Goal: Contribute content: Contribute content

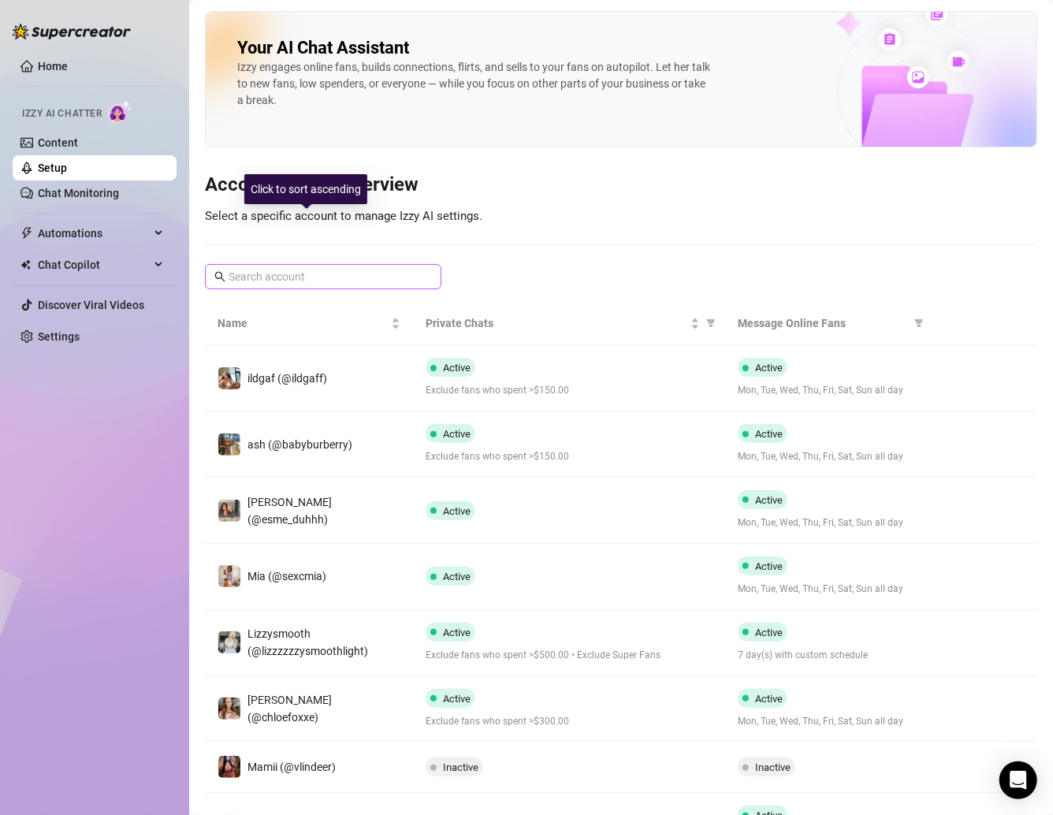
scroll to position [99, 0]
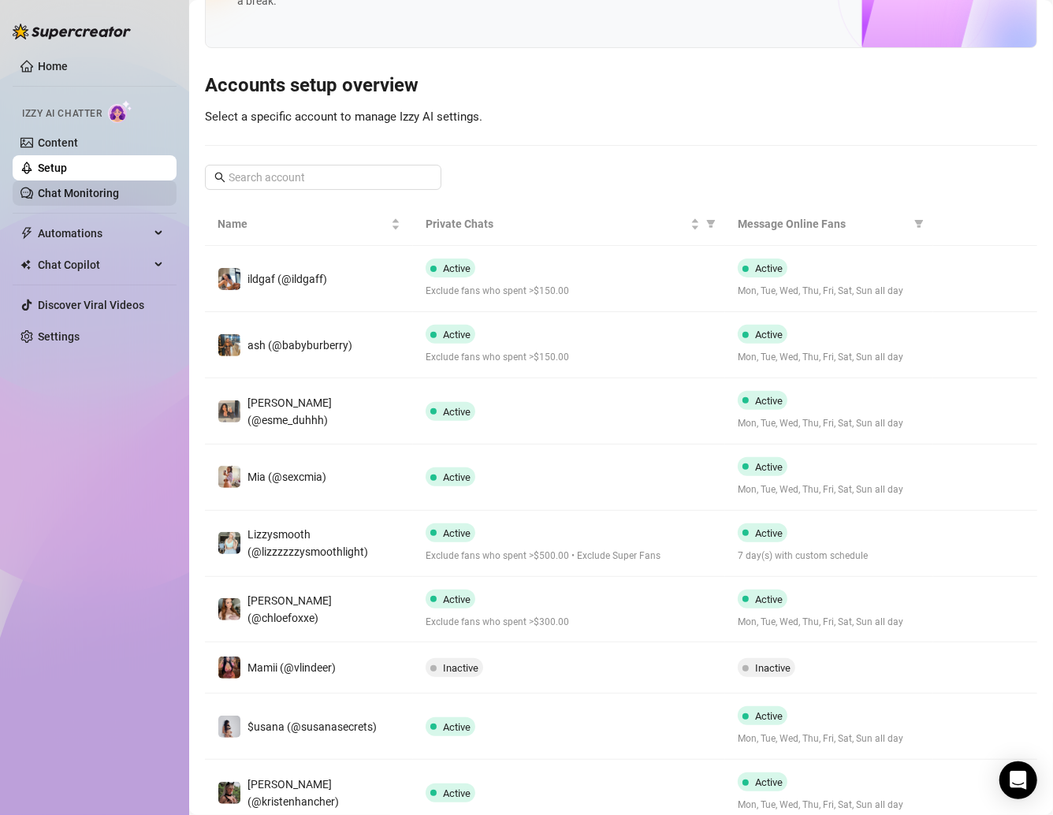
click at [90, 197] on link "Chat Monitoring" at bounding box center [78, 193] width 81 height 13
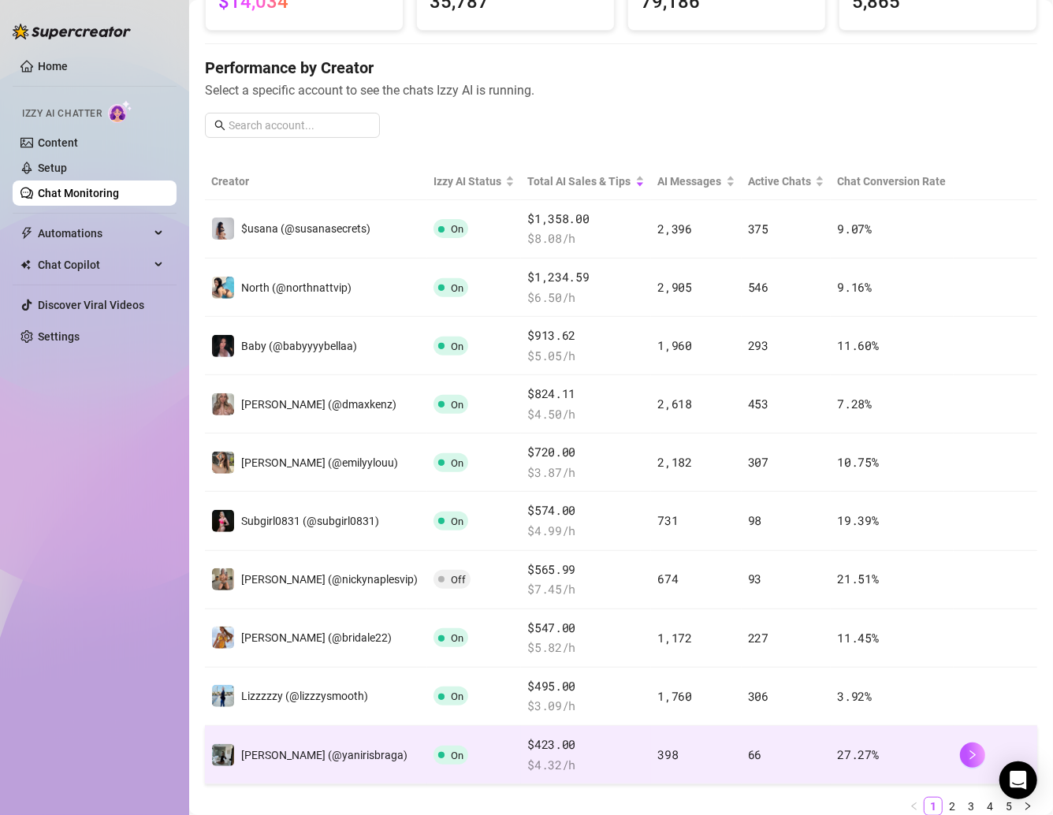
scroll to position [129, 0]
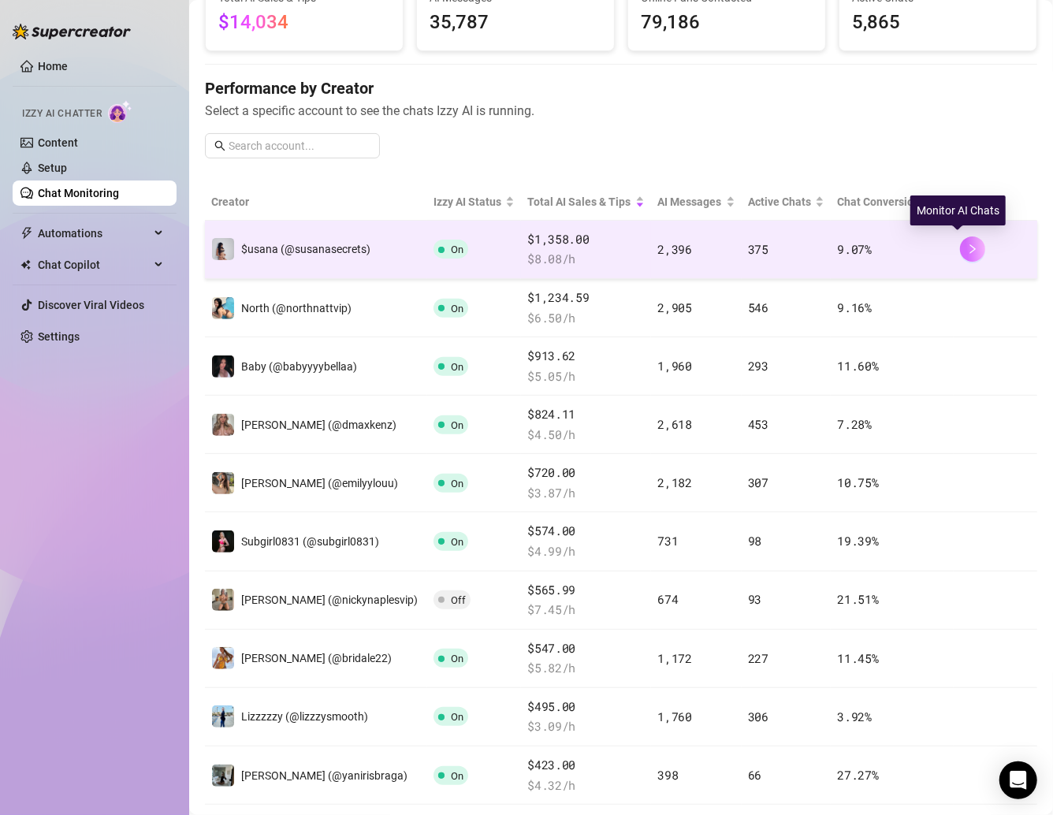
click at [967, 252] on icon "right" at bounding box center [972, 249] width 11 height 11
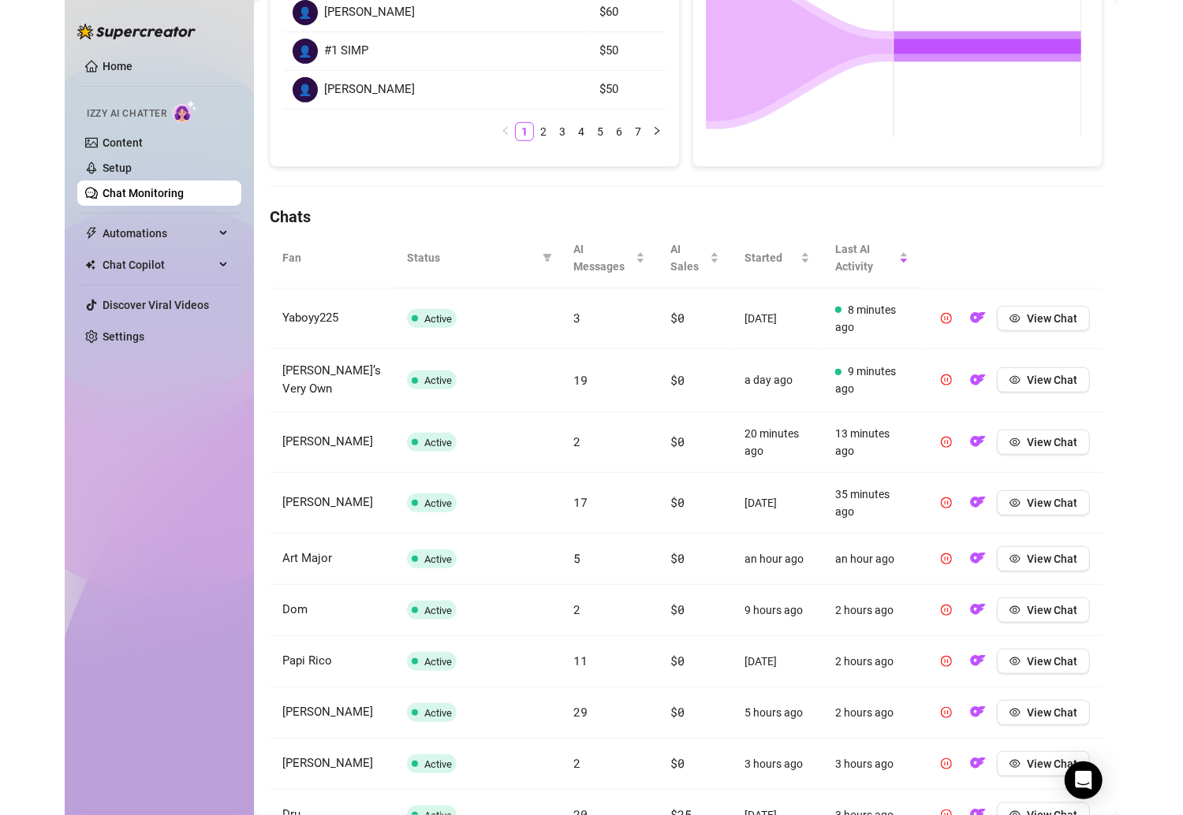
scroll to position [370, 0]
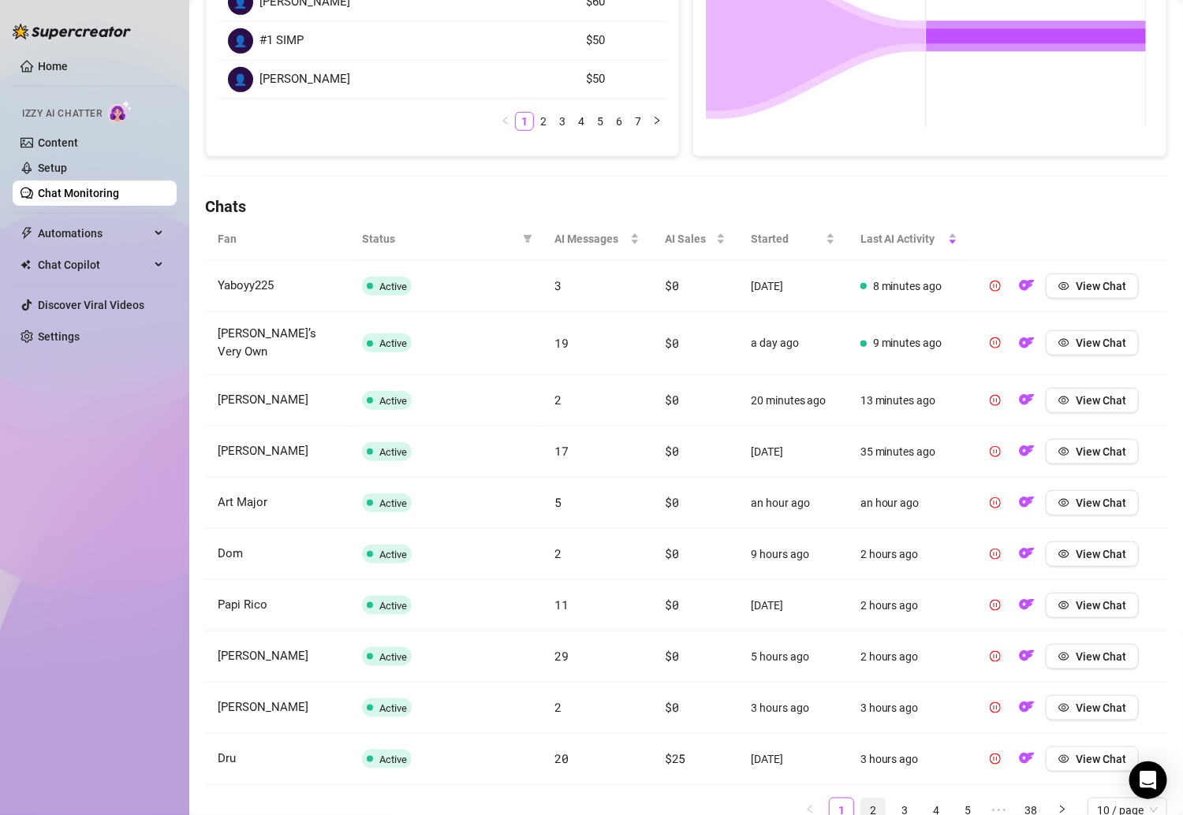
click at [862, 799] on link "2" at bounding box center [873, 811] width 24 height 24
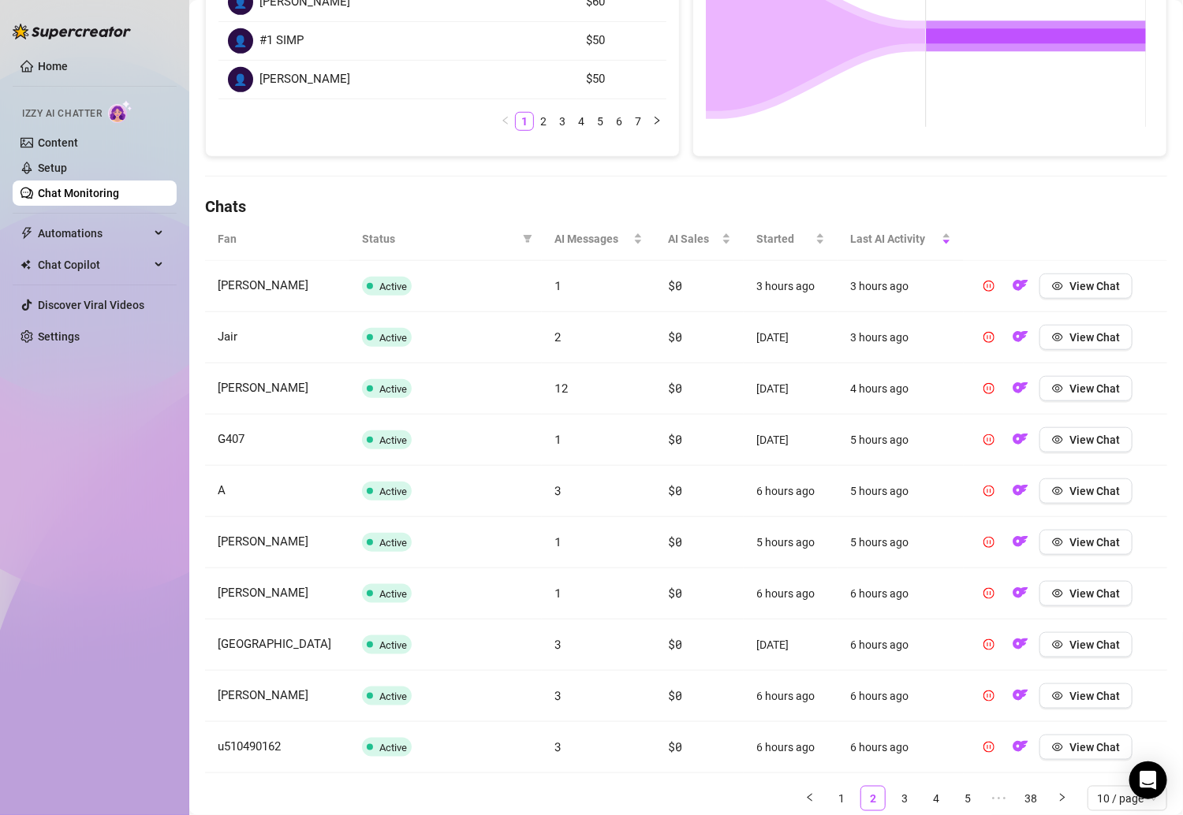
scroll to position [421, 0]
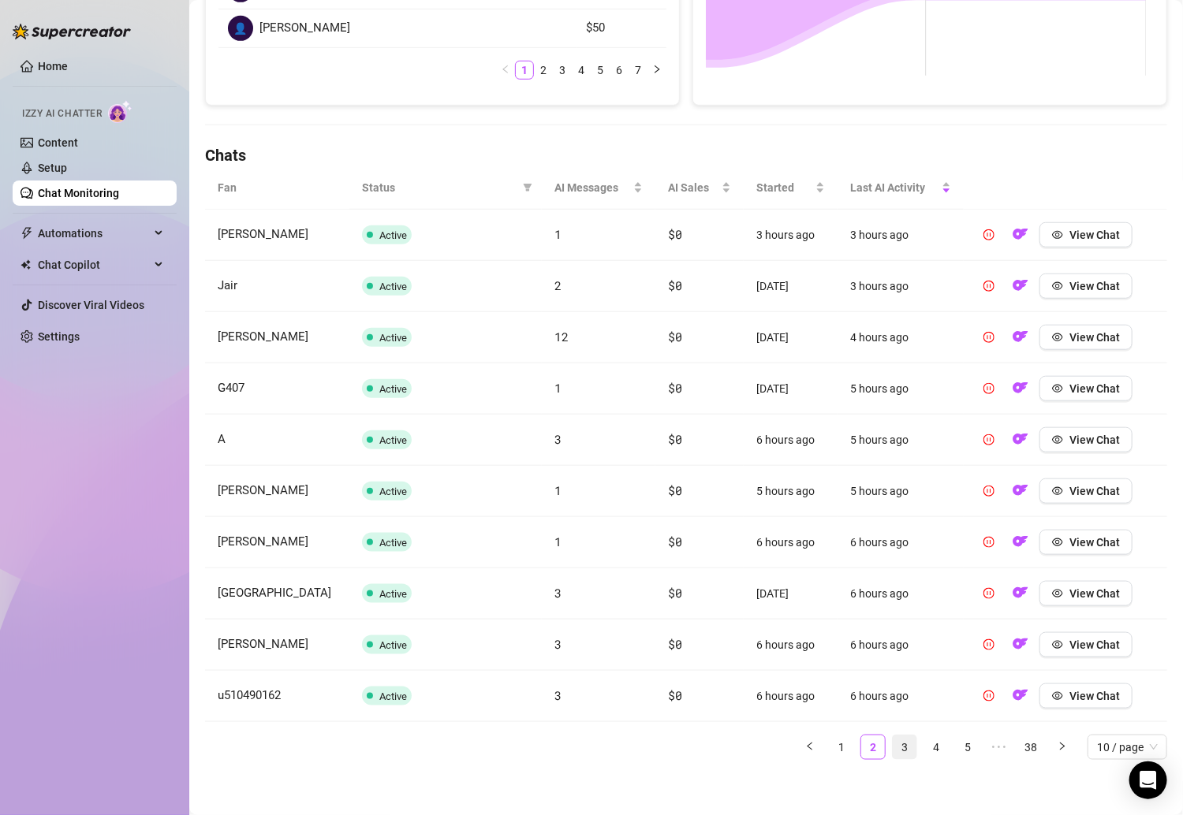
click at [893, 736] on link "3" at bounding box center [905, 748] width 24 height 24
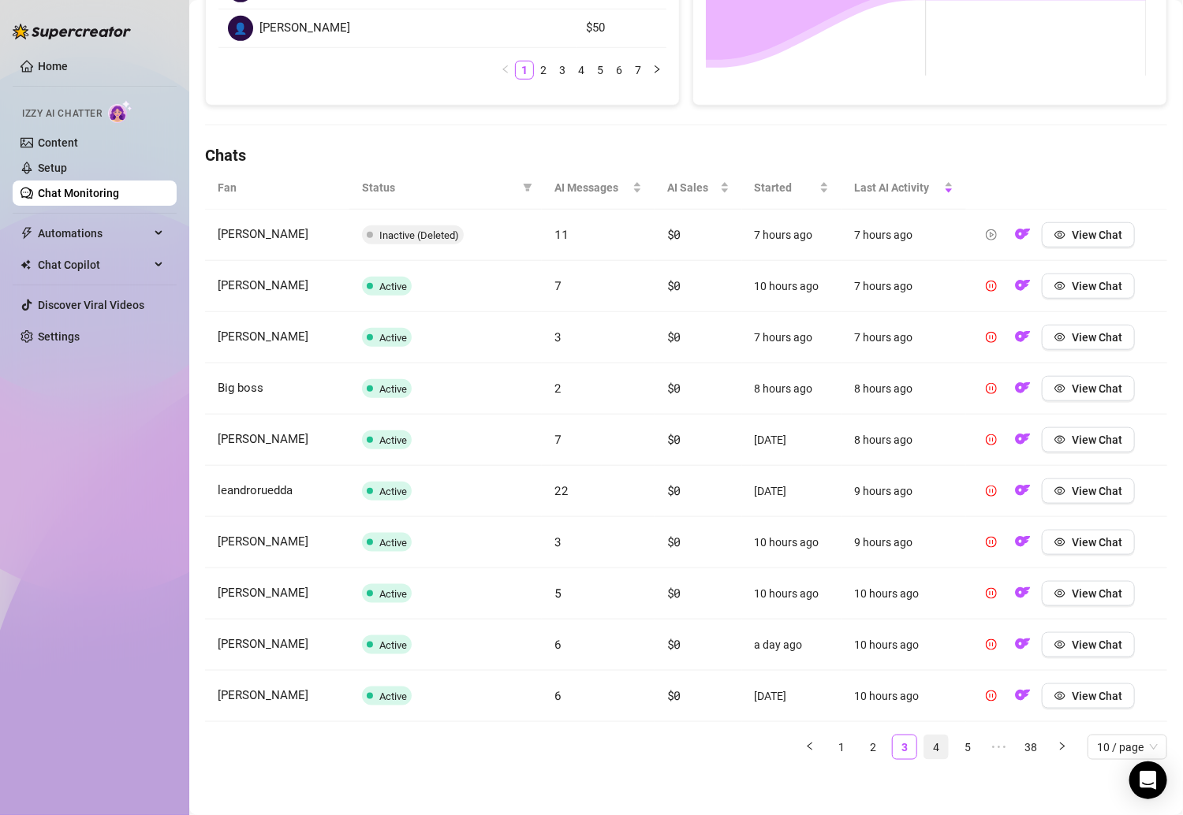
click at [924, 743] on link "4" at bounding box center [936, 748] width 24 height 24
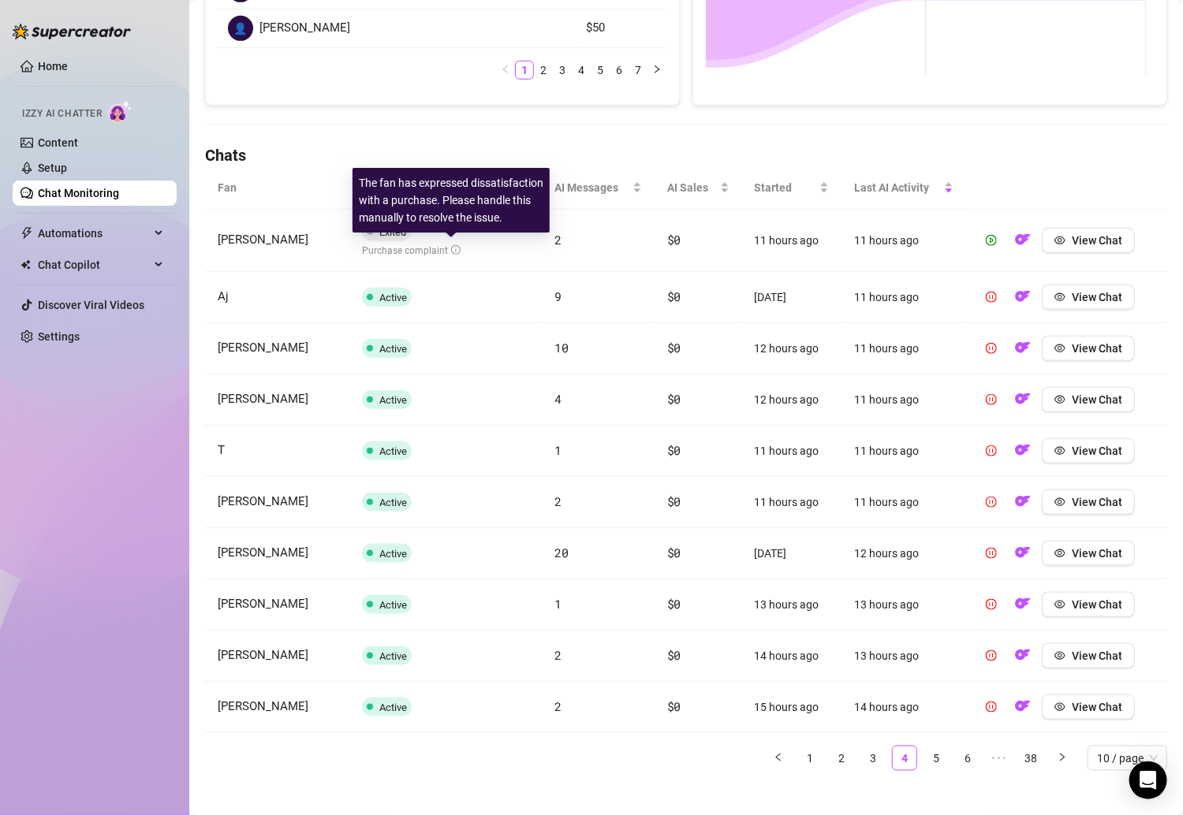
click at [451, 248] on icon "info-circle" at bounding box center [455, 249] width 9 height 9
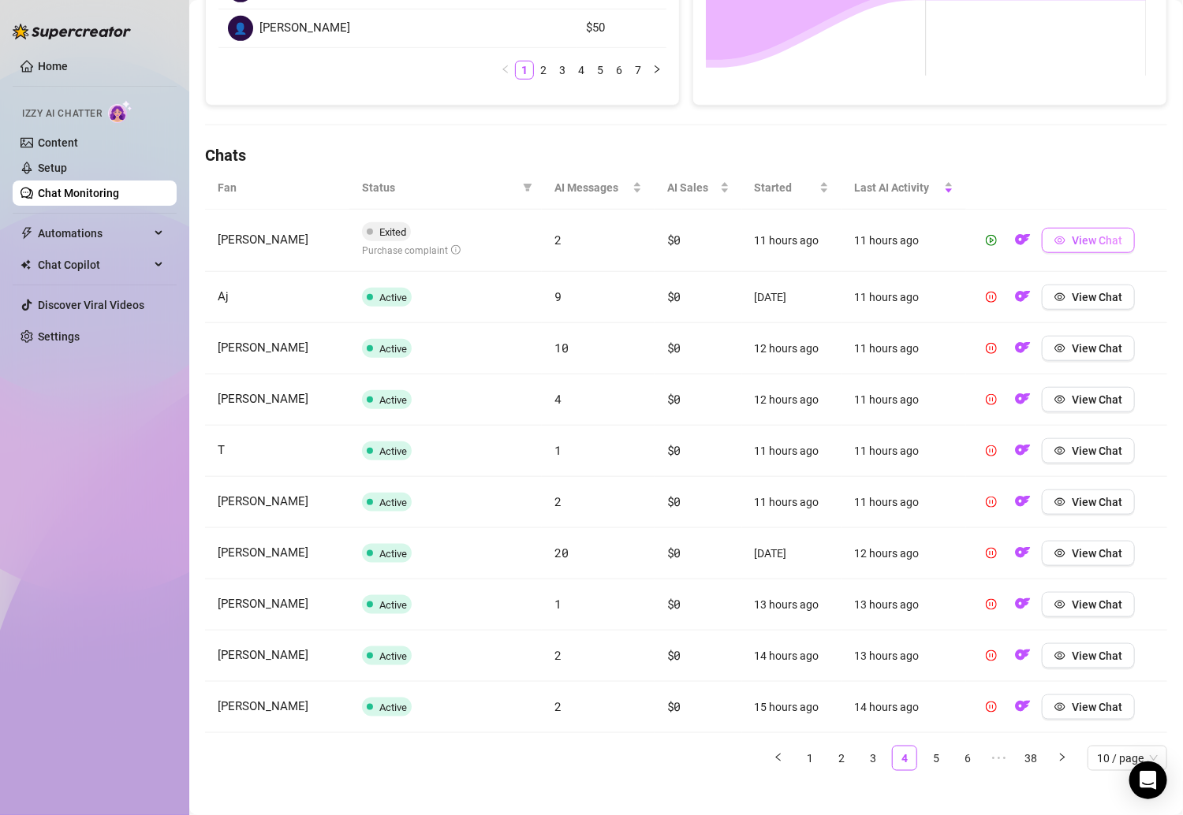
click at [1053, 236] on button "View Chat" at bounding box center [1088, 240] width 93 height 25
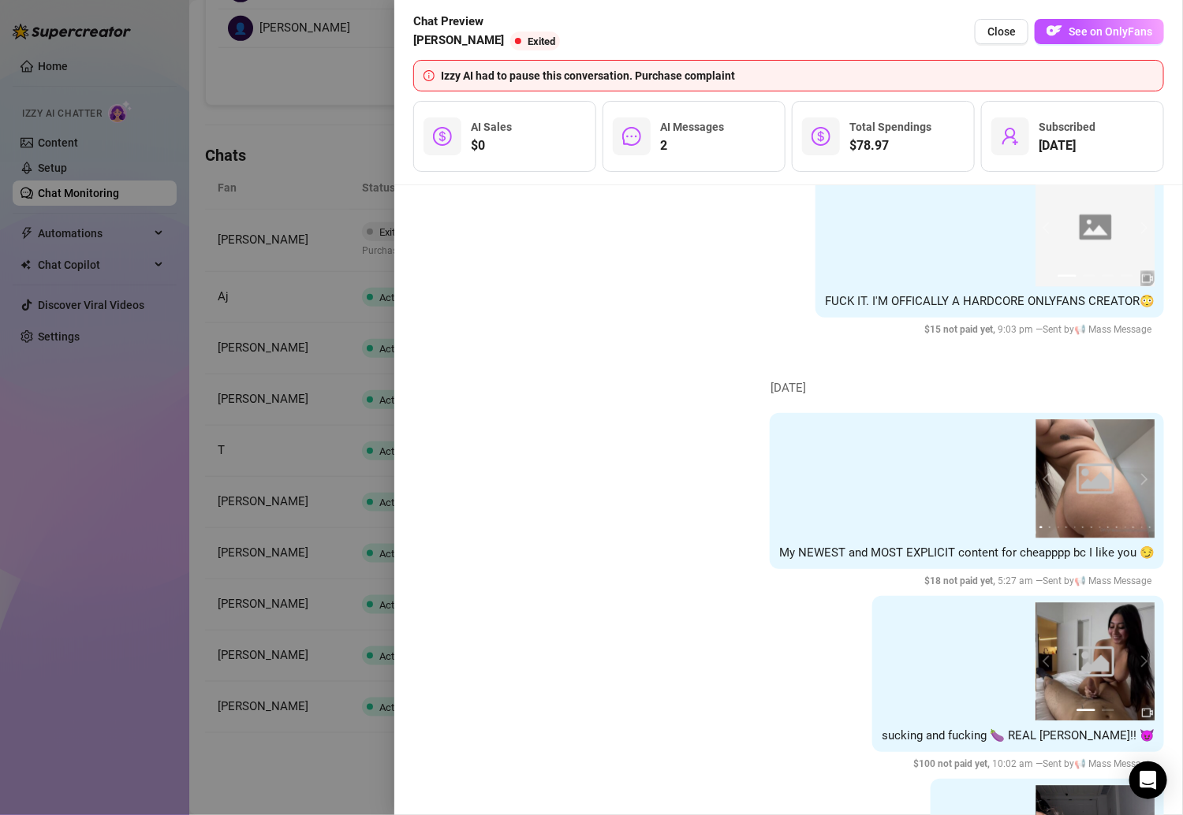
scroll to position [1516, 0]
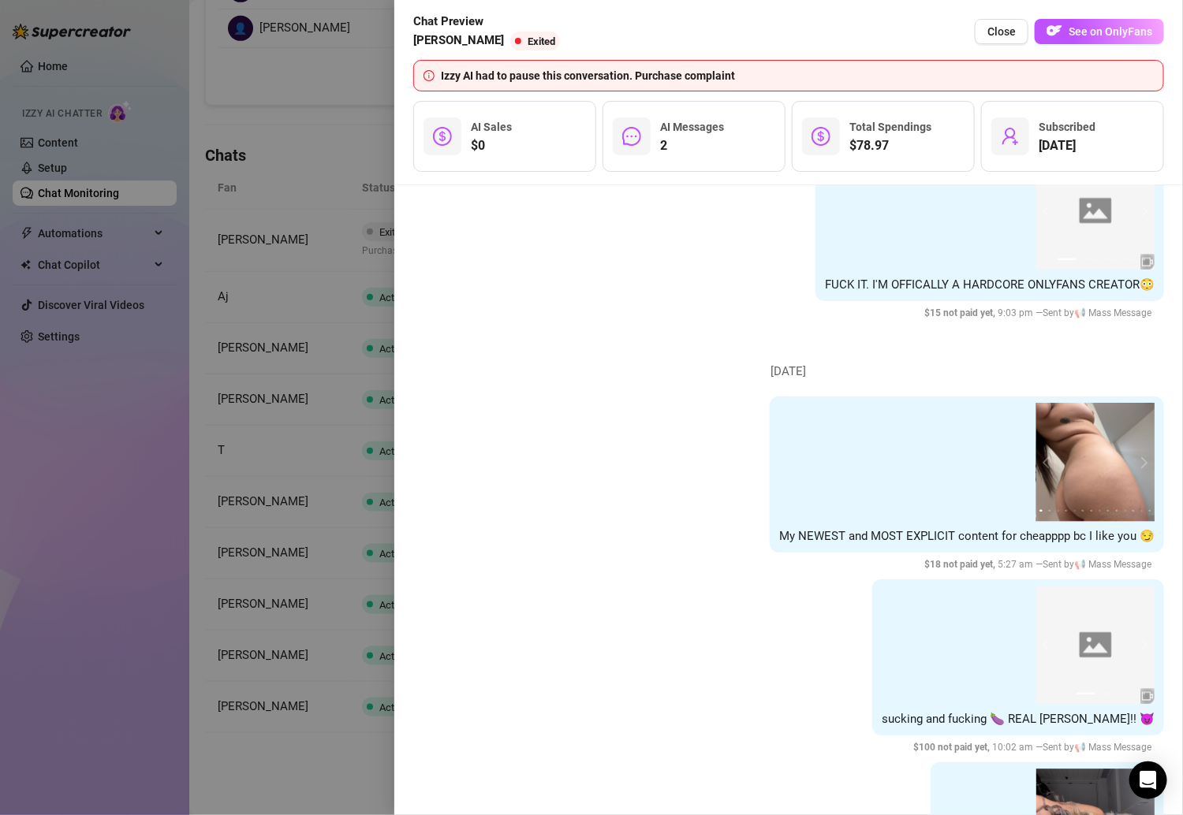
click at [706, 147] on span "2" at bounding box center [692, 145] width 64 height 19
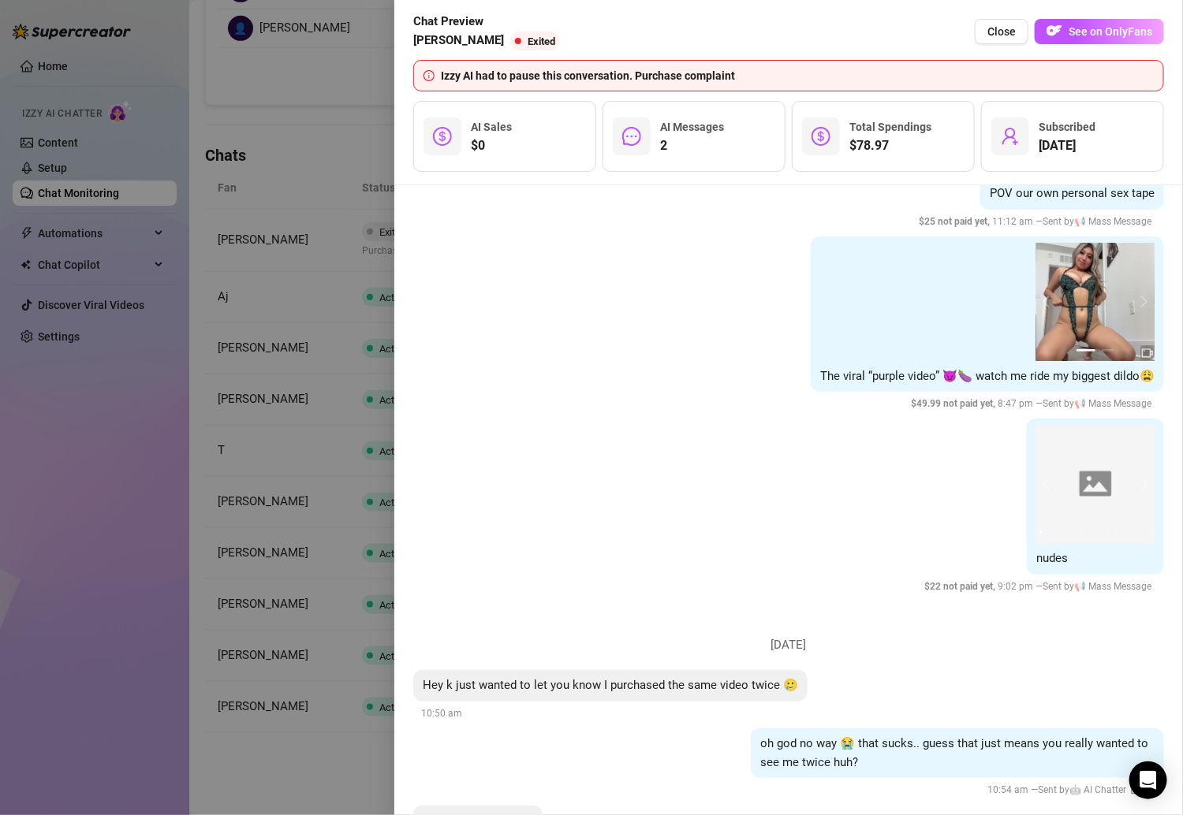
scroll to position [2619, 0]
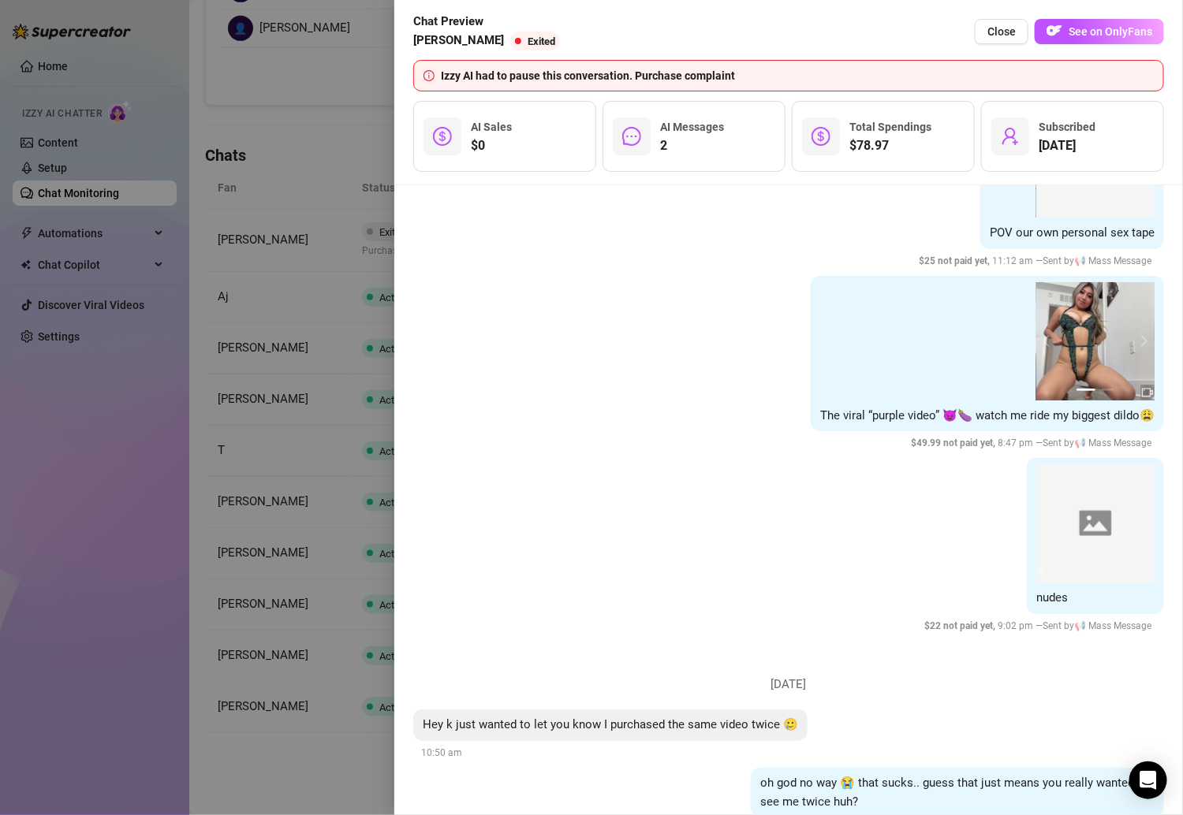
click at [271, 404] on div at bounding box center [591, 407] width 1183 height 815
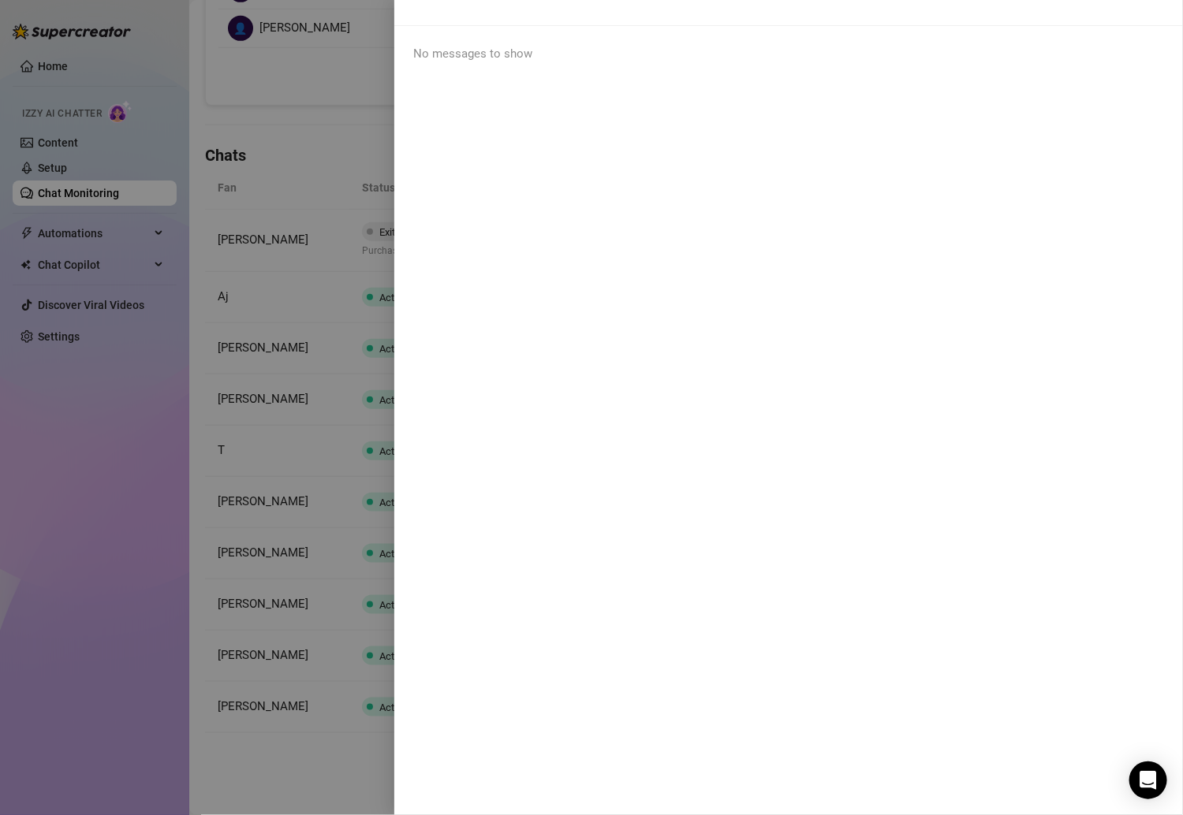
scroll to position [0, 0]
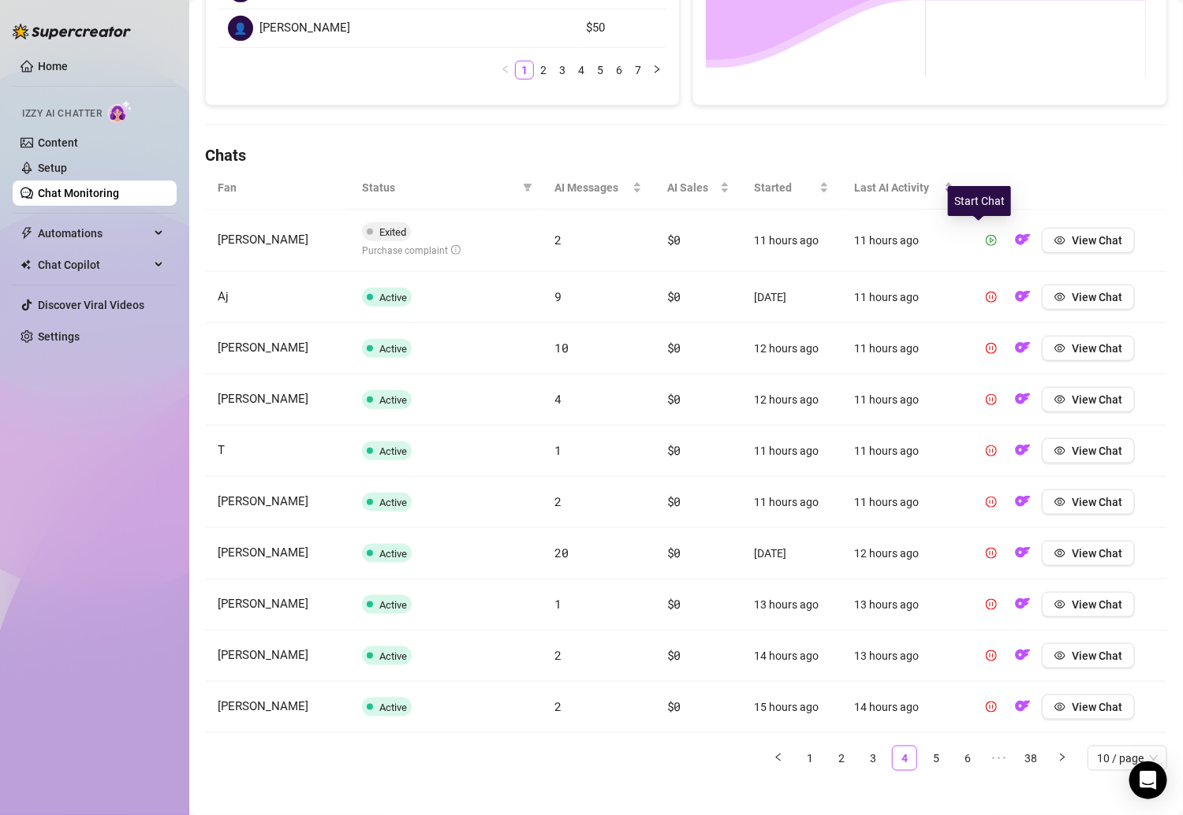
click at [986, 242] on icon "play-circle" at bounding box center [991, 240] width 11 height 11
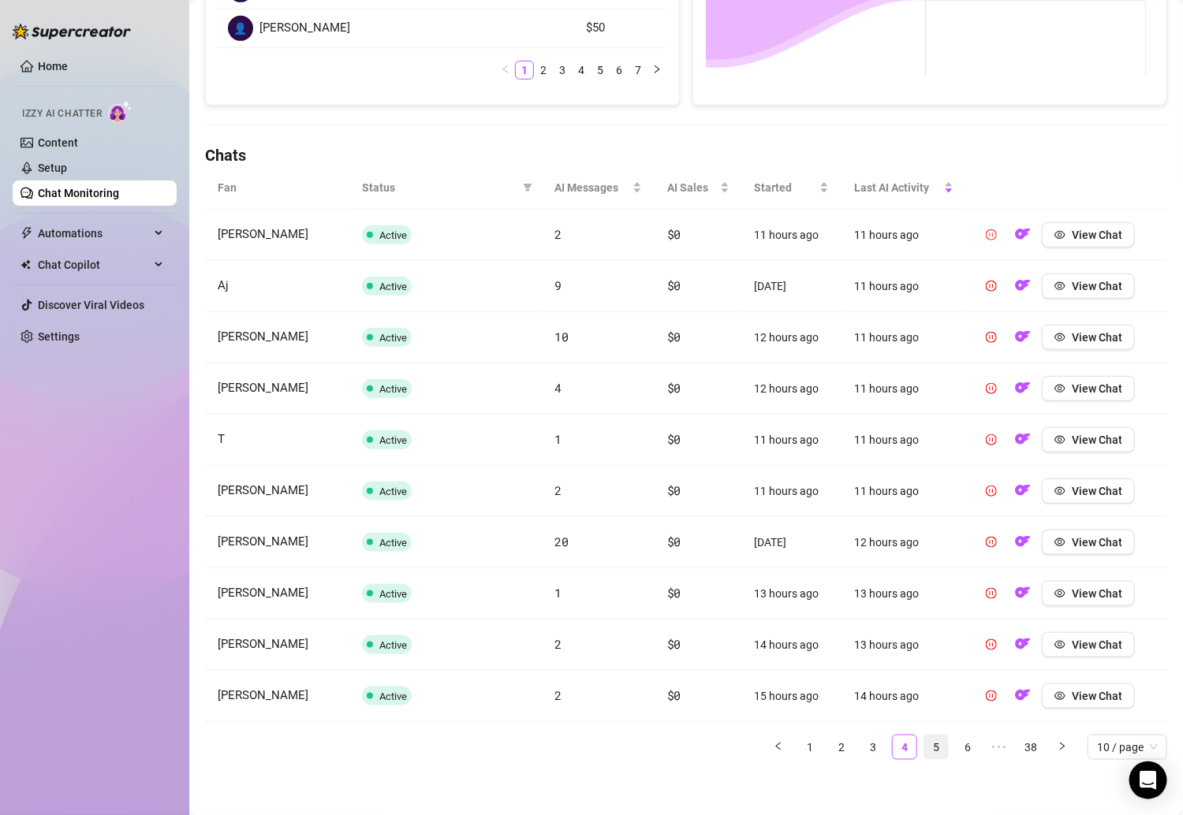
click at [924, 743] on link "5" at bounding box center [936, 748] width 24 height 24
click at [925, 736] on link "6" at bounding box center [936, 748] width 24 height 24
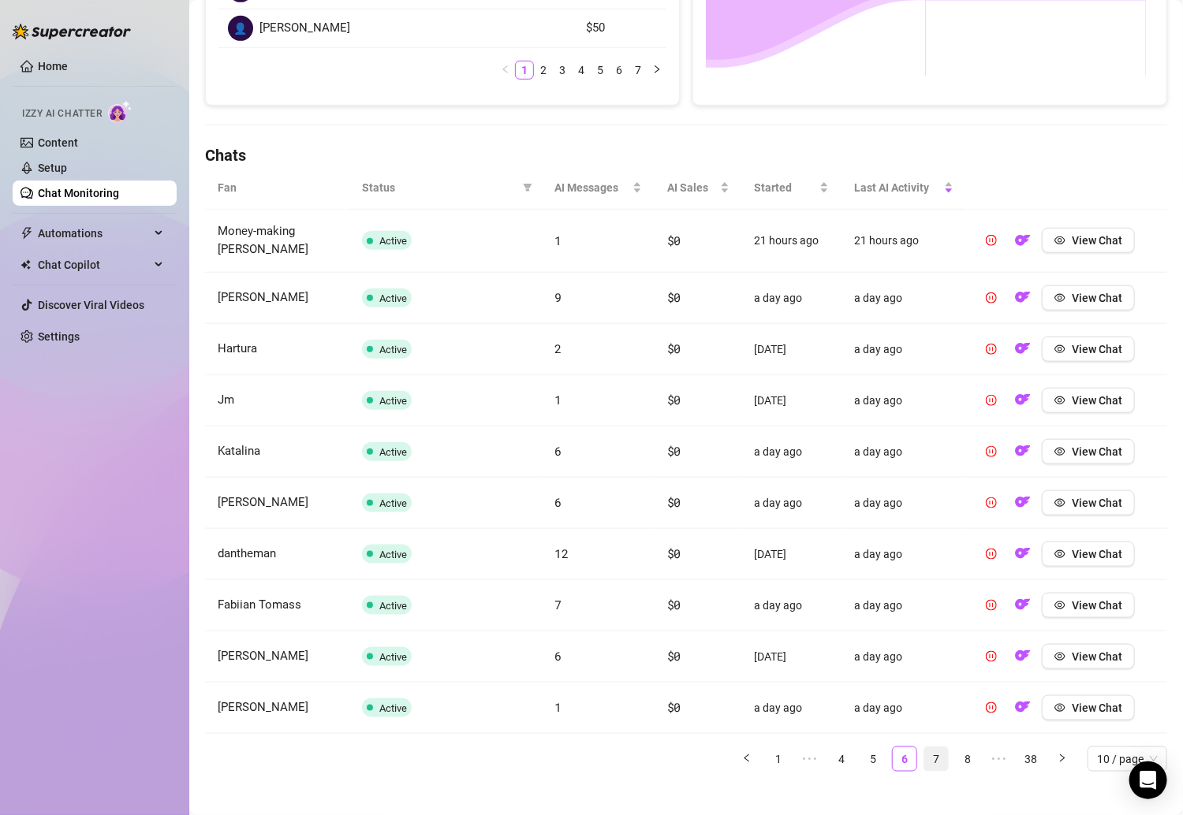
click at [930, 747] on link "7" at bounding box center [936, 759] width 24 height 24
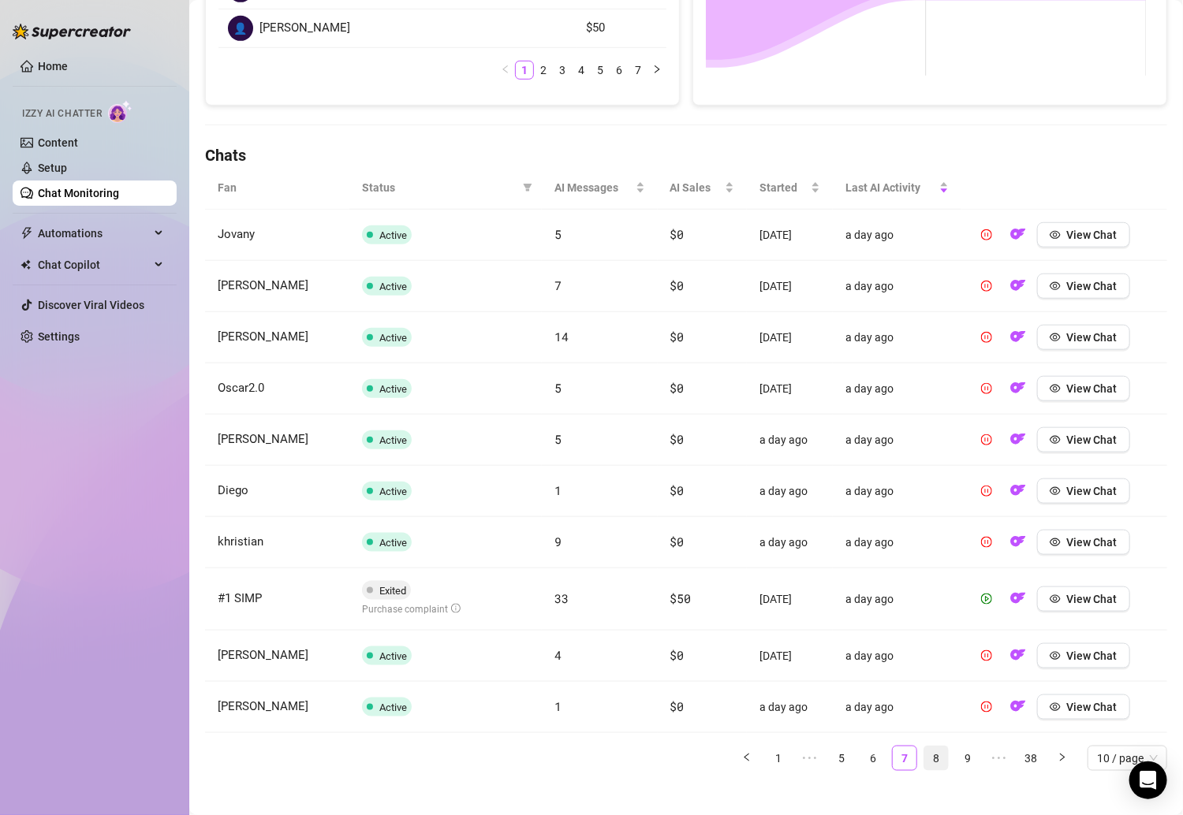
click at [929, 758] on link "8" at bounding box center [936, 759] width 24 height 24
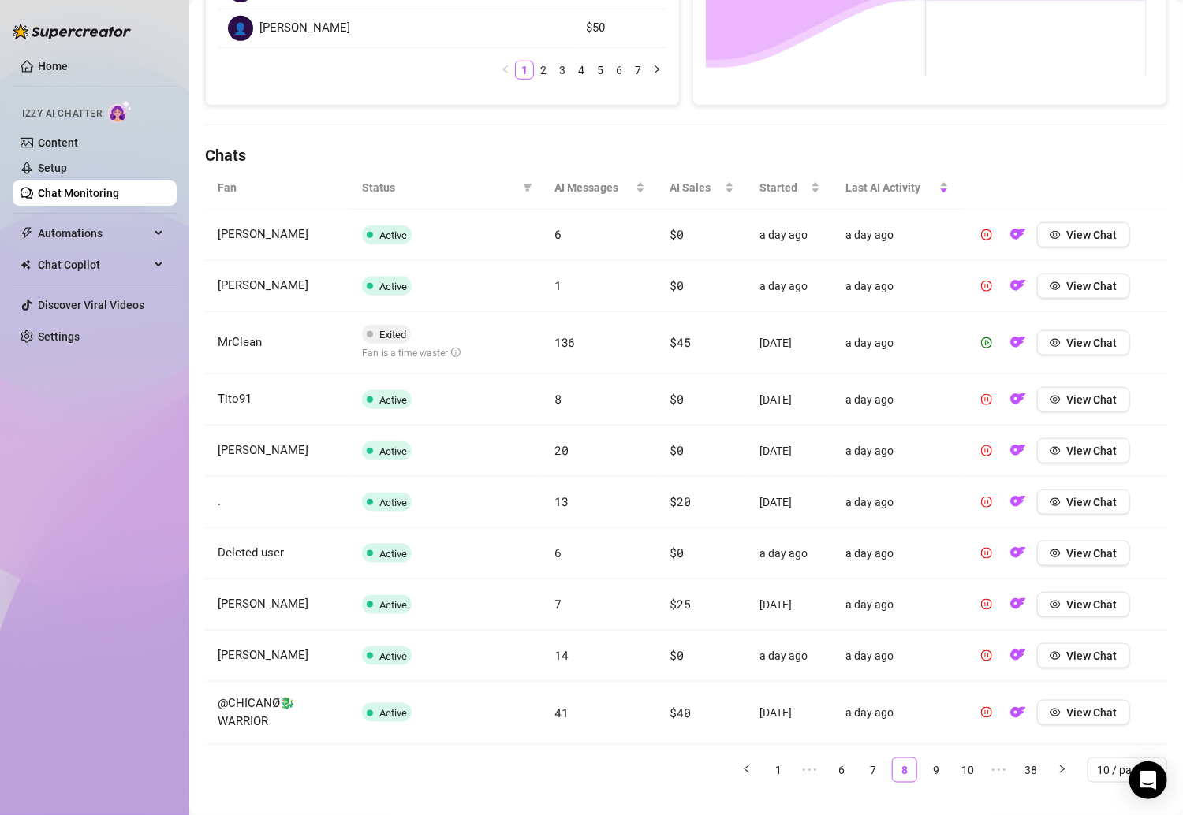
click at [418, 348] on span "Fan is a time waster" at bounding box center [411, 353] width 99 height 11
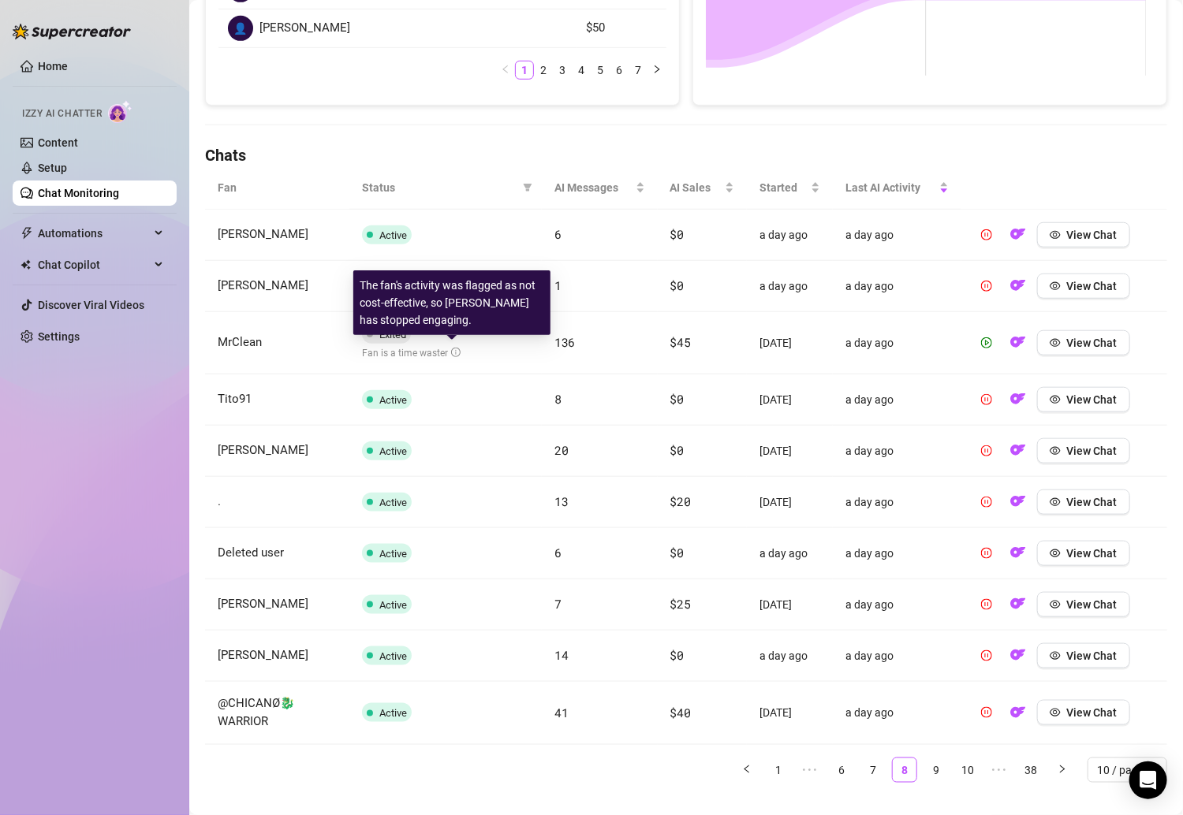
click at [455, 350] on icon "info-circle" at bounding box center [455, 352] width 1 height 5
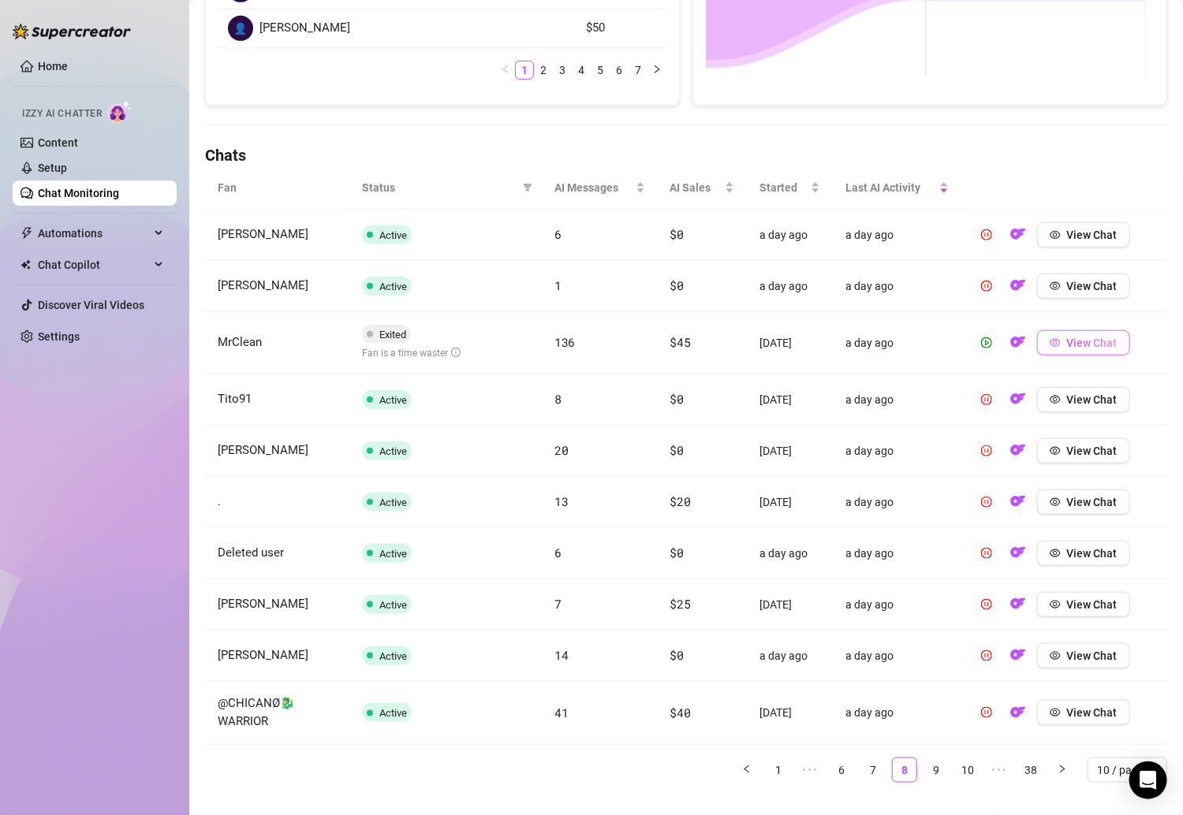
click at [1053, 341] on span "View Chat" at bounding box center [1092, 343] width 50 height 13
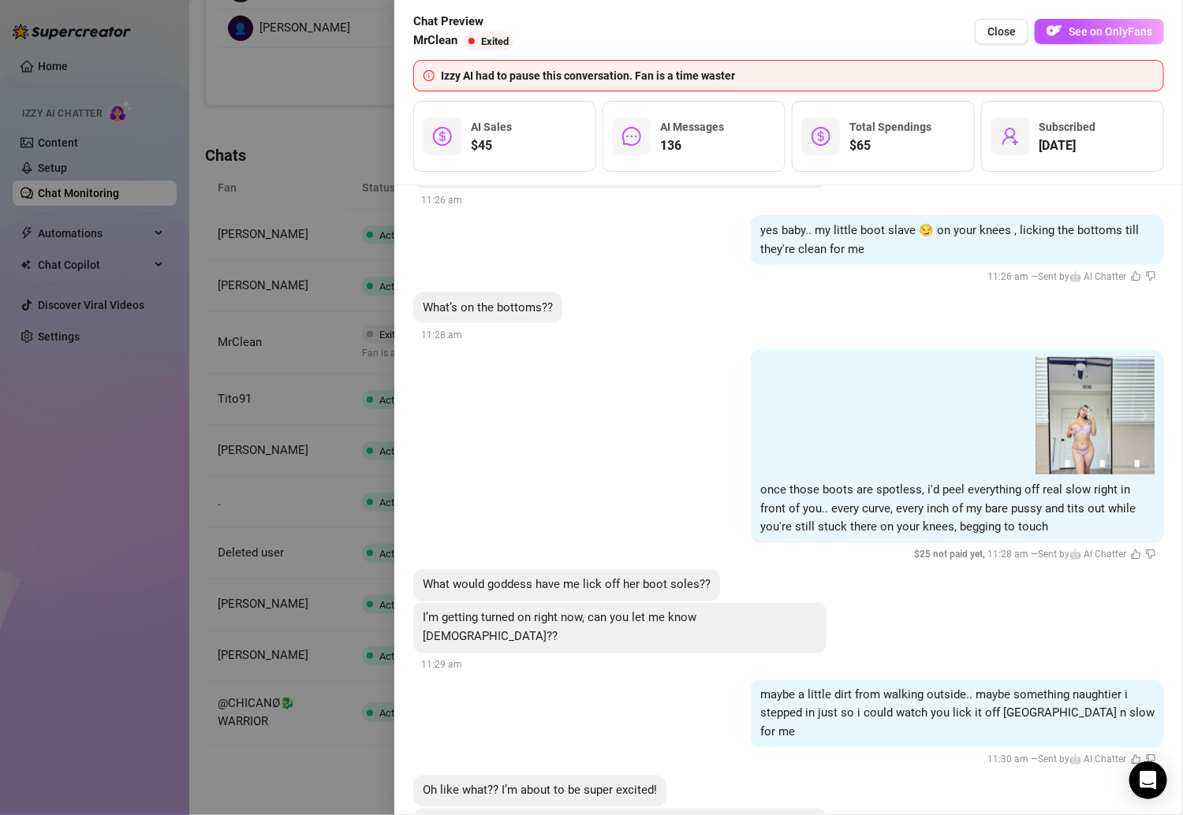
scroll to position [8269, 0]
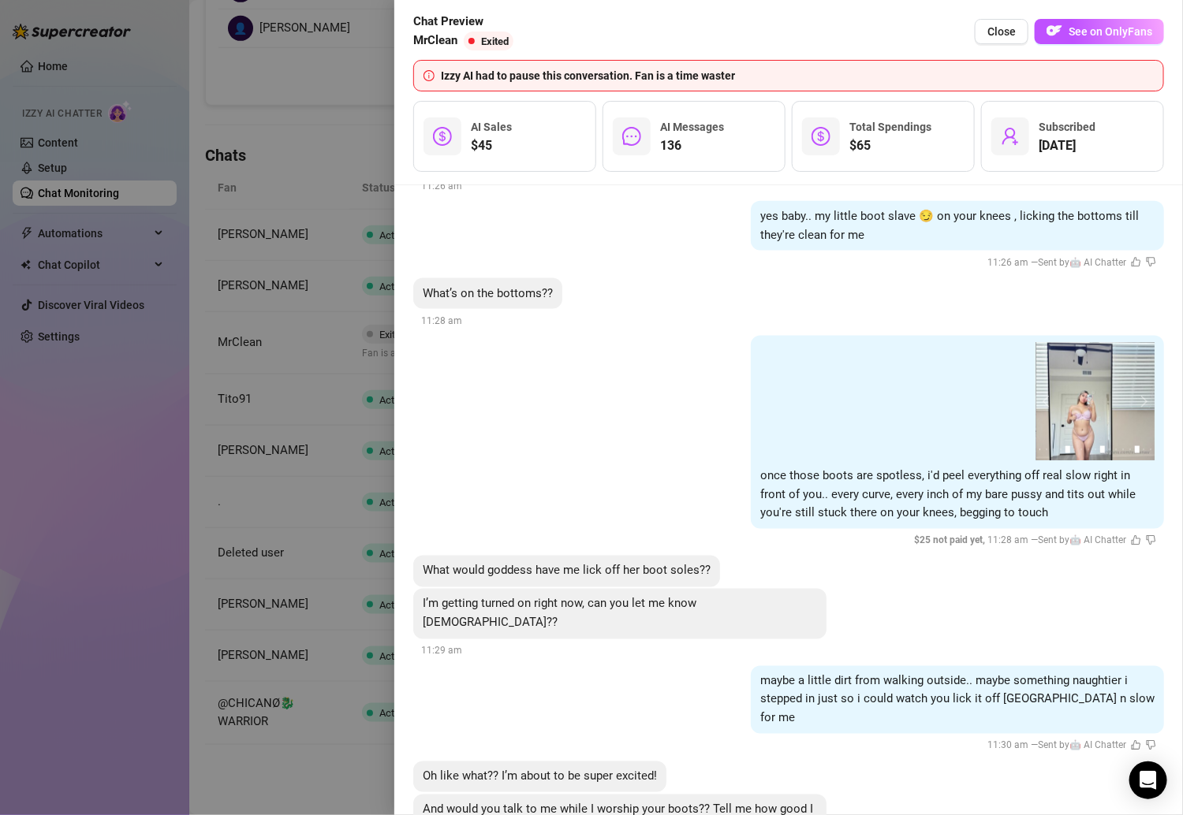
click at [223, 470] on div at bounding box center [591, 407] width 1183 height 815
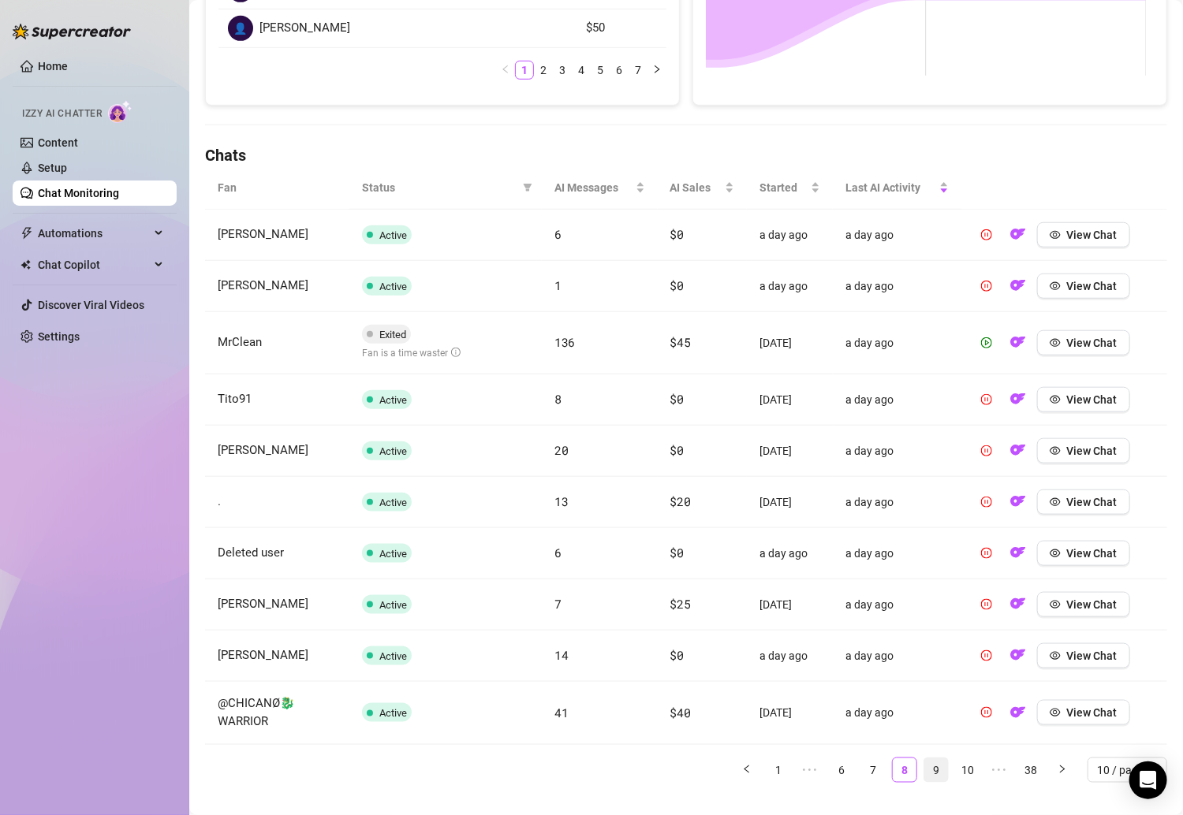
click at [924, 764] on link "9" at bounding box center [936, 770] width 24 height 24
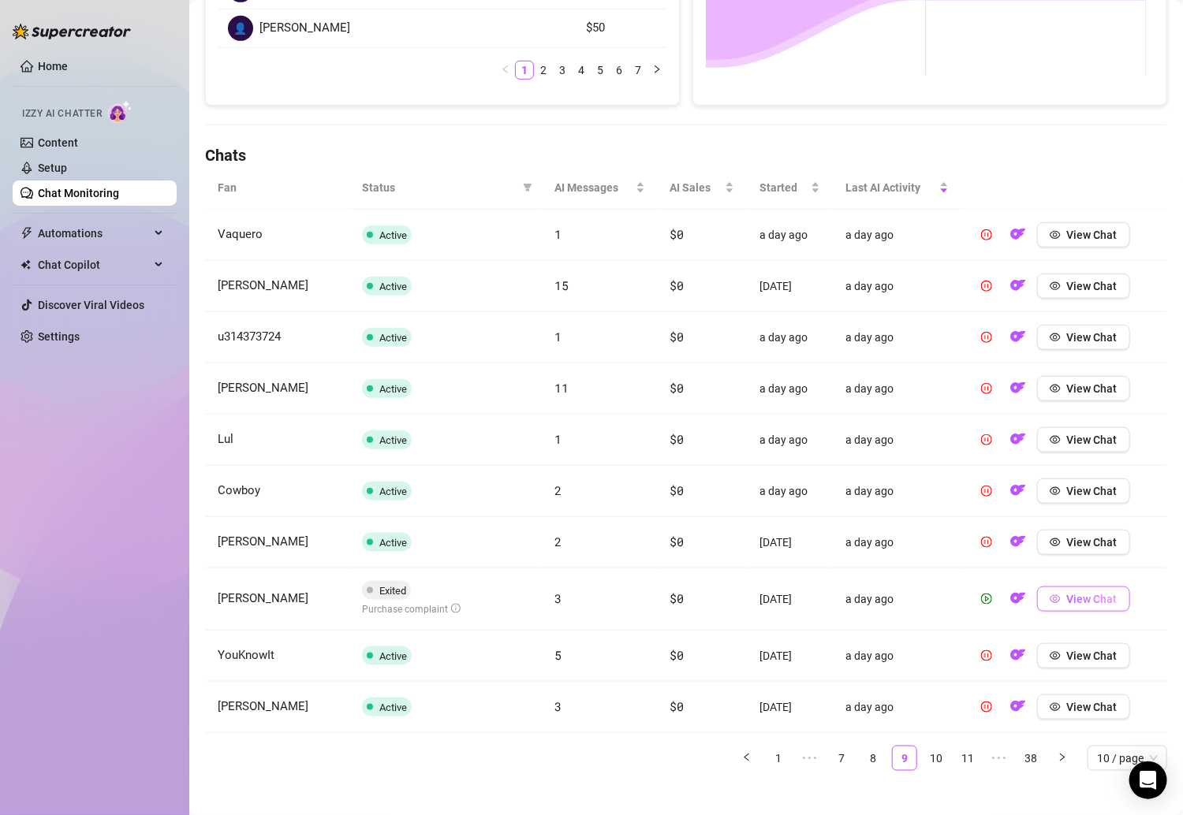
click at [1049, 593] on span "button" at bounding box center [1054, 599] width 11 height 13
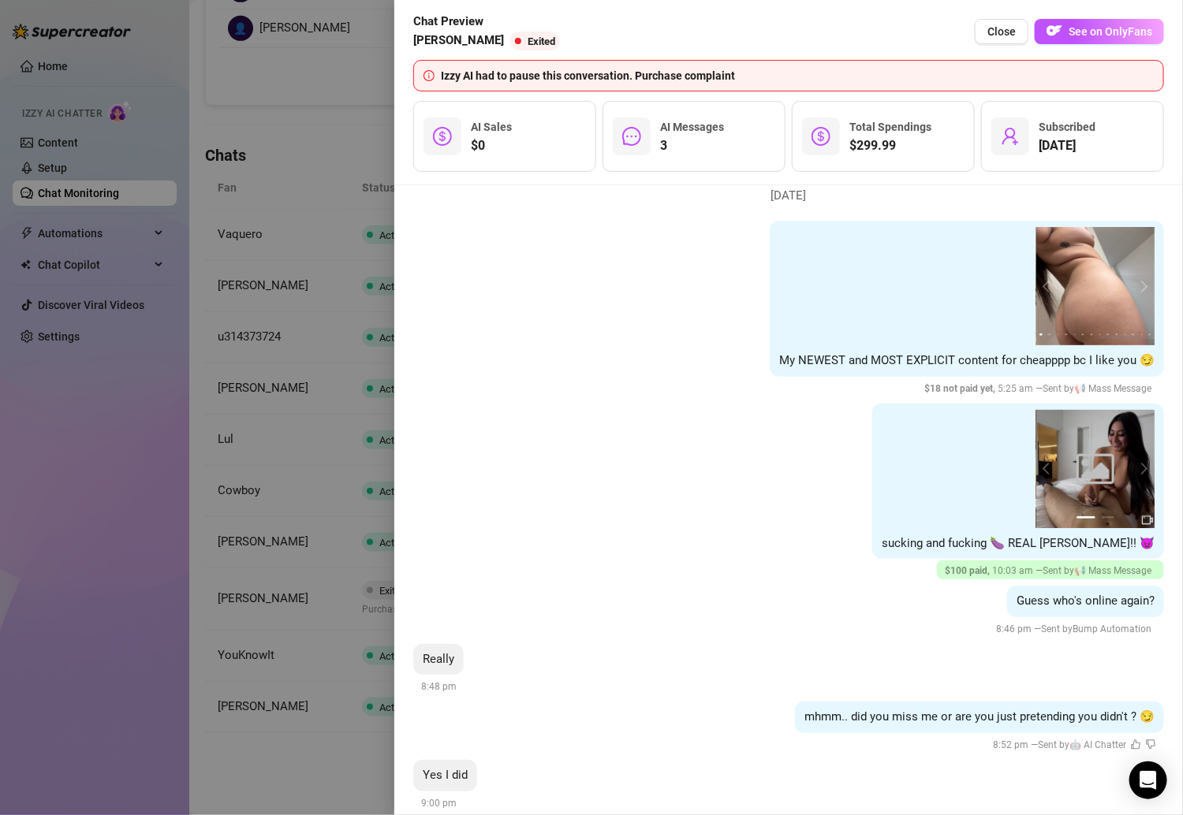
scroll to position [3531, 0]
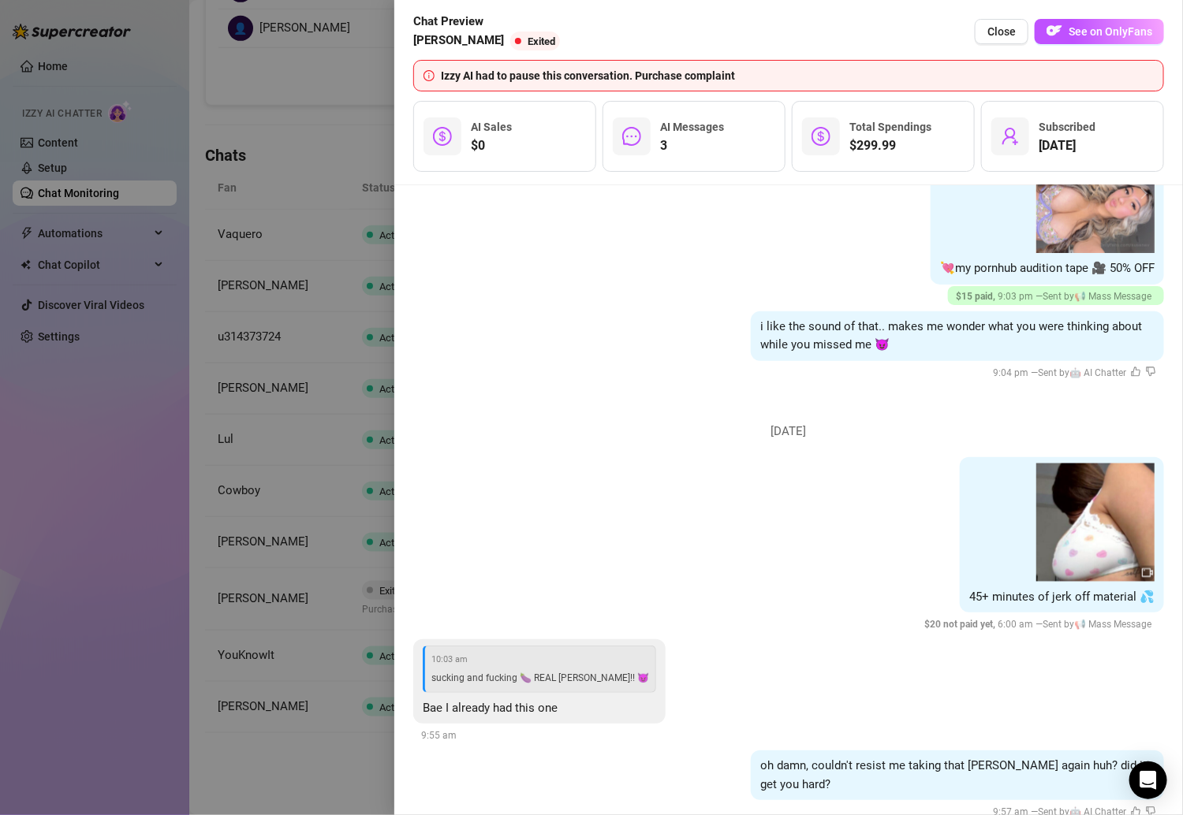
click at [298, 777] on div at bounding box center [591, 407] width 1183 height 815
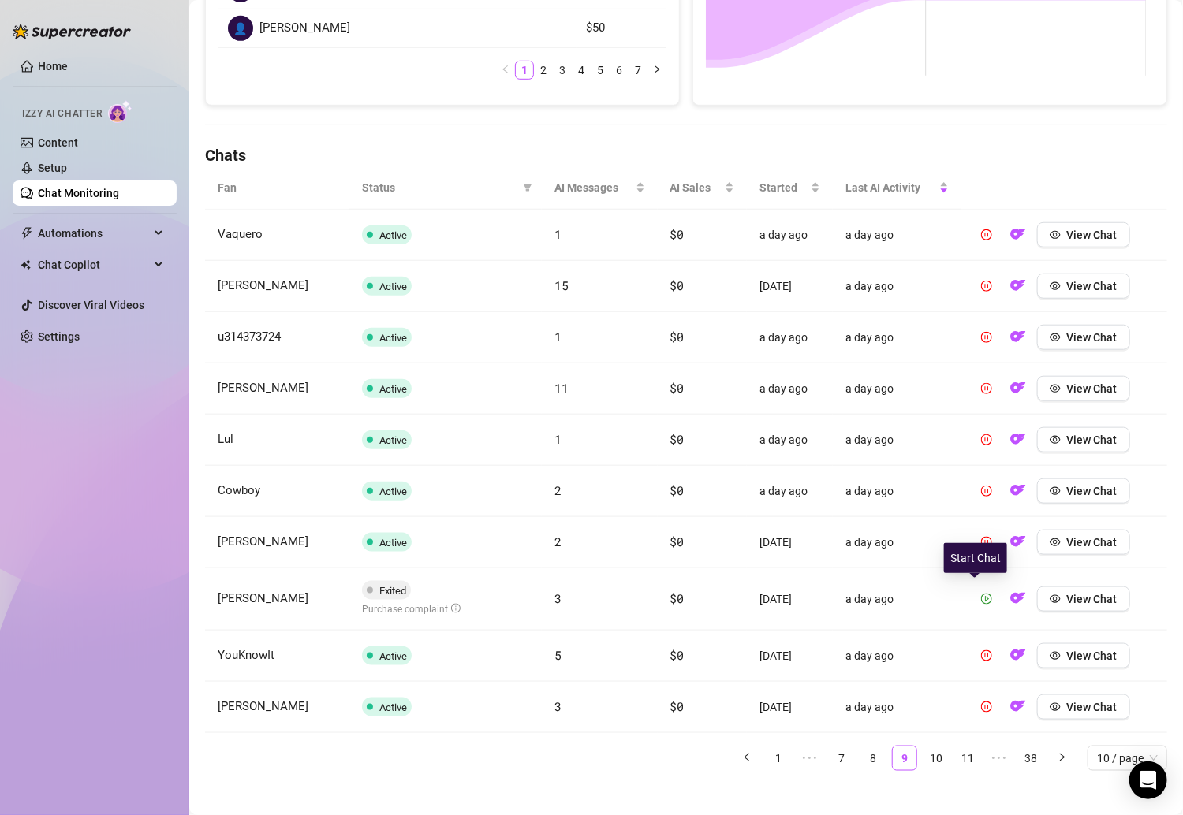
click at [981, 598] on icon "play-circle" at bounding box center [986, 599] width 11 height 11
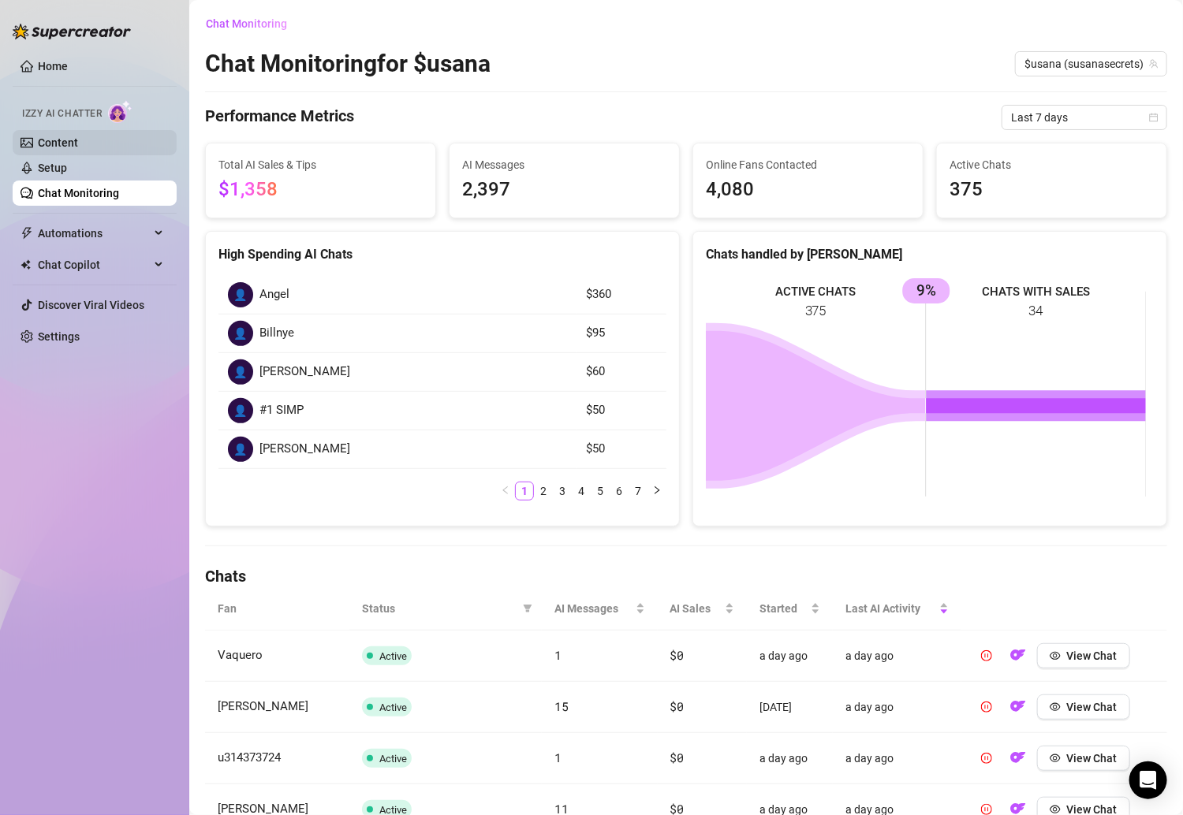
click at [78, 142] on link "Content" at bounding box center [58, 142] width 40 height 13
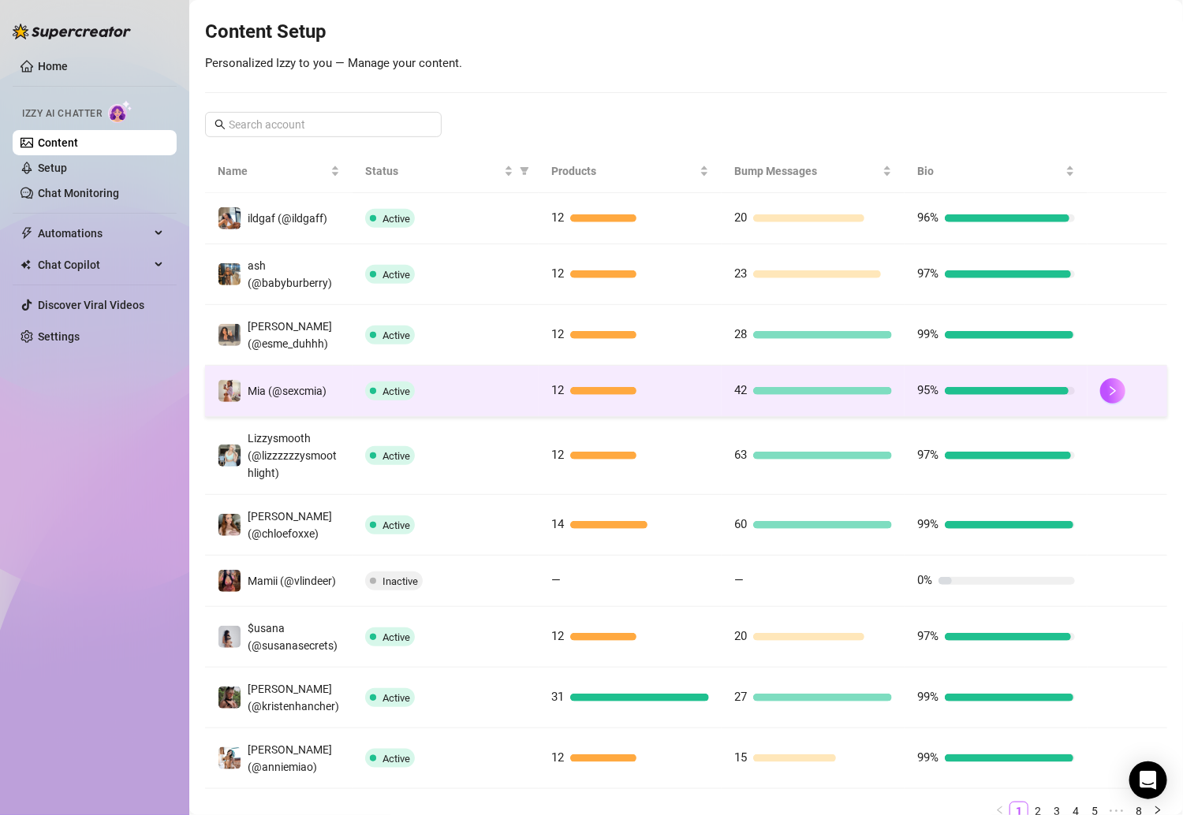
scroll to position [189, 0]
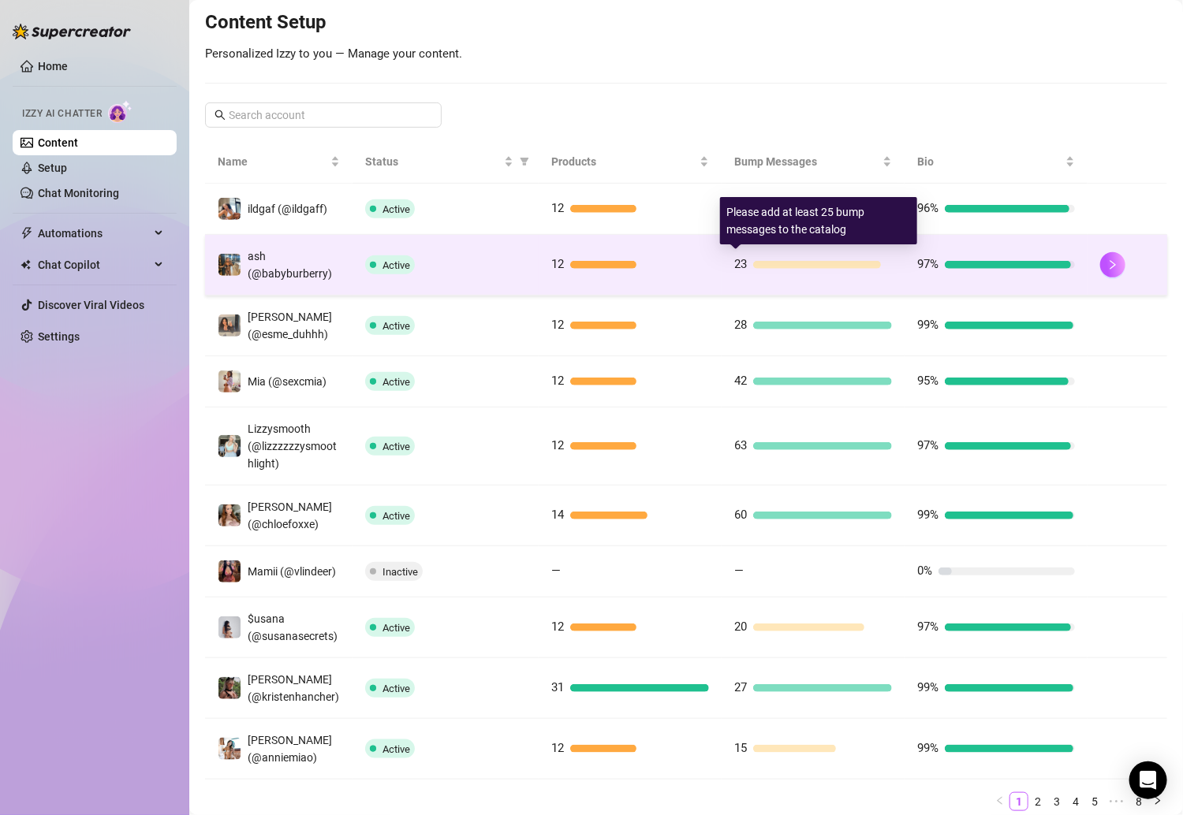
click at [750, 267] on div "23" at bounding box center [813, 264] width 158 height 19
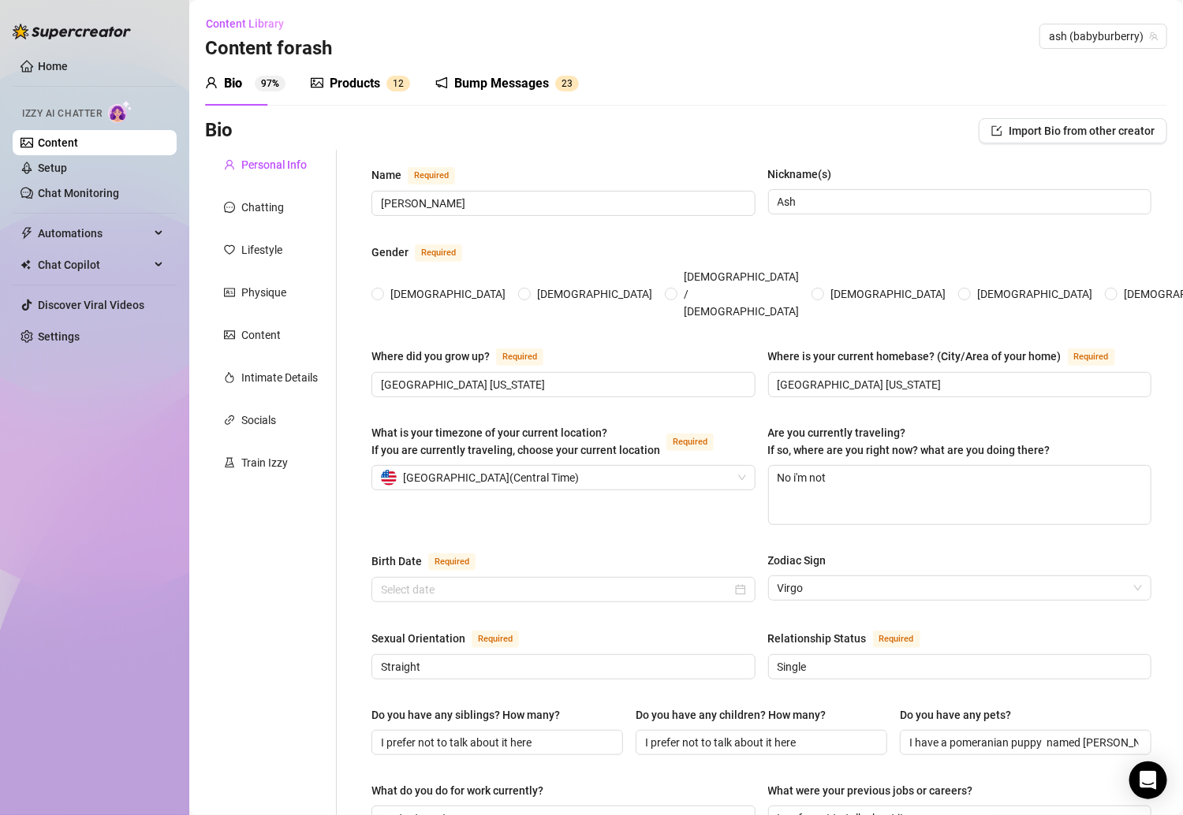
radio input "true"
type input "[DATE]"
click at [538, 91] on div "Bump Messages" at bounding box center [501, 83] width 95 height 19
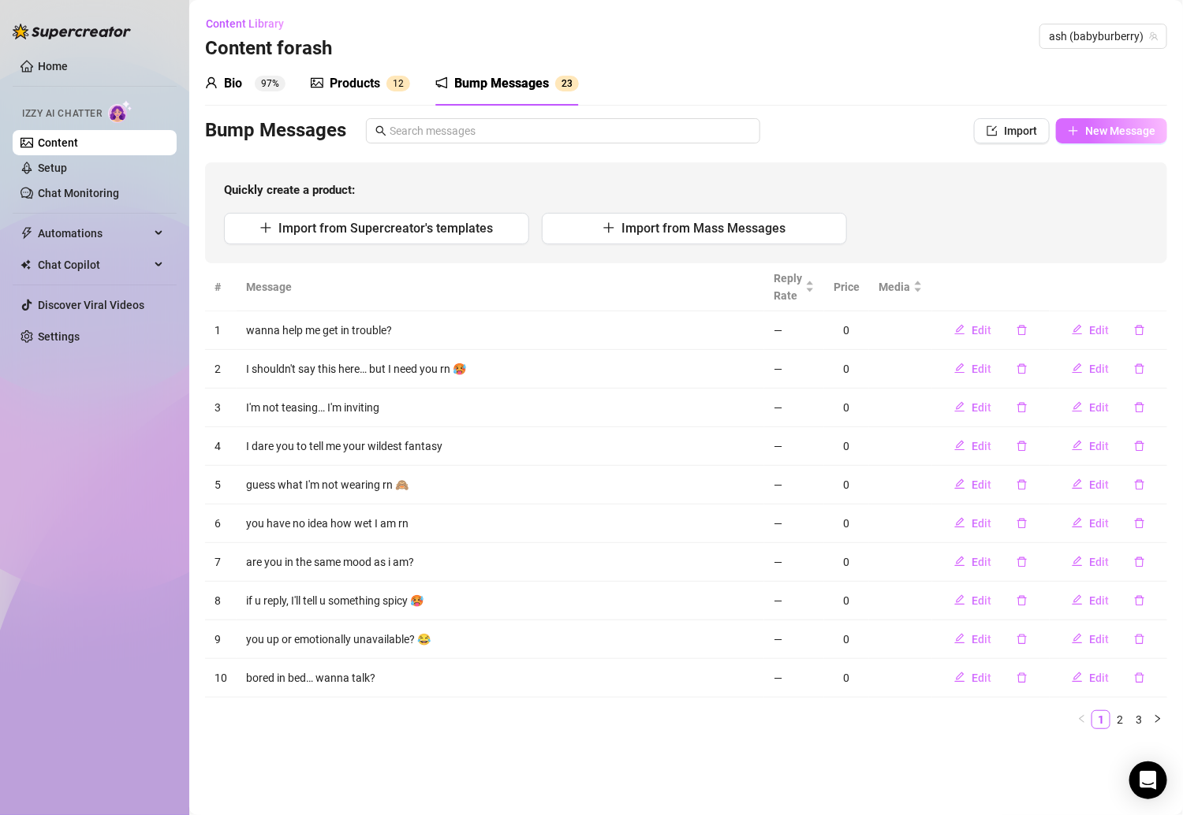
click at [1053, 135] on span "New Message" at bounding box center [1120, 131] width 70 height 13
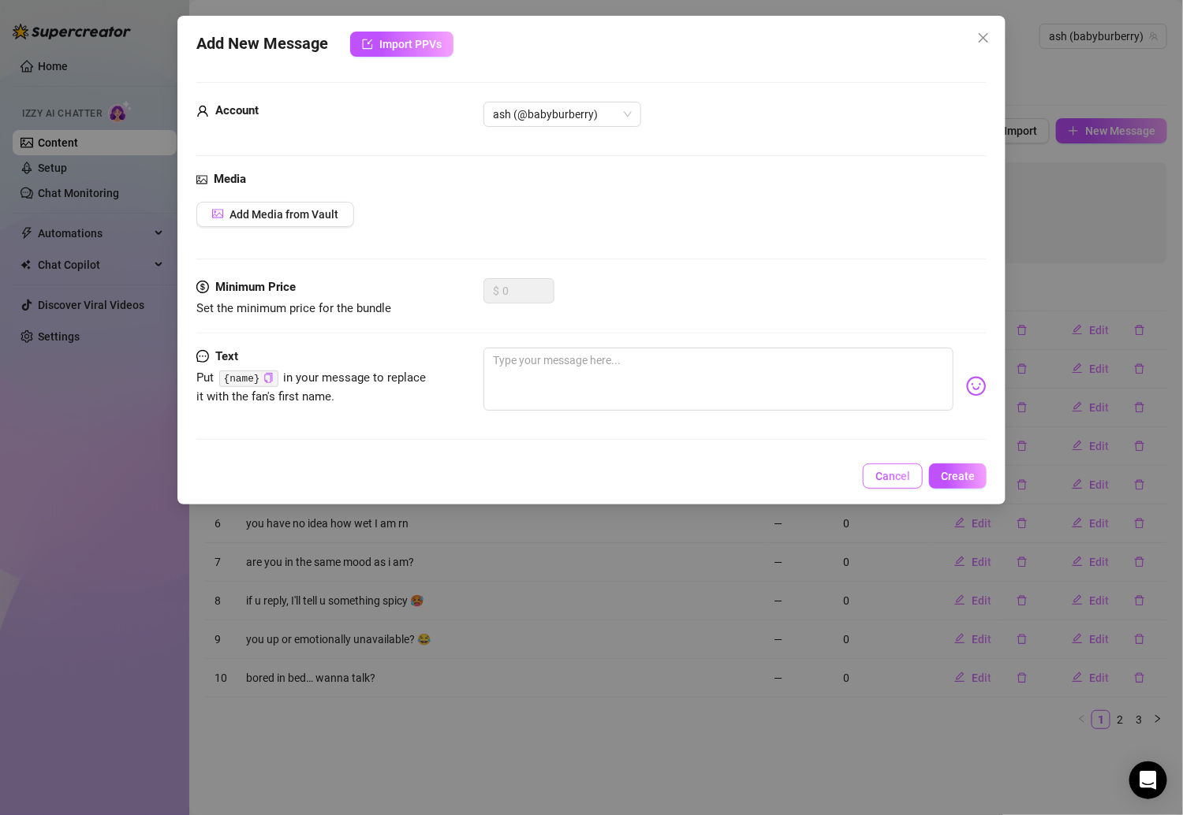
click at [918, 475] on button "Cancel" at bounding box center [893, 476] width 60 height 25
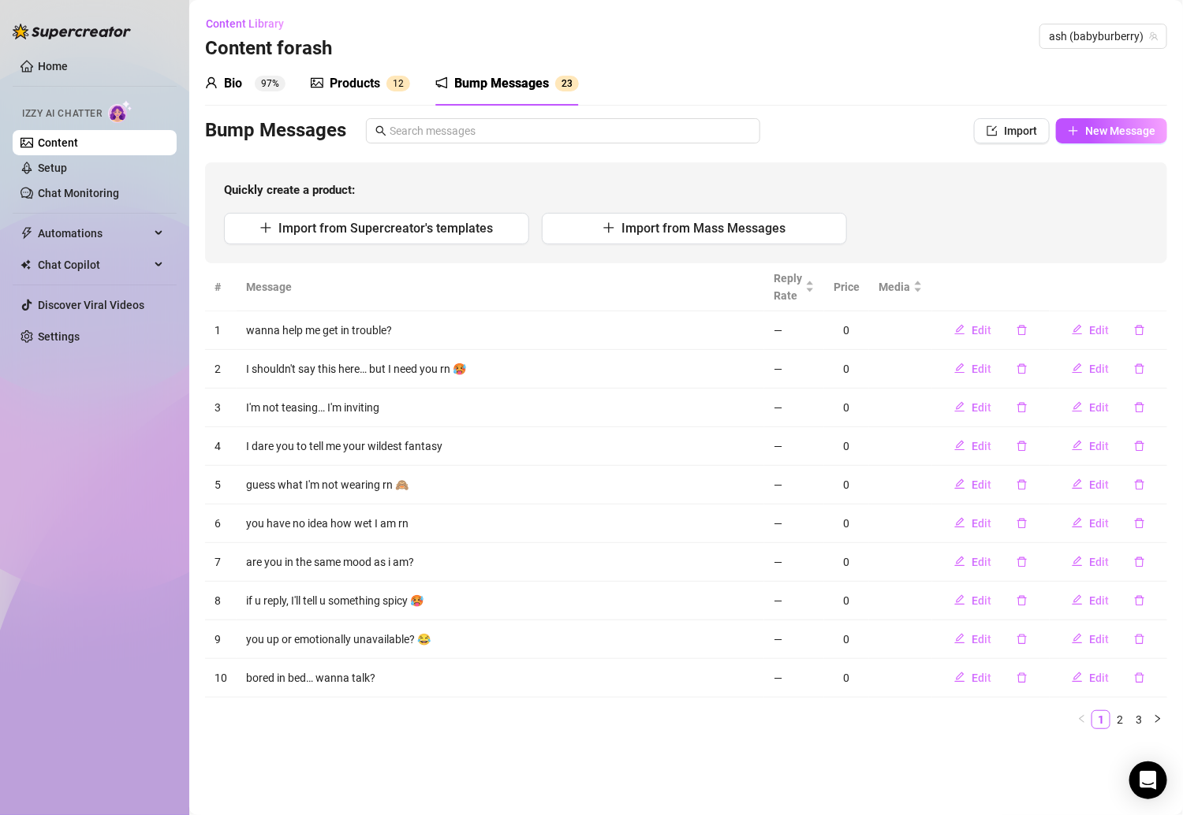
click at [392, 211] on div "Quickly create a product: Import from Supercreator's templates Import from Mass…" at bounding box center [686, 212] width 962 height 101
click at [392, 233] on span "Import from Supercreator's templates" at bounding box center [385, 228] width 214 height 15
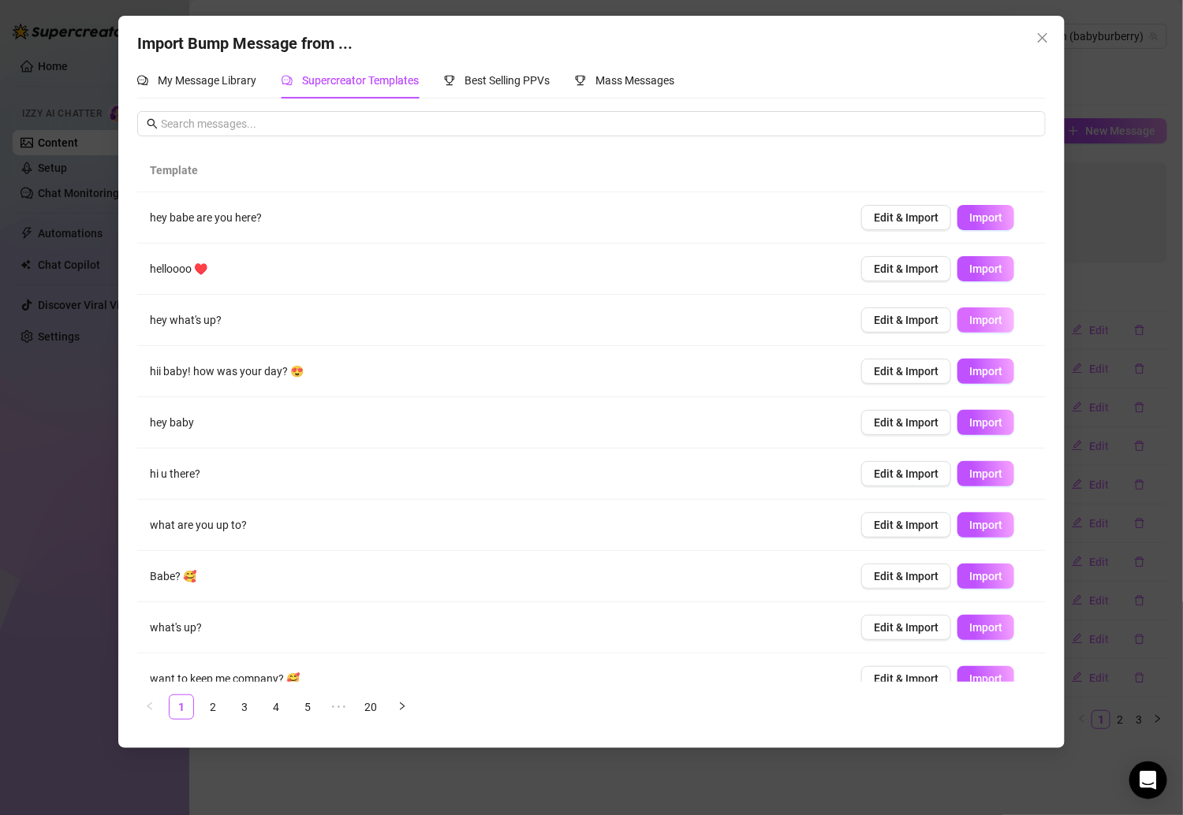
click at [969, 329] on button "Import" at bounding box center [985, 319] width 57 height 25
click at [972, 373] on span "Import" at bounding box center [985, 371] width 33 height 13
type textarea "hii baby! how was your day? 😍"
click at [1036, 37] on icon "close" at bounding box center [1042, 38] width 13 height 13
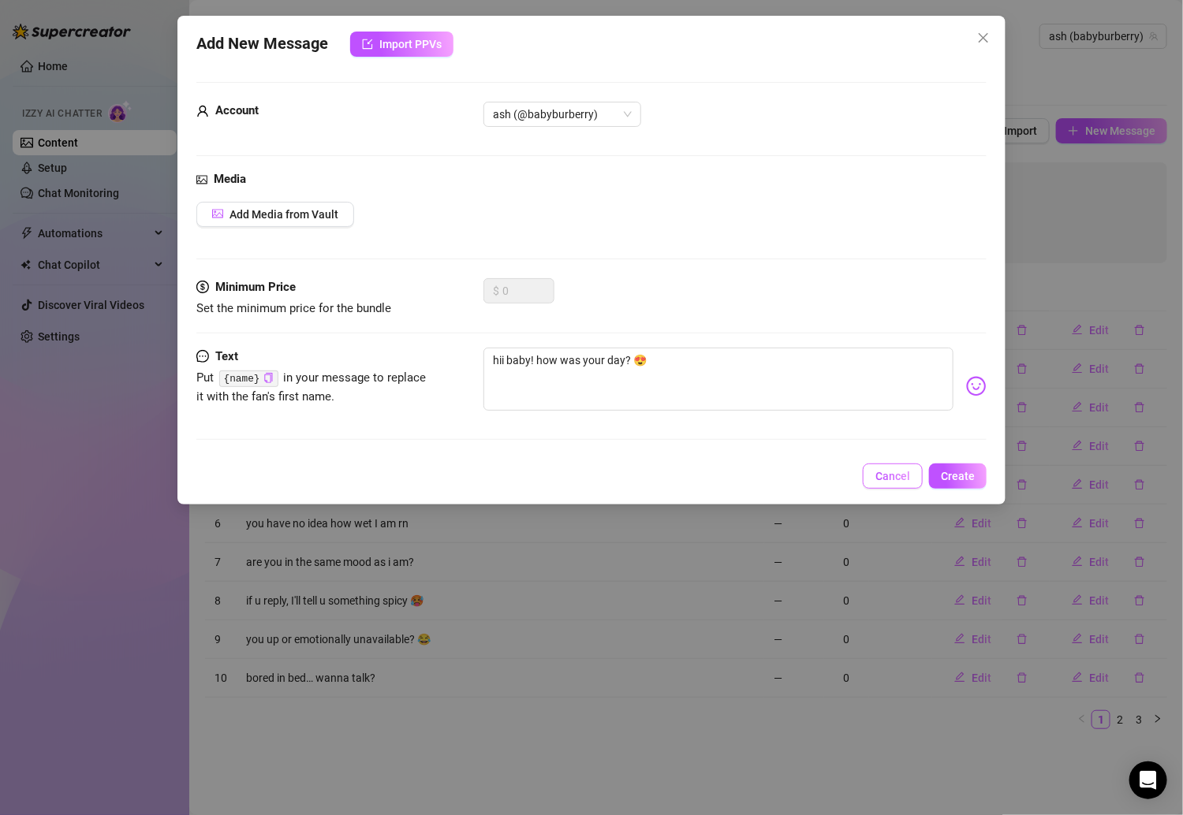
click at [890, 483] on button "Cancel" at bounding box center [893, 476] width 60 height 25
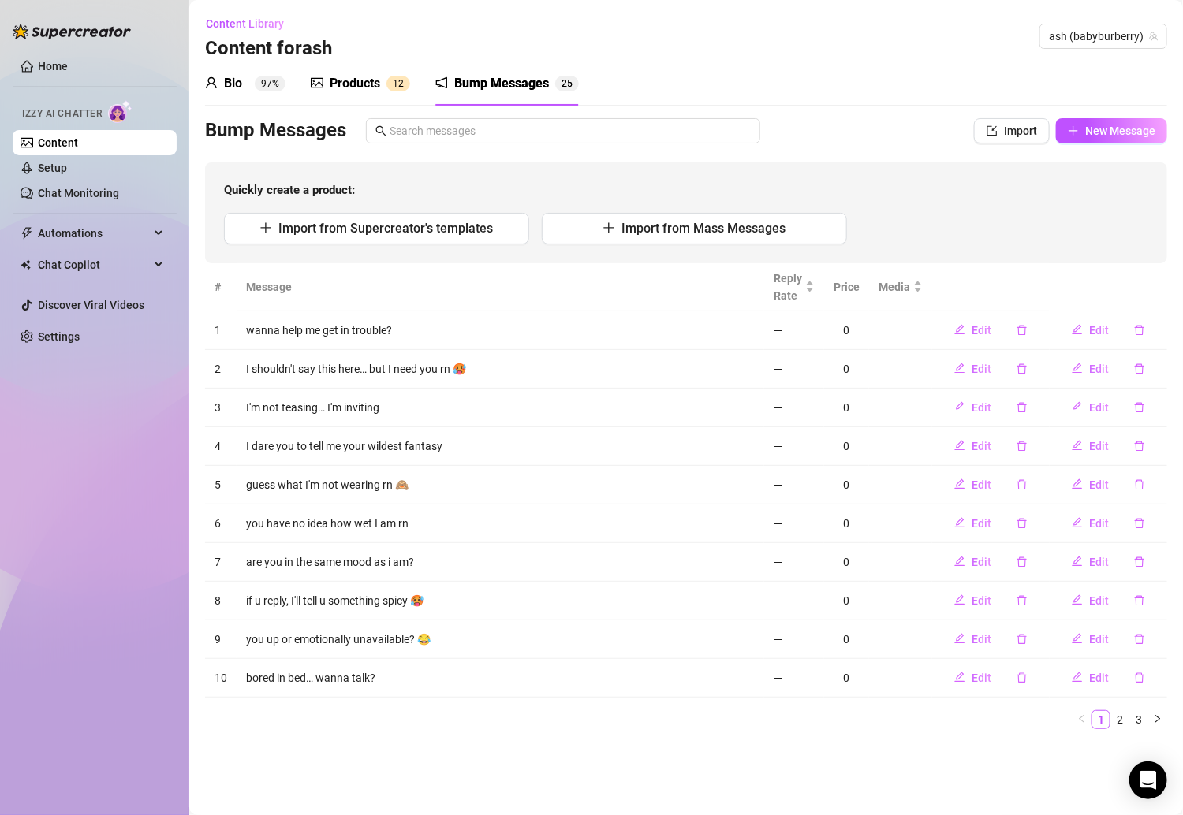
click at [257, 87] on sup "97%" at bounding box center [270, 84] width 31 height 16
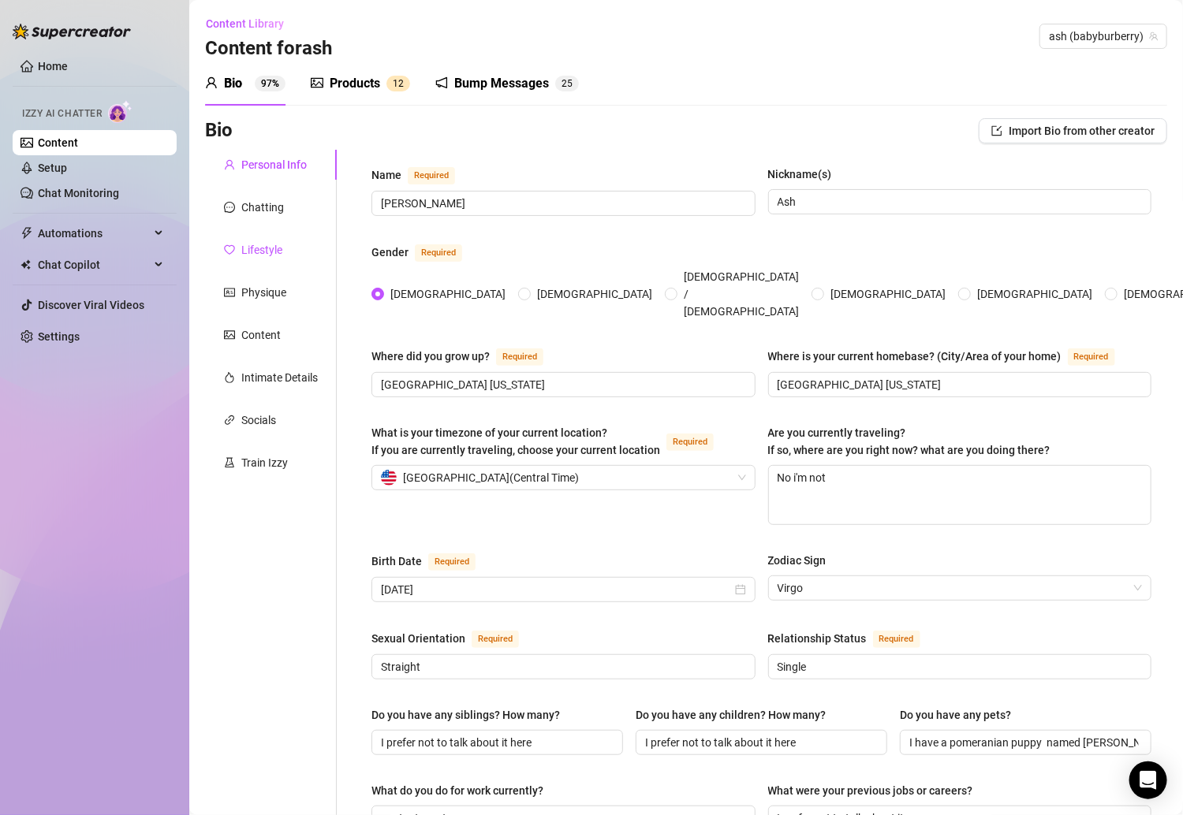
click at [266, 248] on div "Lifestyle" at bounding box center [261, 249] width 41 height 17
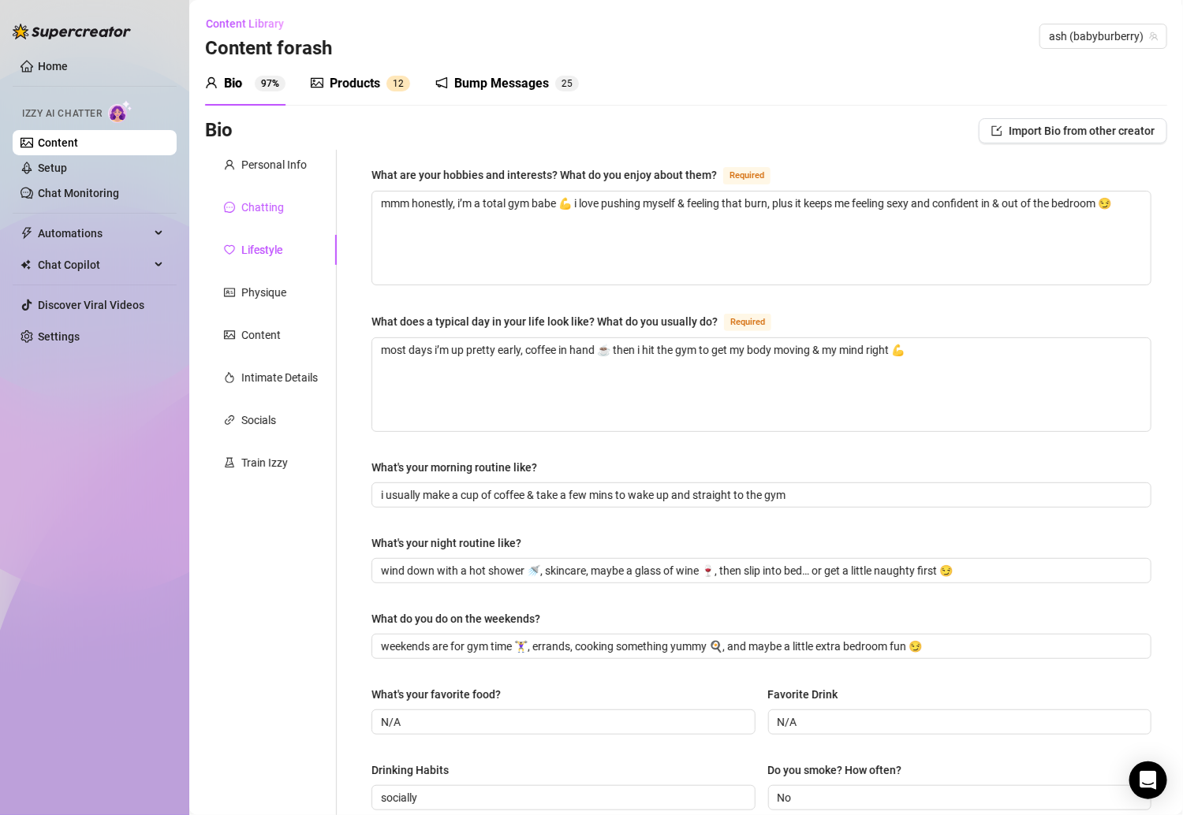
click at [264, 212] on div "Chatting" at bounding box center [262, 207] width 43 height 17
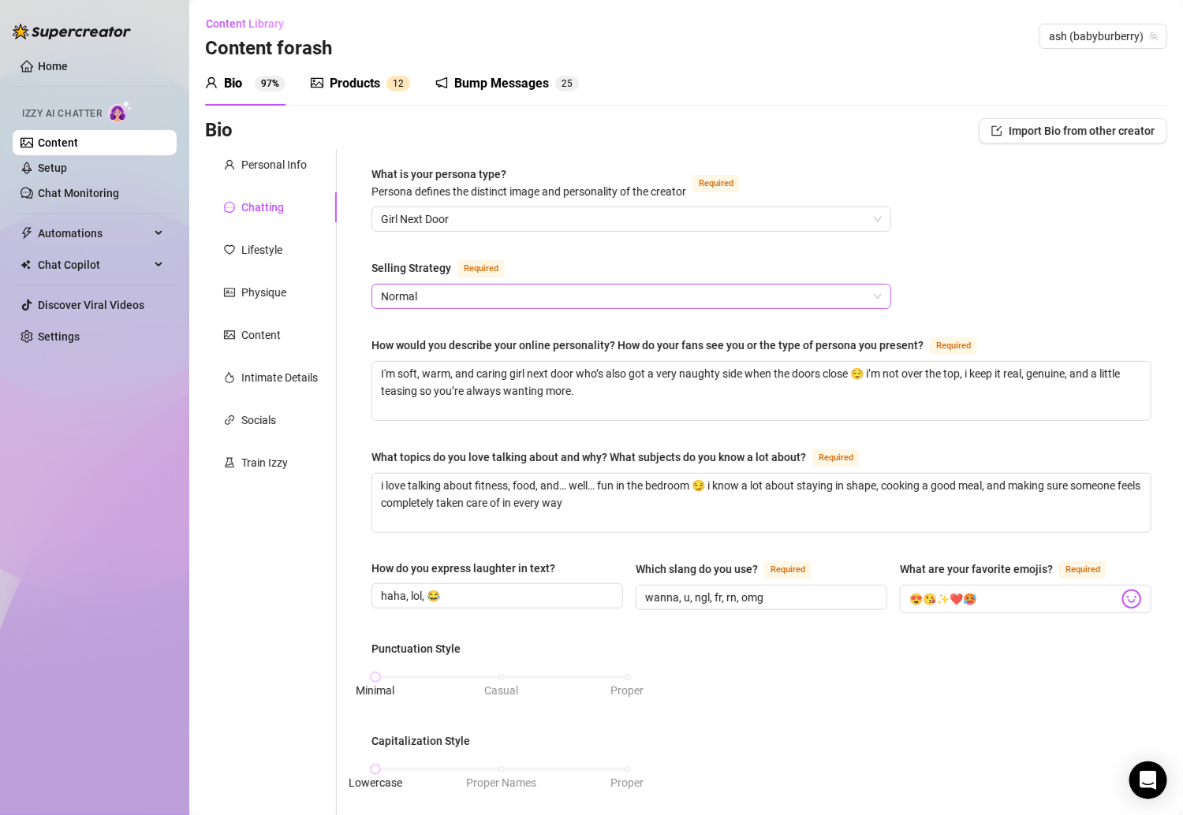
click at [389, 294] on span "Normal" at bounding box center [631, 297] width 501 height 24
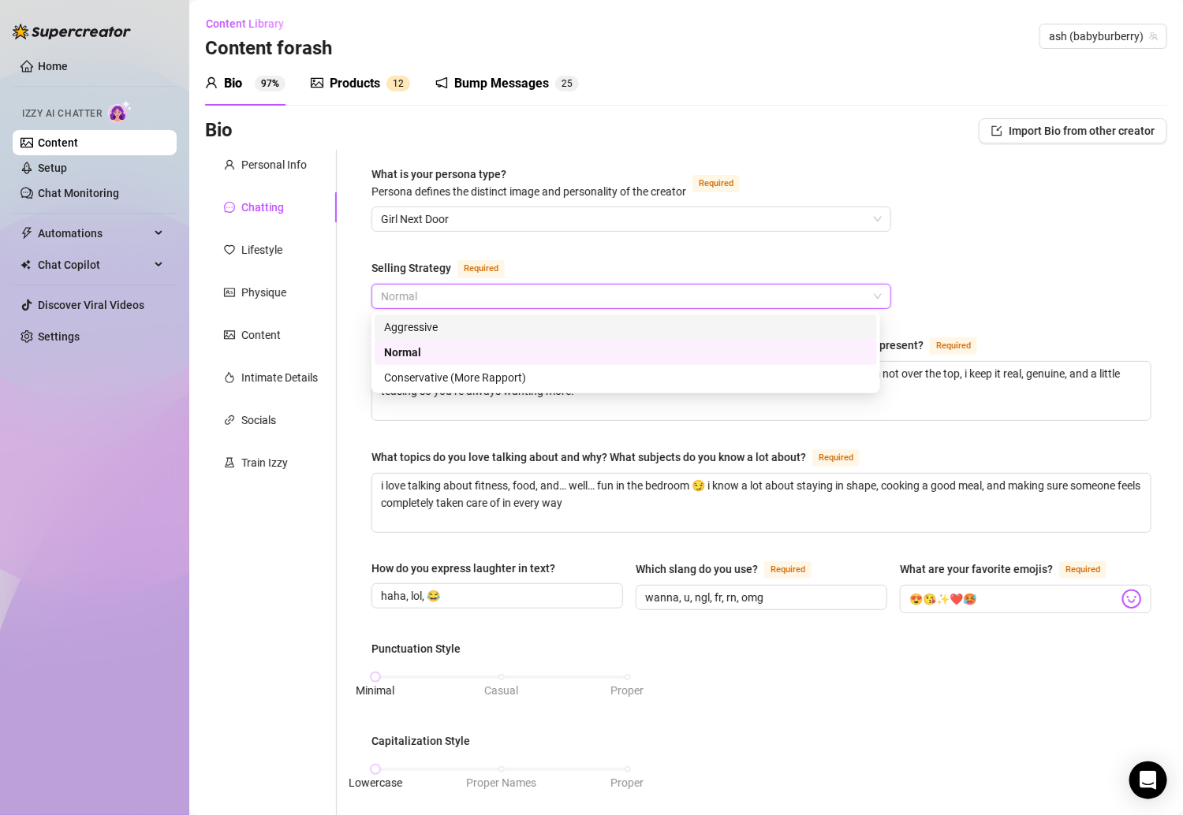
click at [345, 263] on div "What is your persona type? [PERSON_NAME] defines the distinct image and persona…" at bounding box center [752, 748] width 830 height 1196
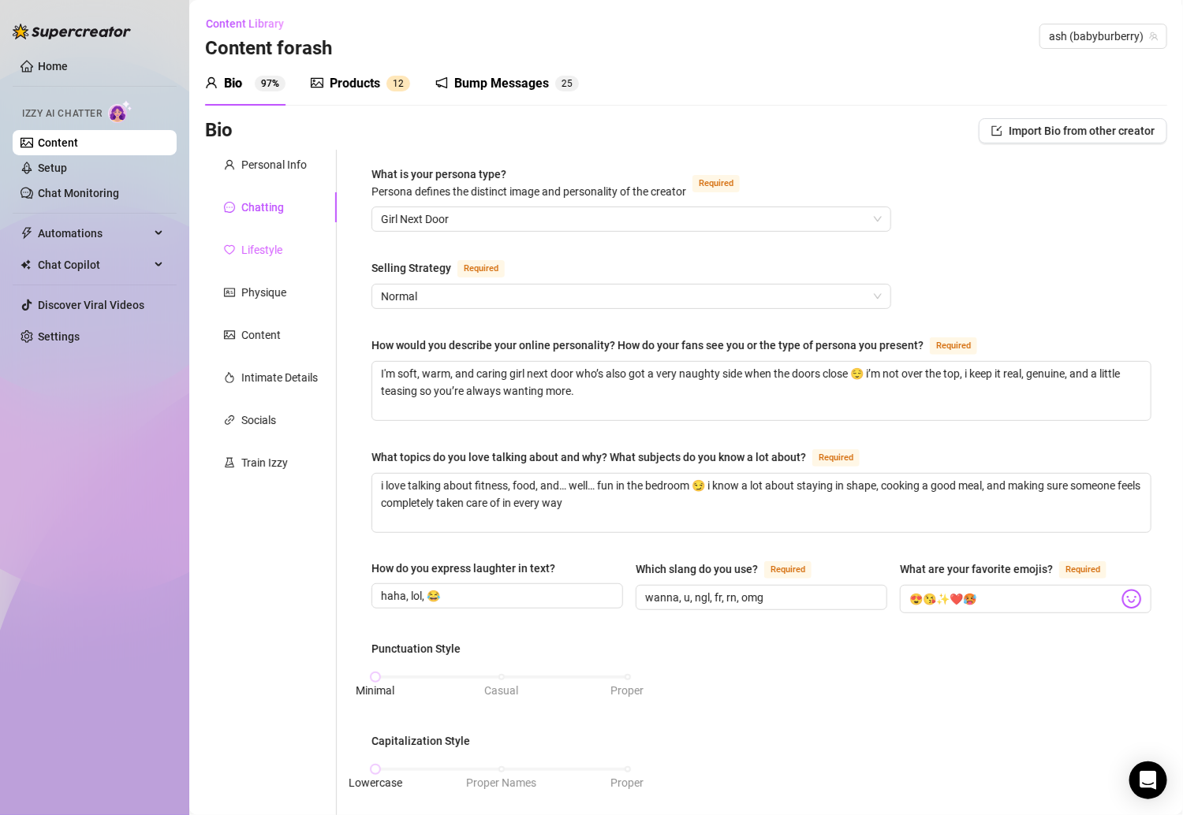
click at [288, 260] on div "Lifestyle" at bounding box center [271, 250] width 132 height 30
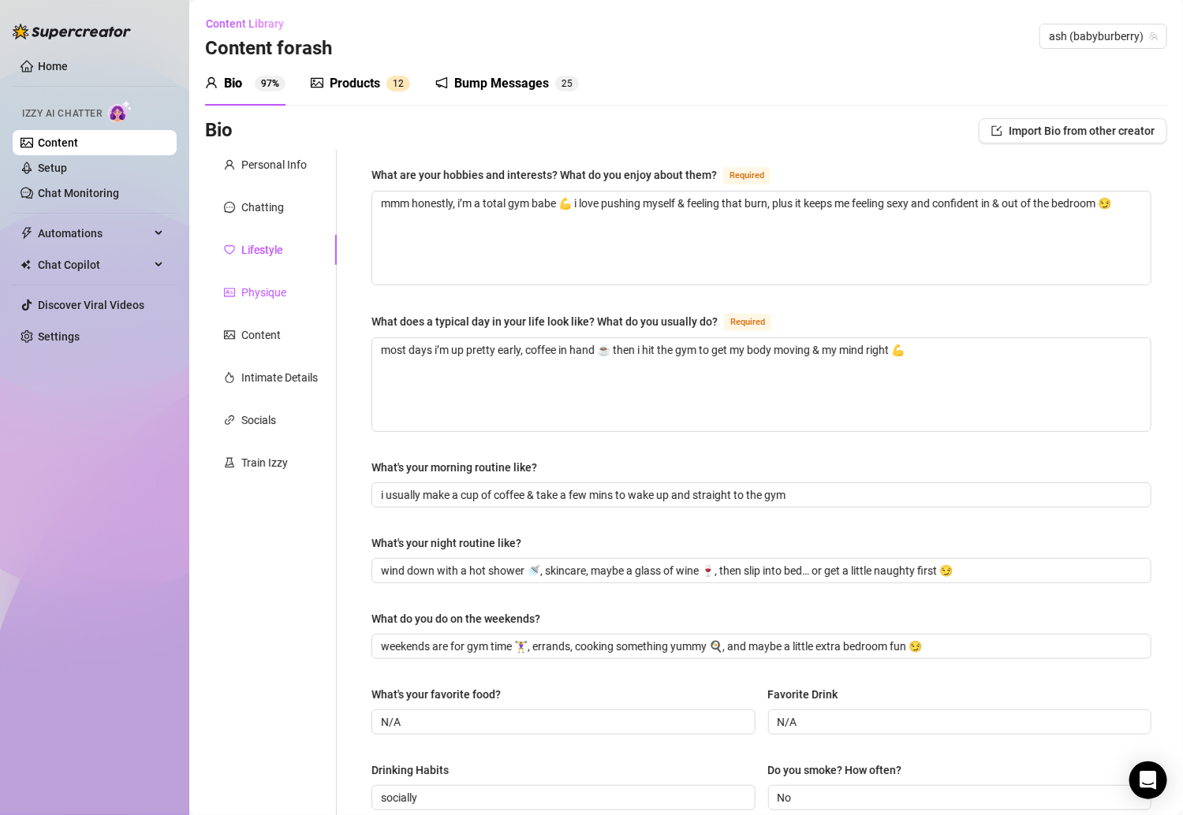
click at [274, 296] on div "Physique" at bounding box center [263, 292] width 45 height 17
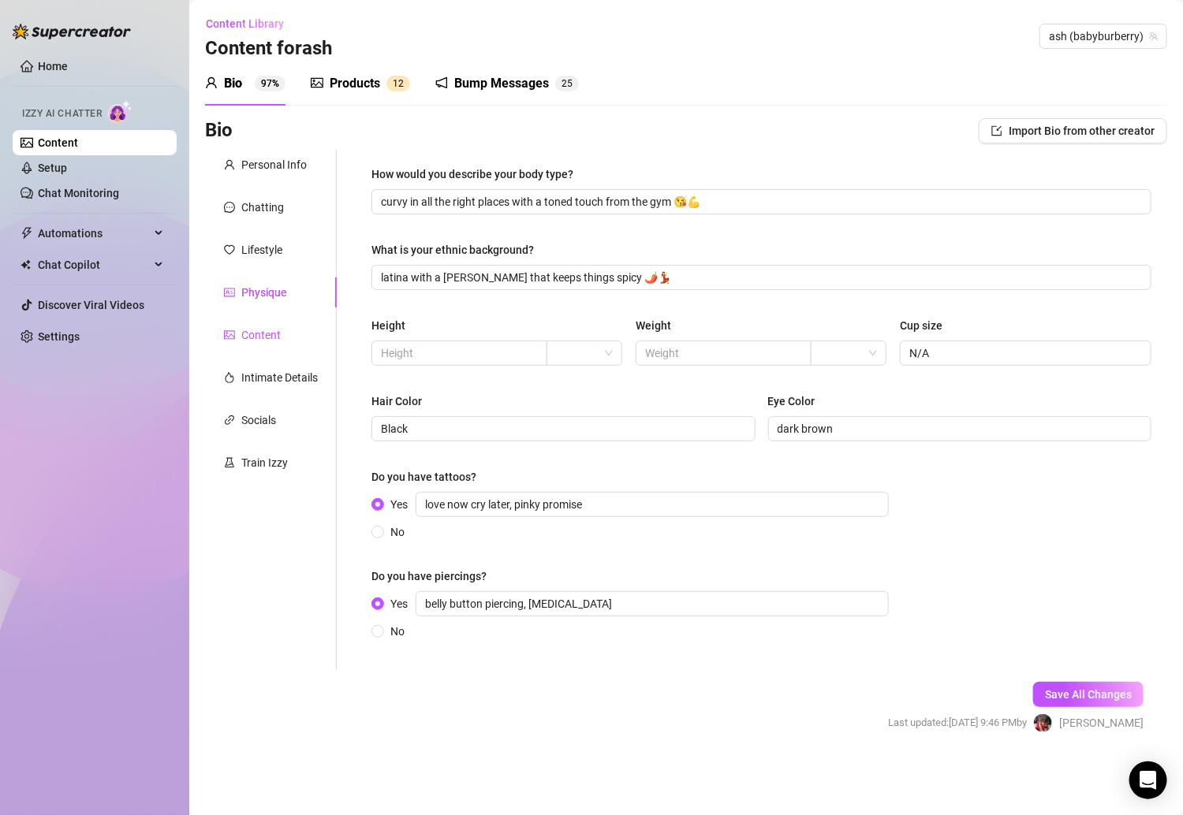
click at [271, 335] on div "Content" at bounding box center [260, 334] width 39 height 17
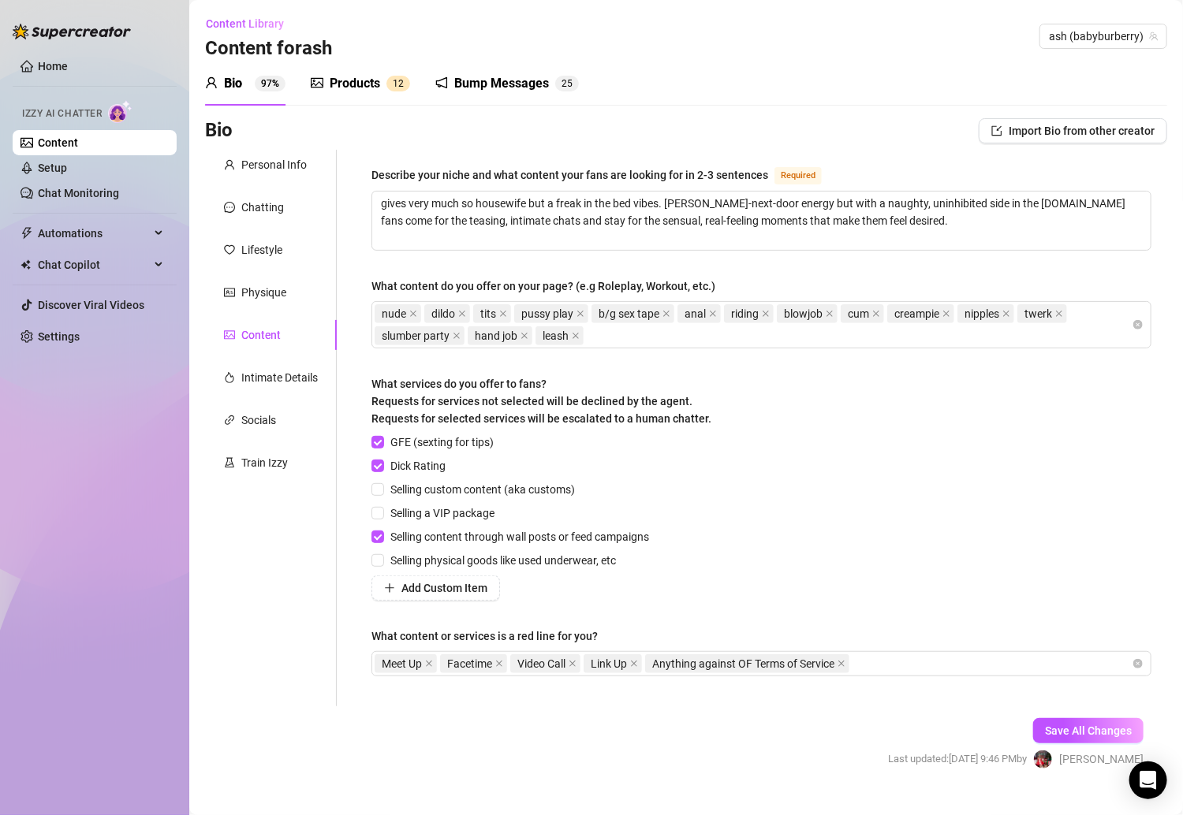
click at [513, 76] on div "Bump Messages" at bounding box center [501, 83] width 95 height 19
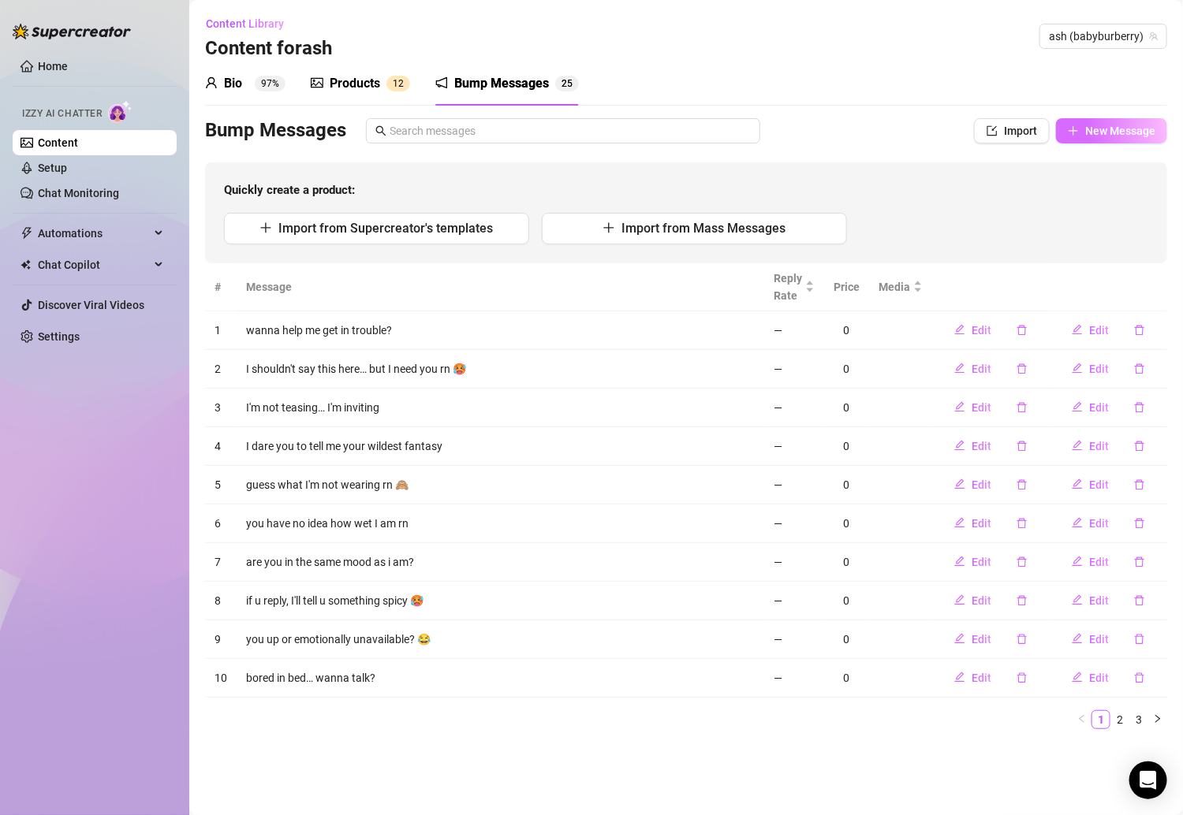
click at [1053, 130] on span "New Message" at bounding box center [1120, 131] width 70 height 13
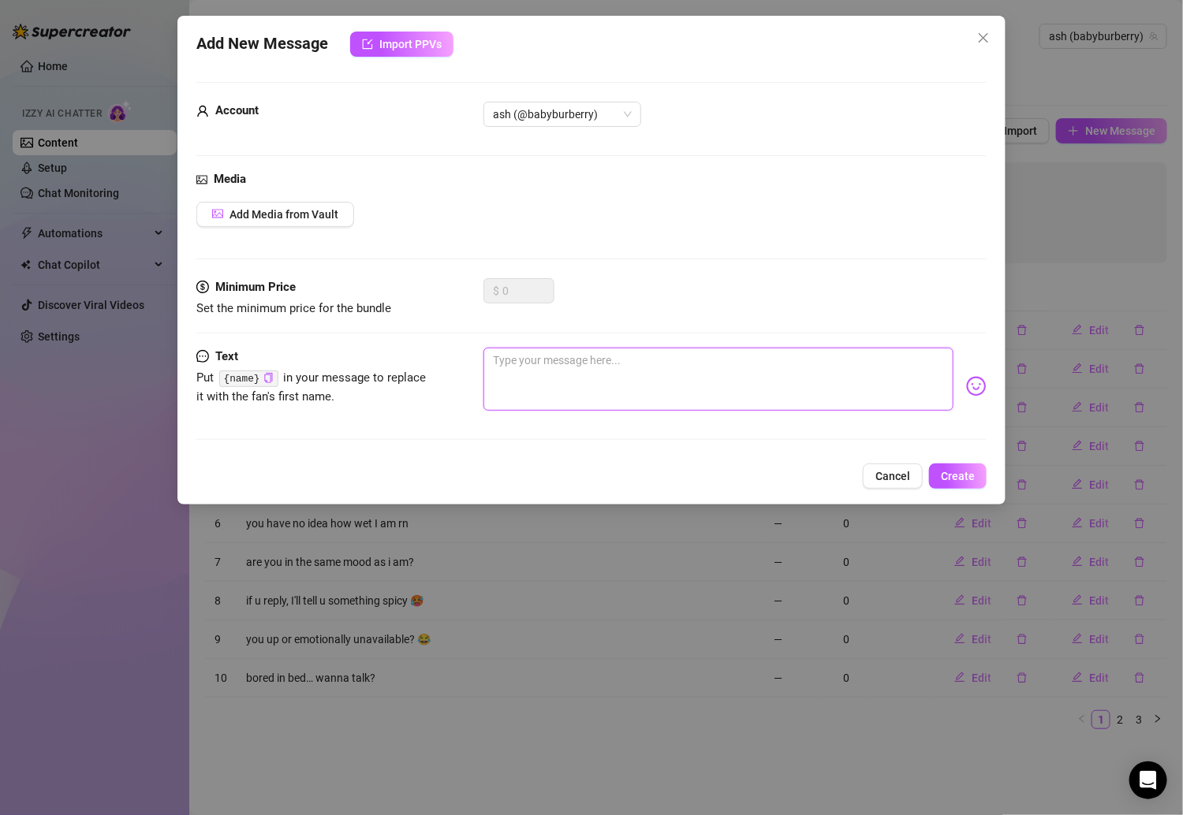
click at [658, 372] on textarea at bounding box center [718, 379] width 470 height 63
paste textarea "i dare you to say something dirtier than what’s in my mind rn 😋"
type textarea "i dare you to say something dirtier than what’s in my mind rn 😋"
click at [976, 484] on button "Create" at bounding box center [958, 476] width 58 height 25
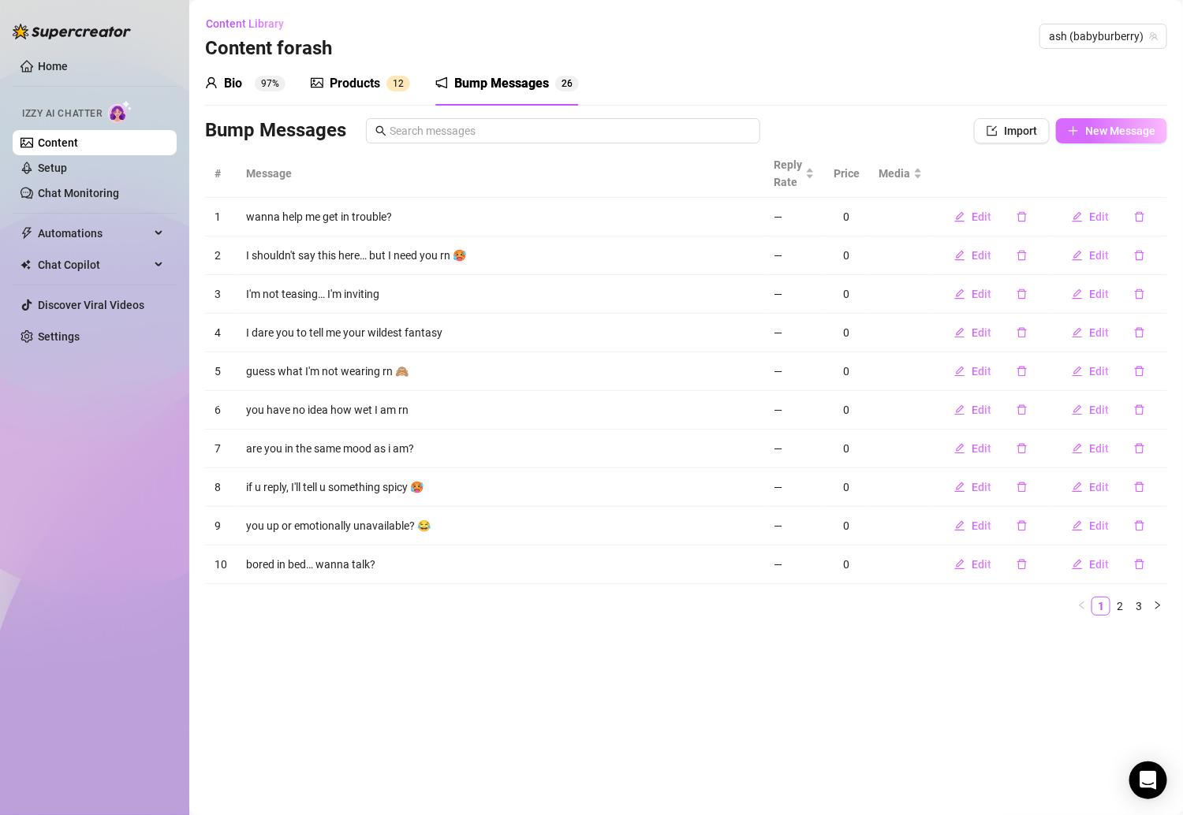
click at [1053, 135] on span "New Message" at bounding box center [1120, 131] width 70 height 13
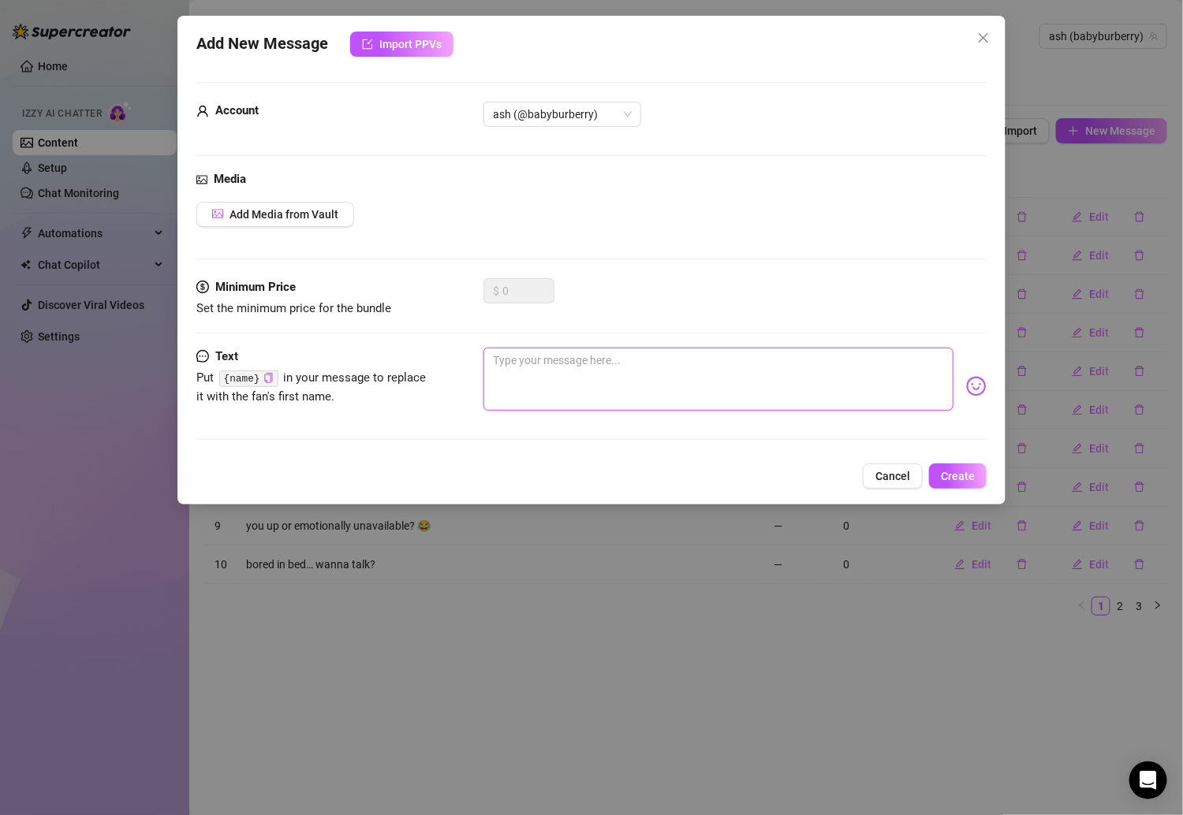
click at [565, 376] on textarea at bounding box center [718, 379] width 470 height 63
paste textarea "wanna play a lil game with me? 😈"
type textarea "wanna play a lil game with me? 😈"
click at [960, 464] on button "Create" at bounding box center [958, 476] width 58 height 25
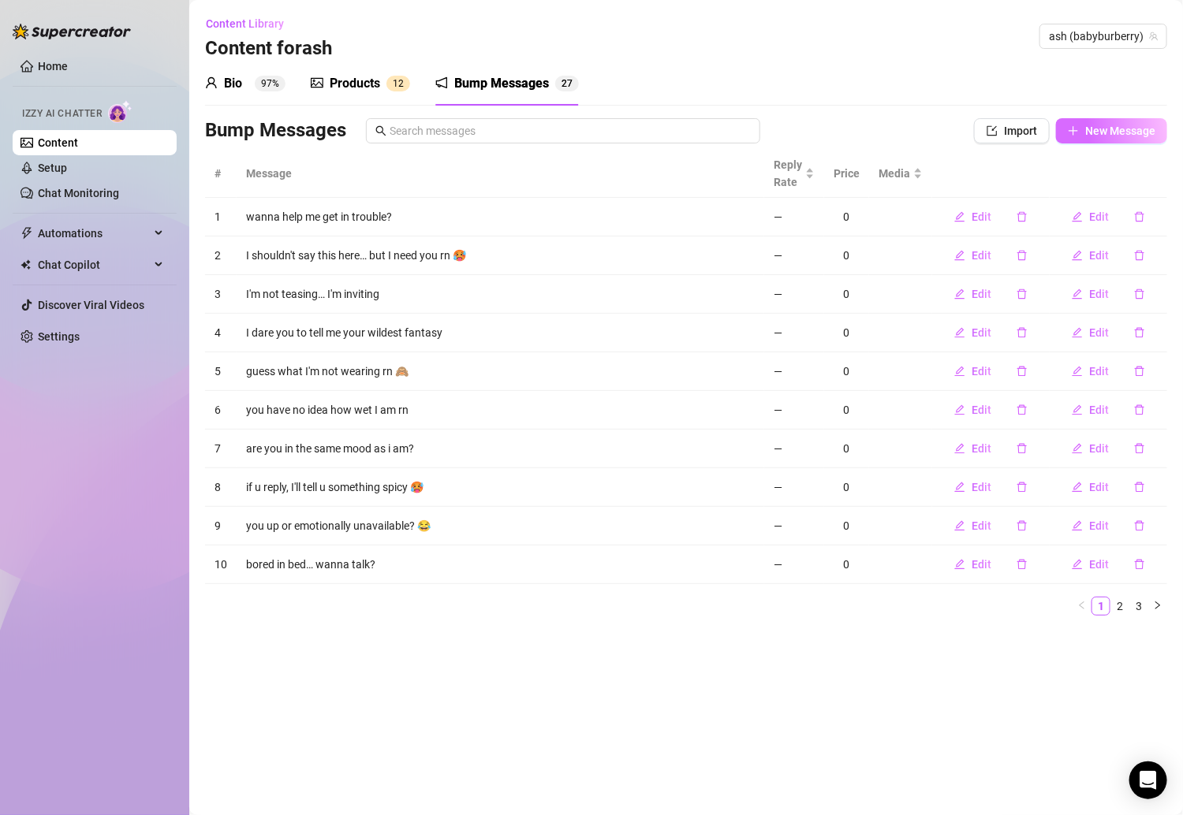
click at [1053, 120] on button "New Message" at bounding box center [1111, 130] width 111 height 25
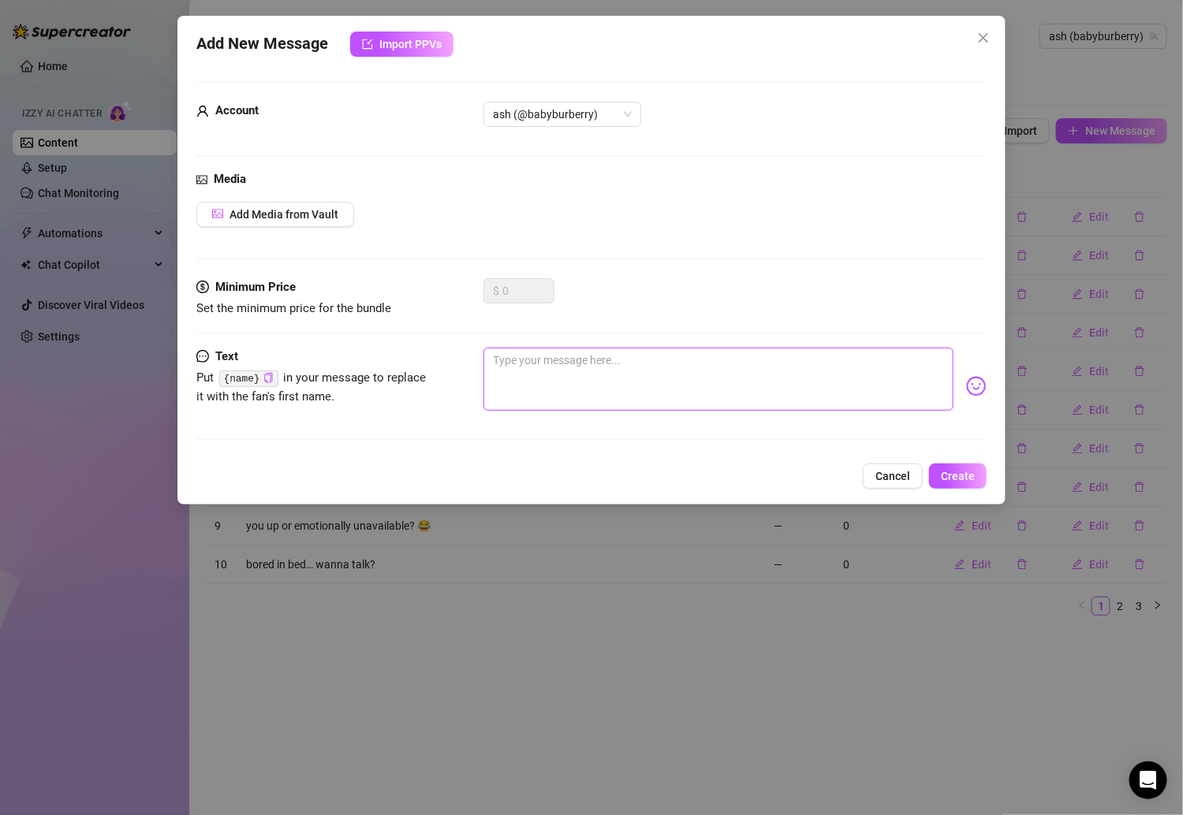
click at [565, 363] on textarea at bounding box center [718, 379] width 470 height 63
paste textarea "i’m bored and horny, terrible combo 😭💦"
type textarea "i’m bored and horny, terrible combo 😭💦"
click at [940, 473] on button "Create" at bounding box center [958, 476] width 58 height 25
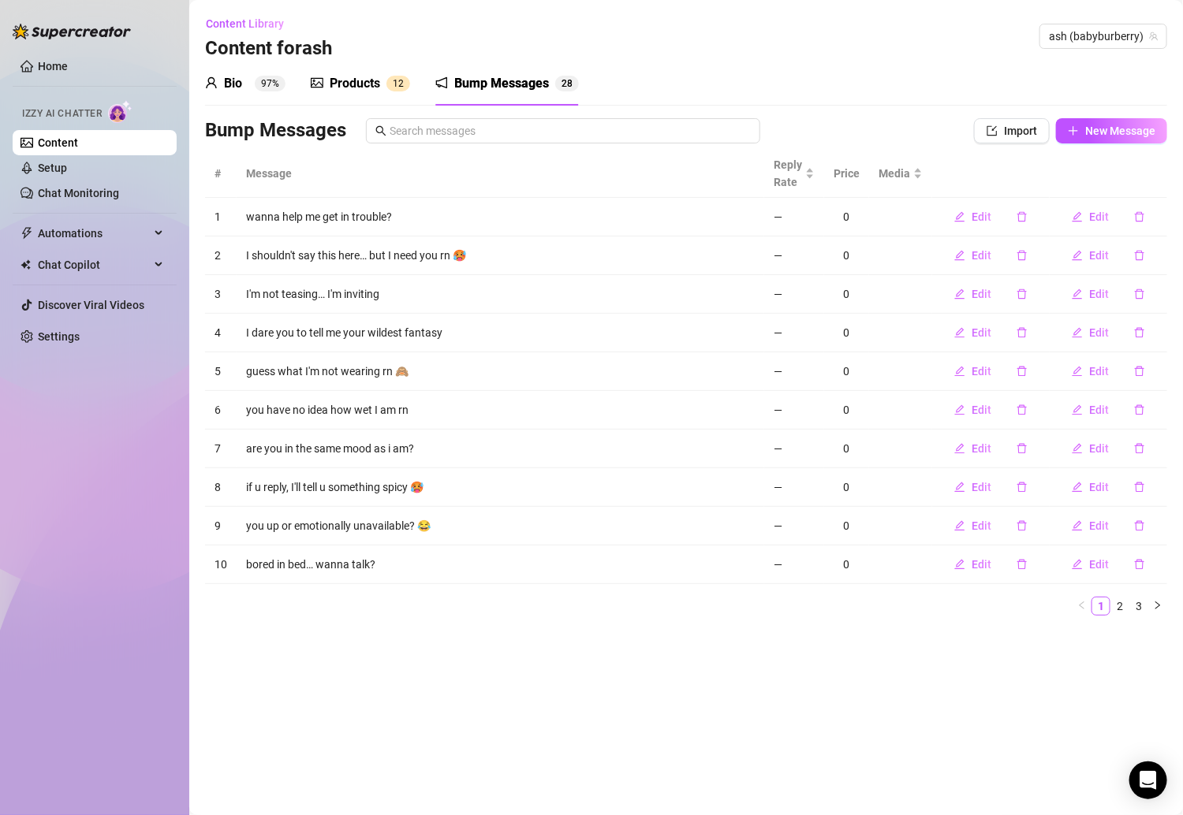
click at [1053, 144] on div "Bump Messages Import New Message" at bounding box center [686, 134] width 962 height 32
click at [1053, 131] on span "New Message" at bounding box center [1120, 131] width 70 height 13
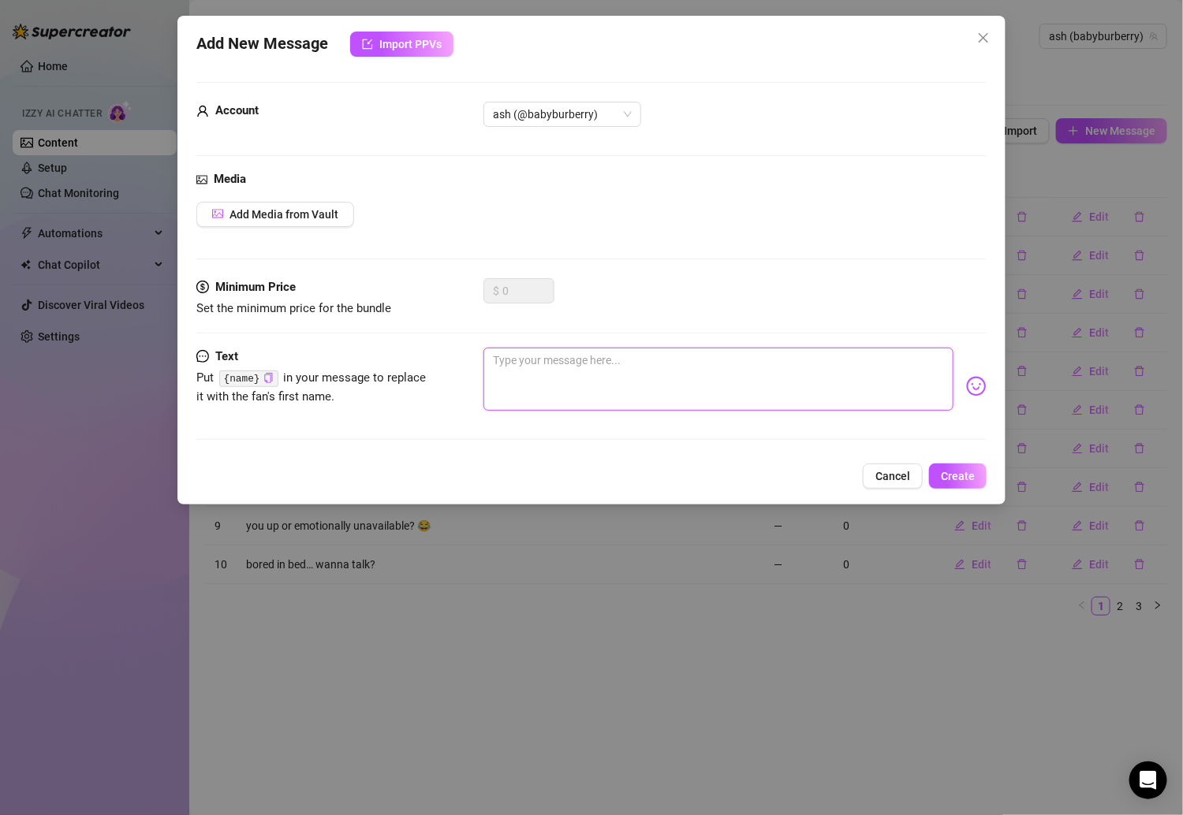
click at [631, 392] on textarea at bounding box center [718, 379] width 470 height 63
paste textarea "i found something i really wanna show you 😘"
type textarea "i found something i really wanna show you 😘"
click at [952, 464] on button "Create" at bounding box center [958, 476] width 58 height 25
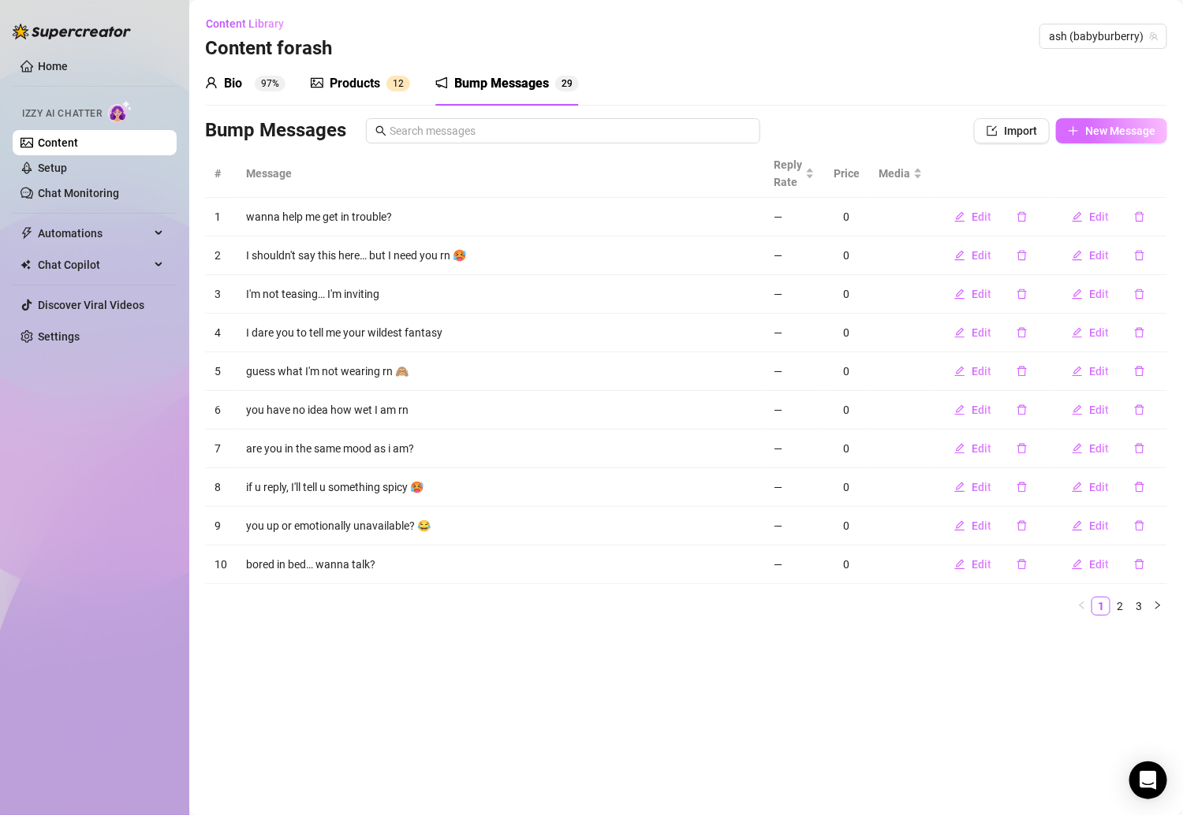
click at [1053, 131] on span "New Message" at bounding box center [1120, 131] width 70 height 13
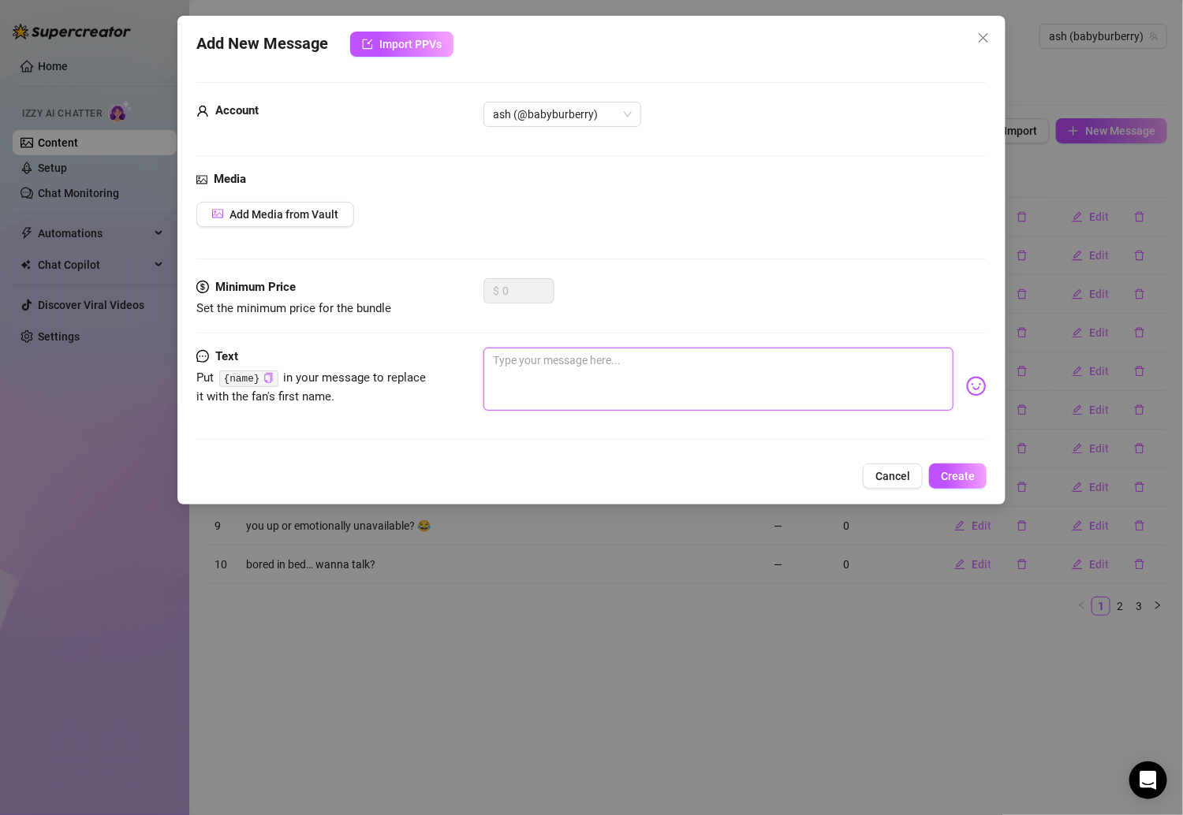
click at [652, 364] on textarea at bounding box center [718, 379] width 470 height 63
paste textarea "i was just about to take something off 😏"
type textarea "i was just about to take something off 😏"
click at [947, 455] on div "Add New Message Import PPVs Account ash (@babyburberry) Media Add Media from Va…" at bounding box center [591, 260] width 828 height 489
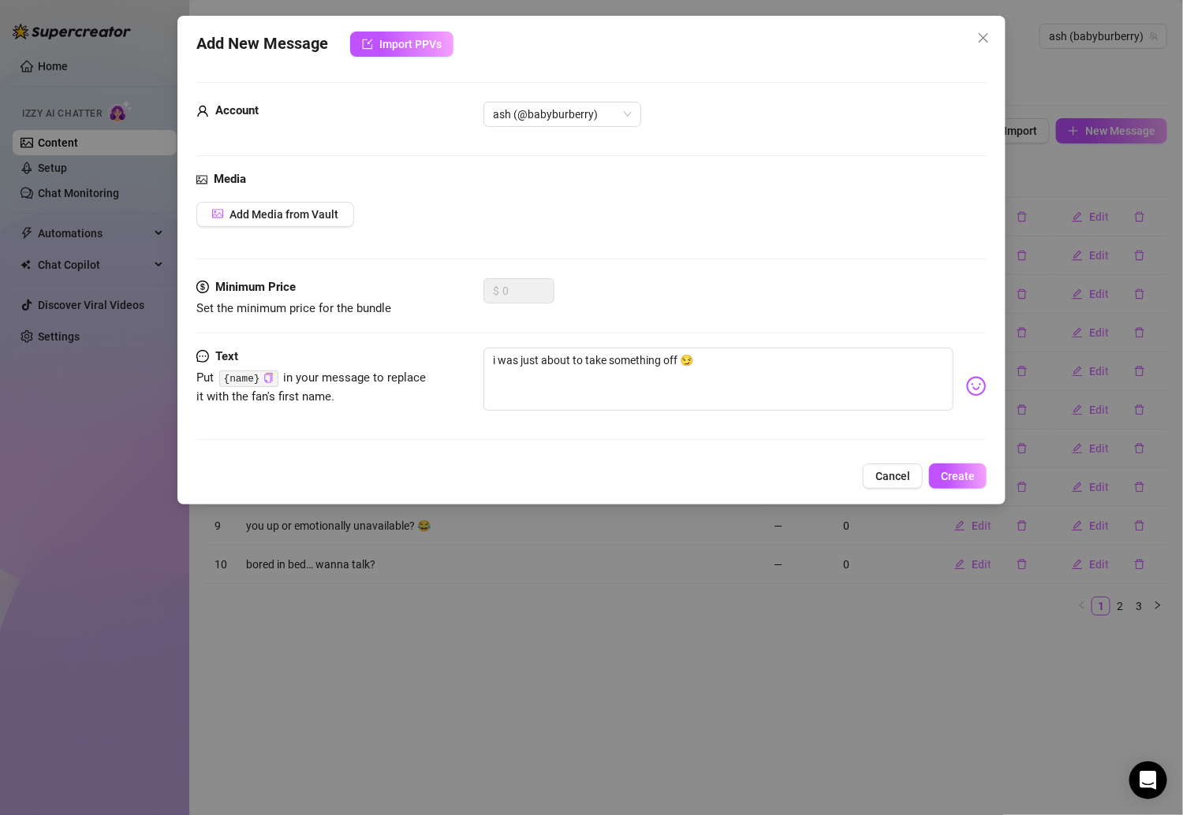
click at [947, 458] on div "Add New Message Import PPVs Account ash (@babyburberry) Media Add Media from Va…" at bounding box center [591, 260] width 828 height 489
click at [952, 475] on span "Create" at bounding box center [958, 476] width 34 height 13
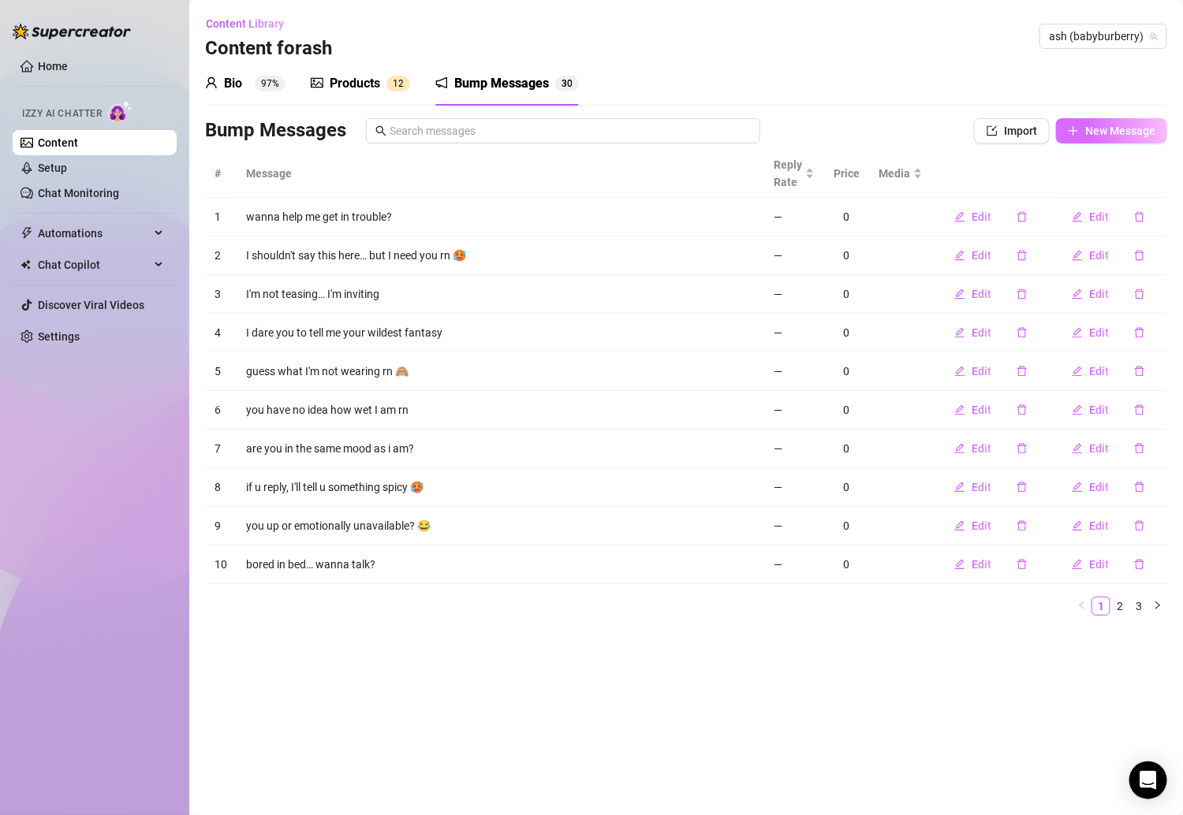
click at [1053, 125] on span "New Message" at bounding box center [1120, 131] width 70 height 13
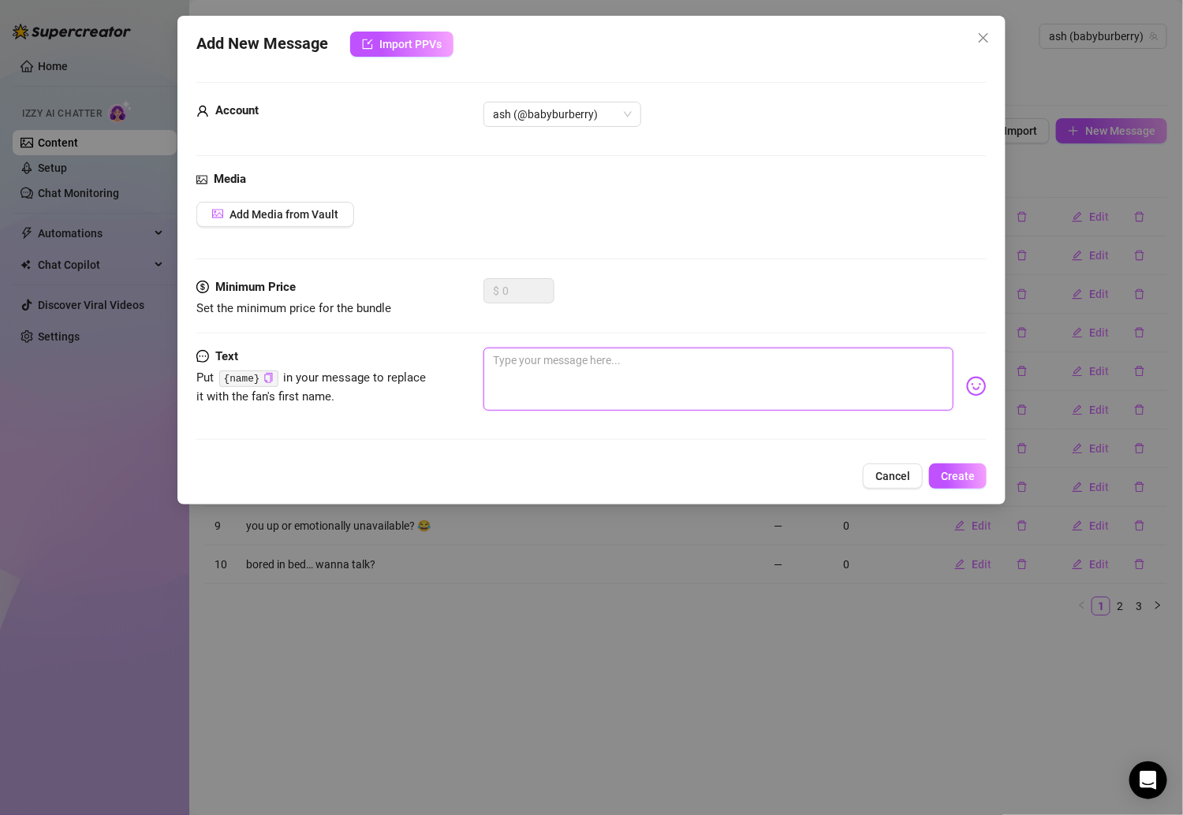
click at [569, 378] on textarea at bounding box center [718, 379] width 470 height 63
paste textarea "you ever been distracted by a wet pussy? 🥵"
type textarea "you ever been distracted by a wet pussy? 🥵"
click at [937, 478] on button "Create" at bounding box center [958, 476] width 58 height 25
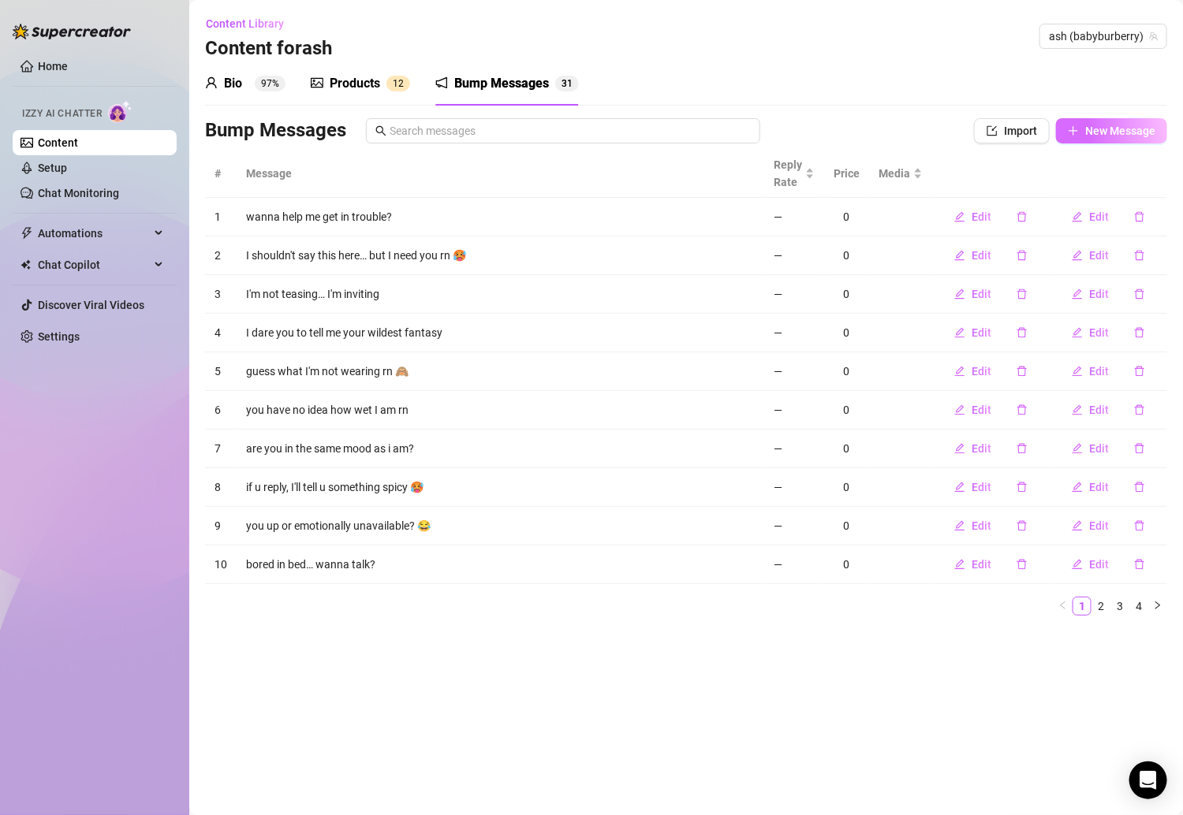
click at [1053, 139] on button "New Message" at bounding box center [1111, 130] width 111 height 25
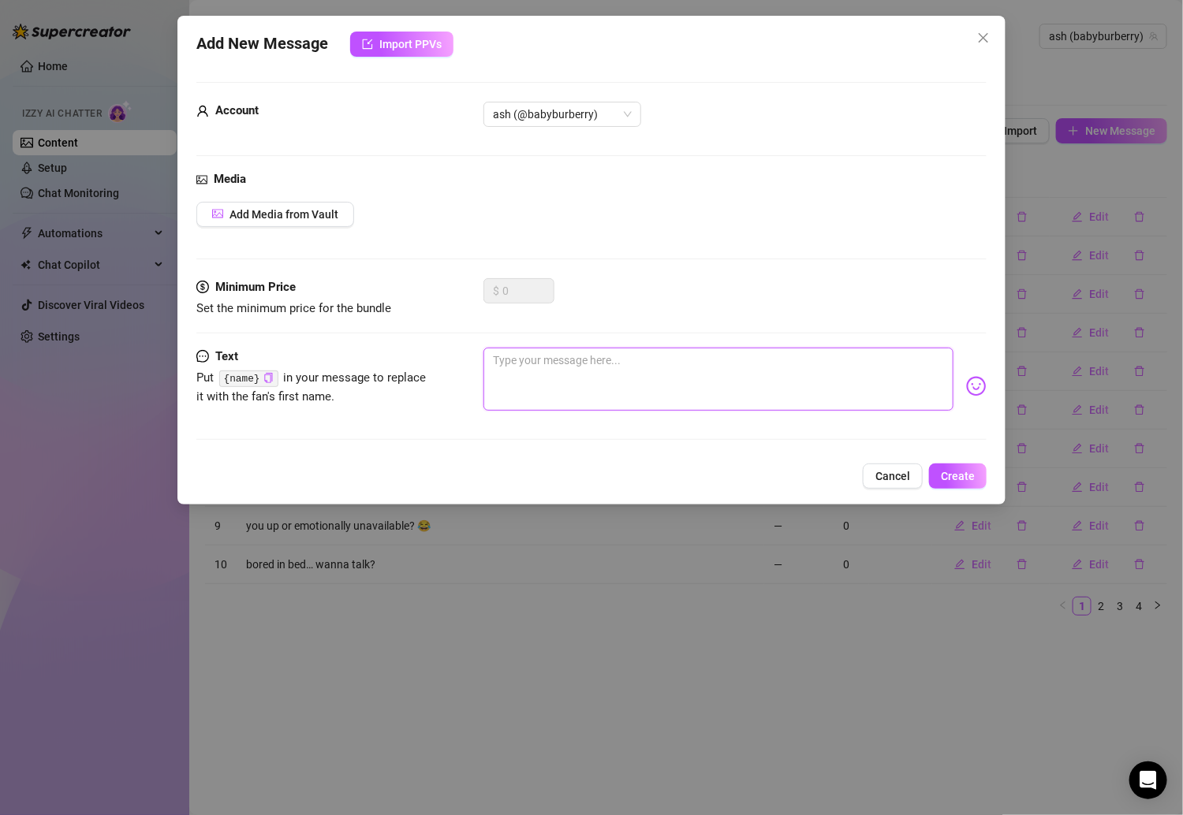
click at [552, 366] on textarea at bounding box center [718, 379] width 470 height 63
paste textarea "tell me what turns you on the most 😋"
type textarea "tell me what turns you on the most 😋"
click at [922, 470] on button "Cancel" at bounding box center [893, 476] width 60 height 25
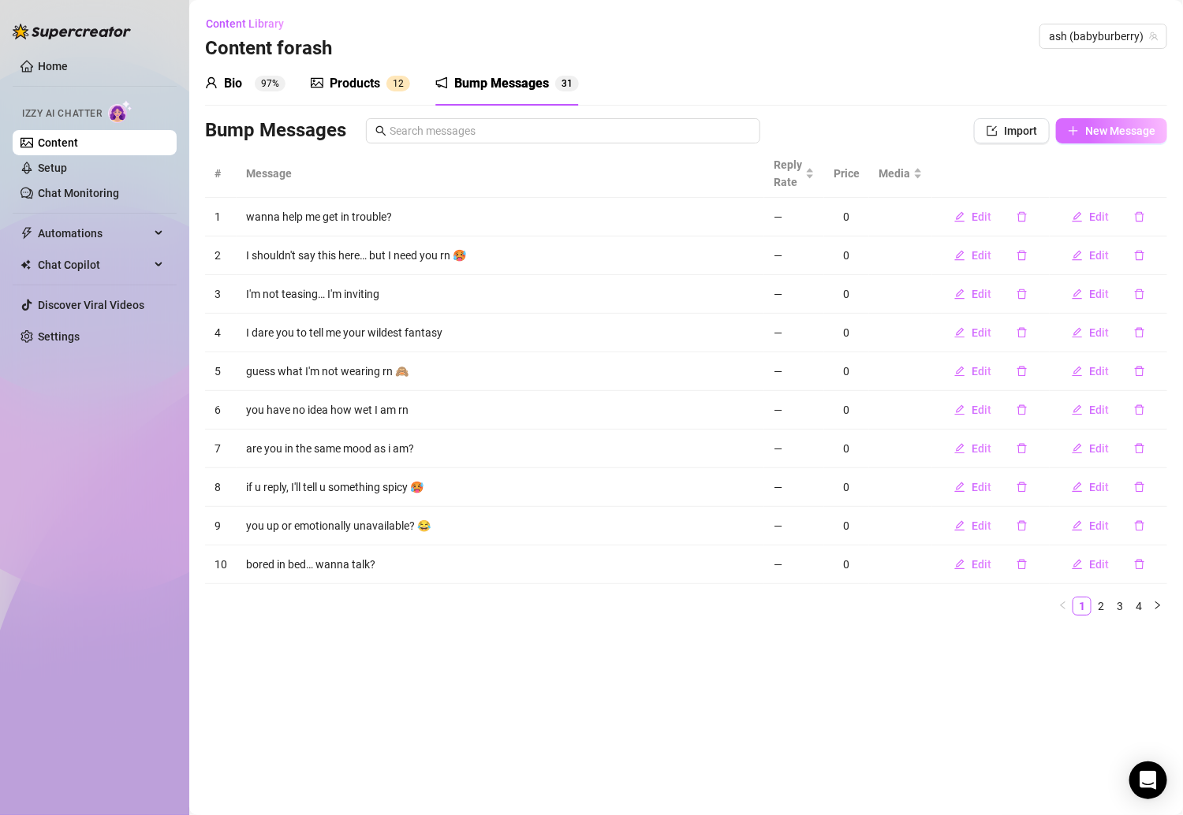
click at [1053, 139] on button "New Message" at bounding box center [1111, 130] width 111 height 25
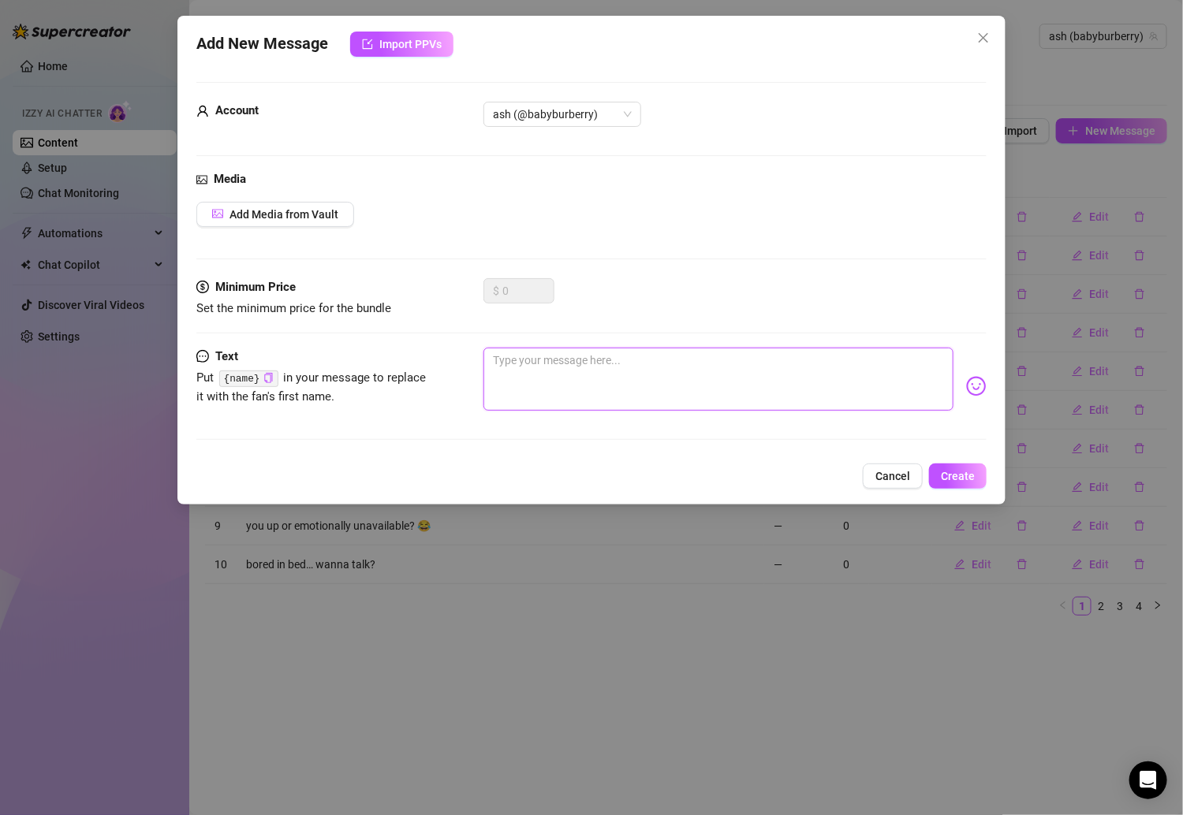
click at [723, 392] on textarea at bounding box center [718, 379] width 470 height 63
paste textarea "tell me what turns you on the most 😋"
type textarea "tell me what turns you on the most 😋"
click at [938, 483] on button "Create" at bounding box center [958, 476] width 58 height 25
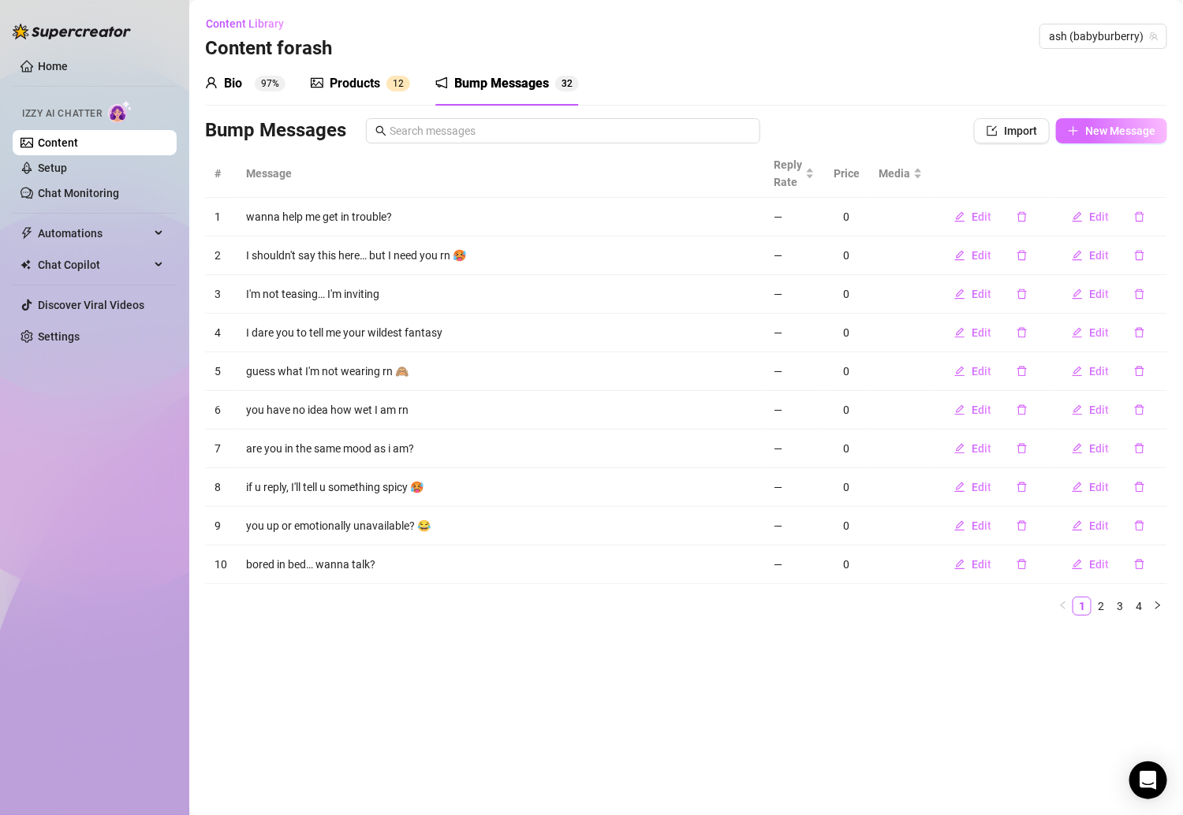
click at [1053, 125] on span "New Message" at bounding box center [1120, 131] width 70 height 13
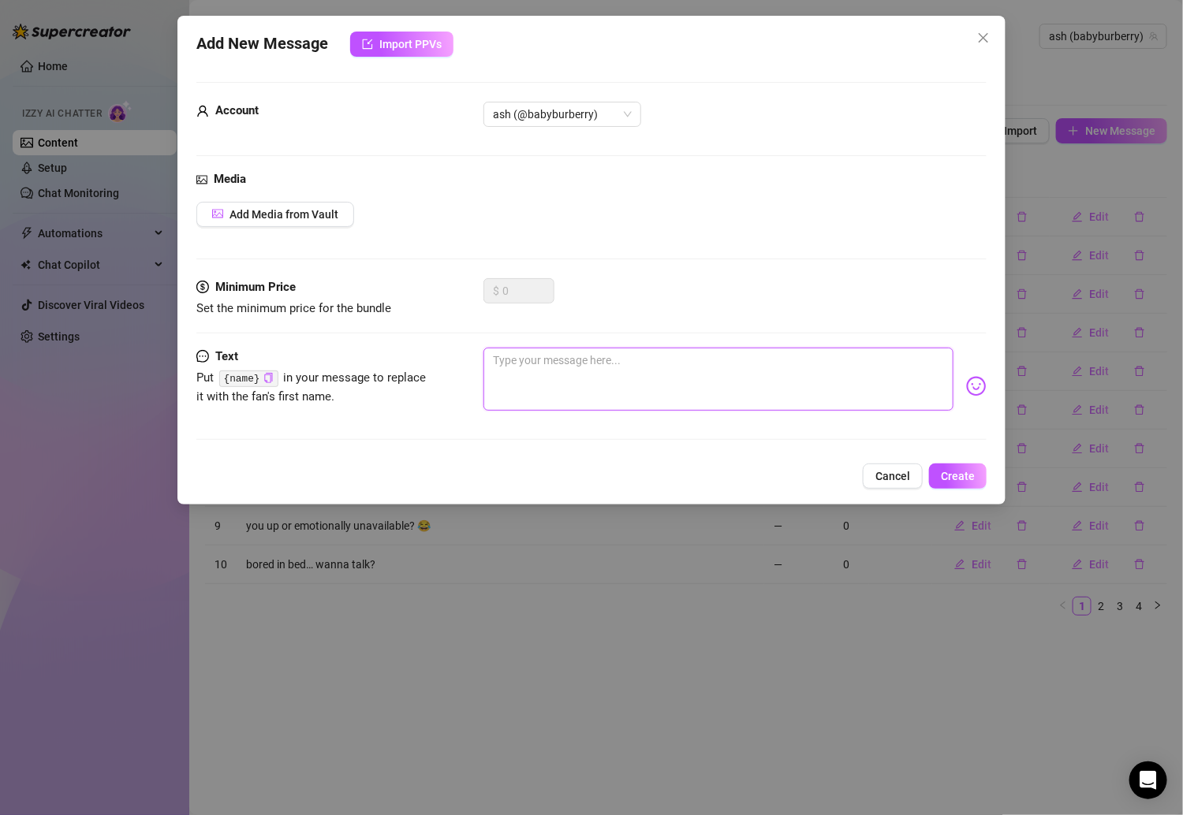
click at [573, 374] on textarea at bounding box center [718, 379] width 470 height 63
paste textarea "wanna know a secret? 😏"
type textarea "wanna know a secret? 😏"
click at [958, 459] on div "Add New Message Import PPVs Account ash (@babyburberry) Media Add Media from Va…" at bounding box center [591, 260] width 828 height 489
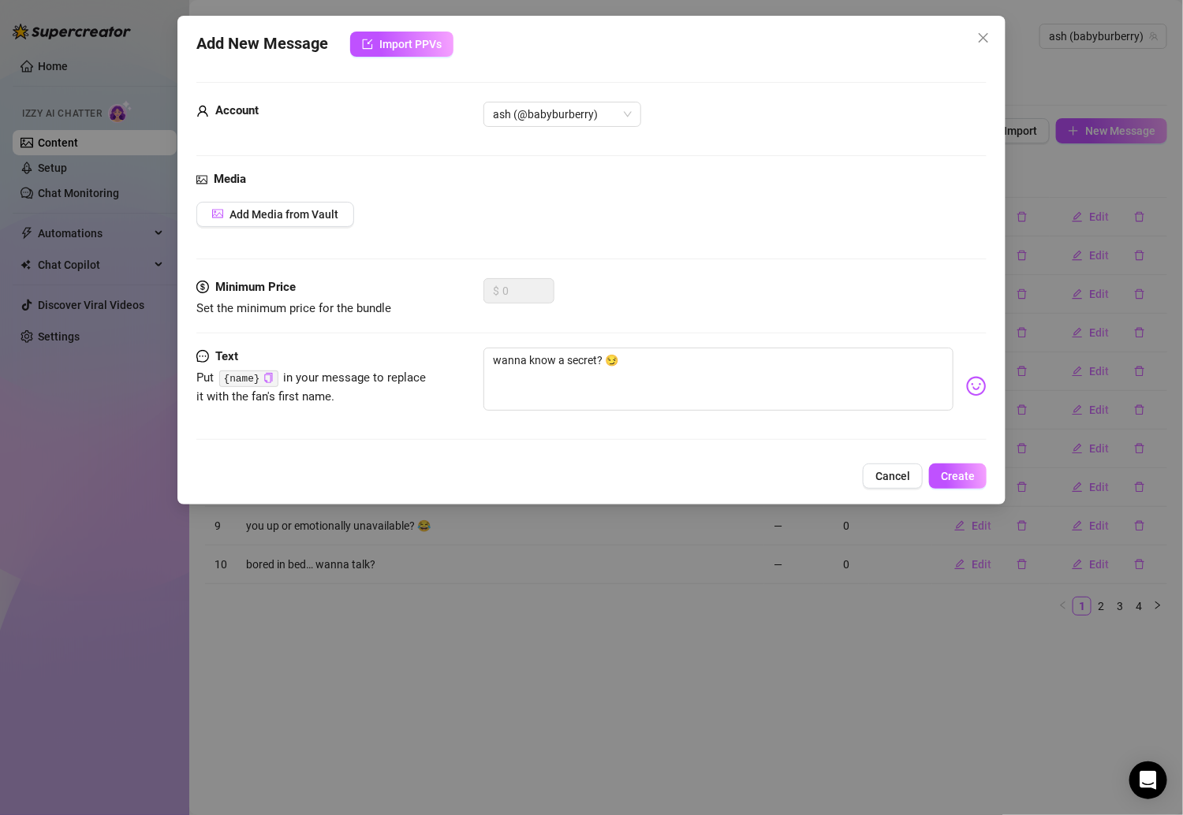
click at [958, 459] on div "Add New Message Import PPVs Account ash (@babyburberry) Media Add Media from Va…" at bounding box center [591, 260] width 828 height 489
click at [943, 475] on span "Create" at bounding box center [958, 476] width 34 height 13
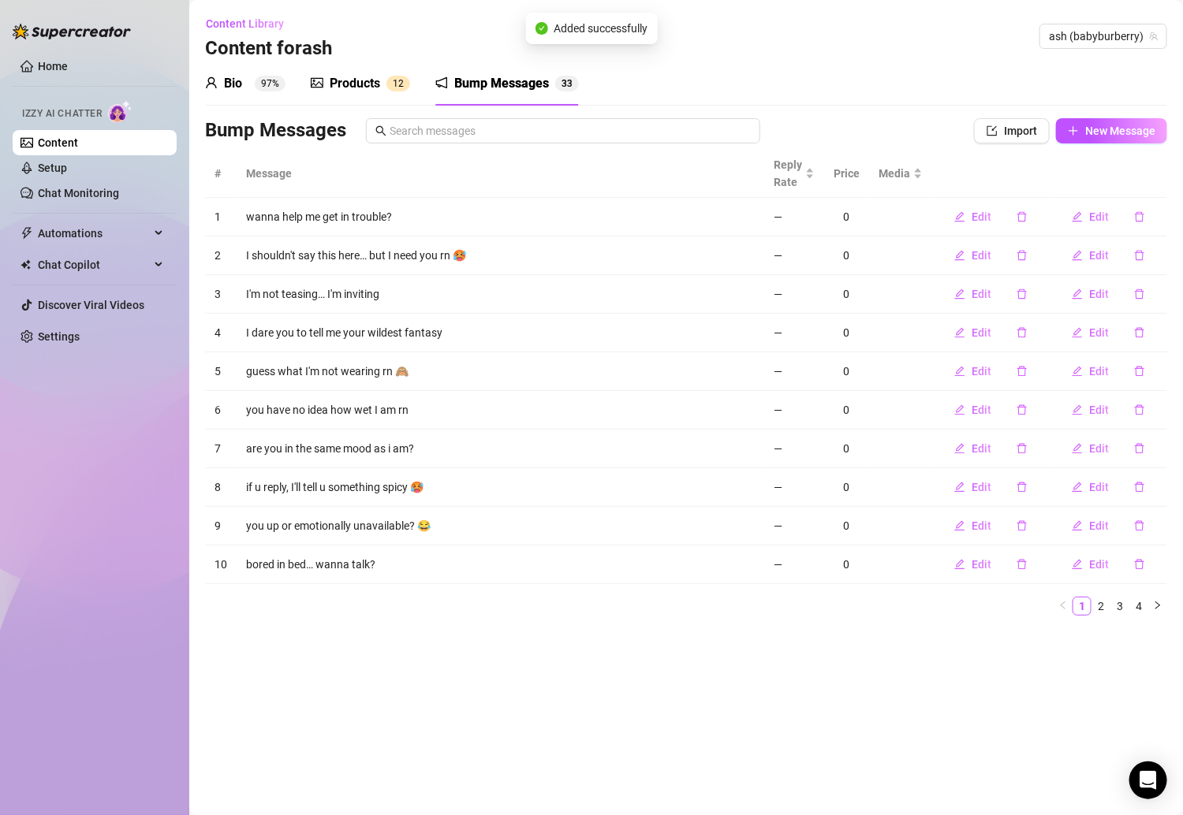
click at [1053, 144] on div "Bump Messages Import New Message" at bounding box center [686, 134] width 962 height 32
click at [1053, 125] on span "New Message" at bounding box center [1120, 131] width 70 height 13
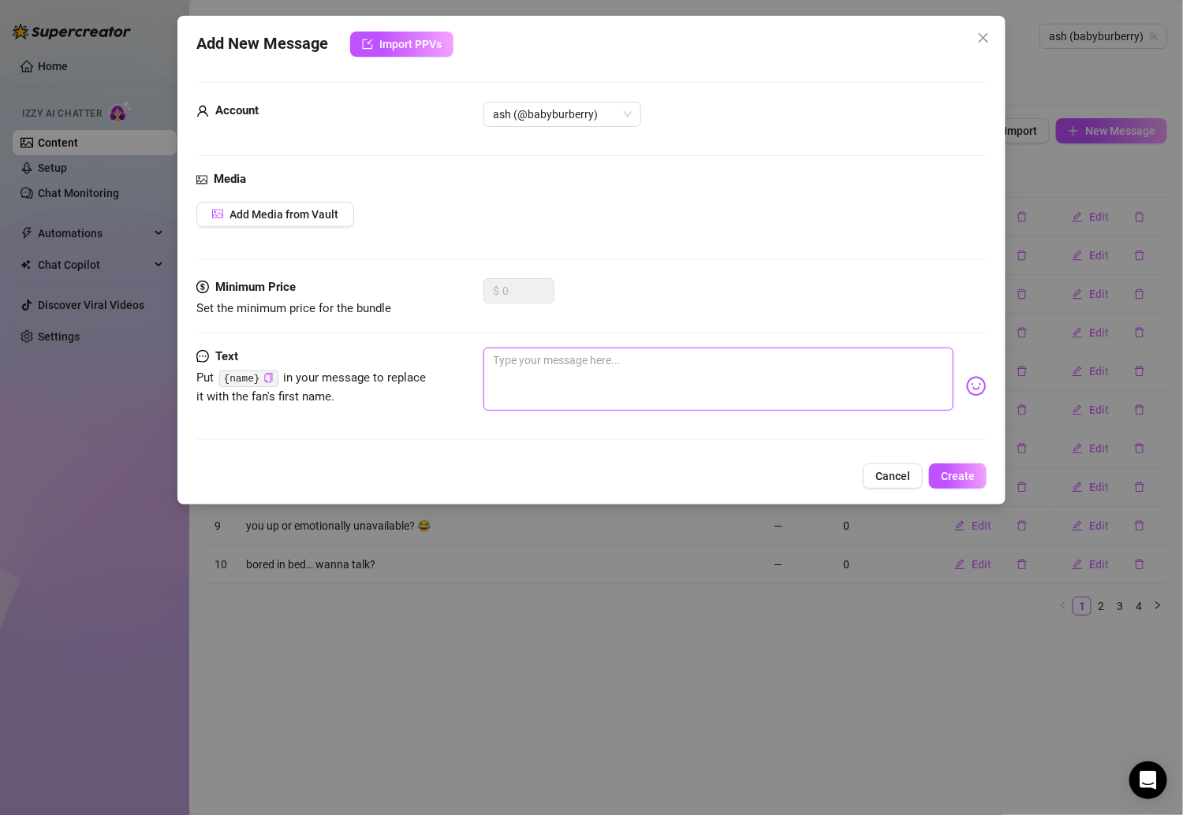
click at [645, 352] on textarea at bounding box center [718, 379] width 470 height 63
paste textarea "i have a challenge for you 😋"
type textarea "i have a challenge for you 😋"
click at [963, 472] on span "Create" at bounding box center [958, 476] width 34 height 13
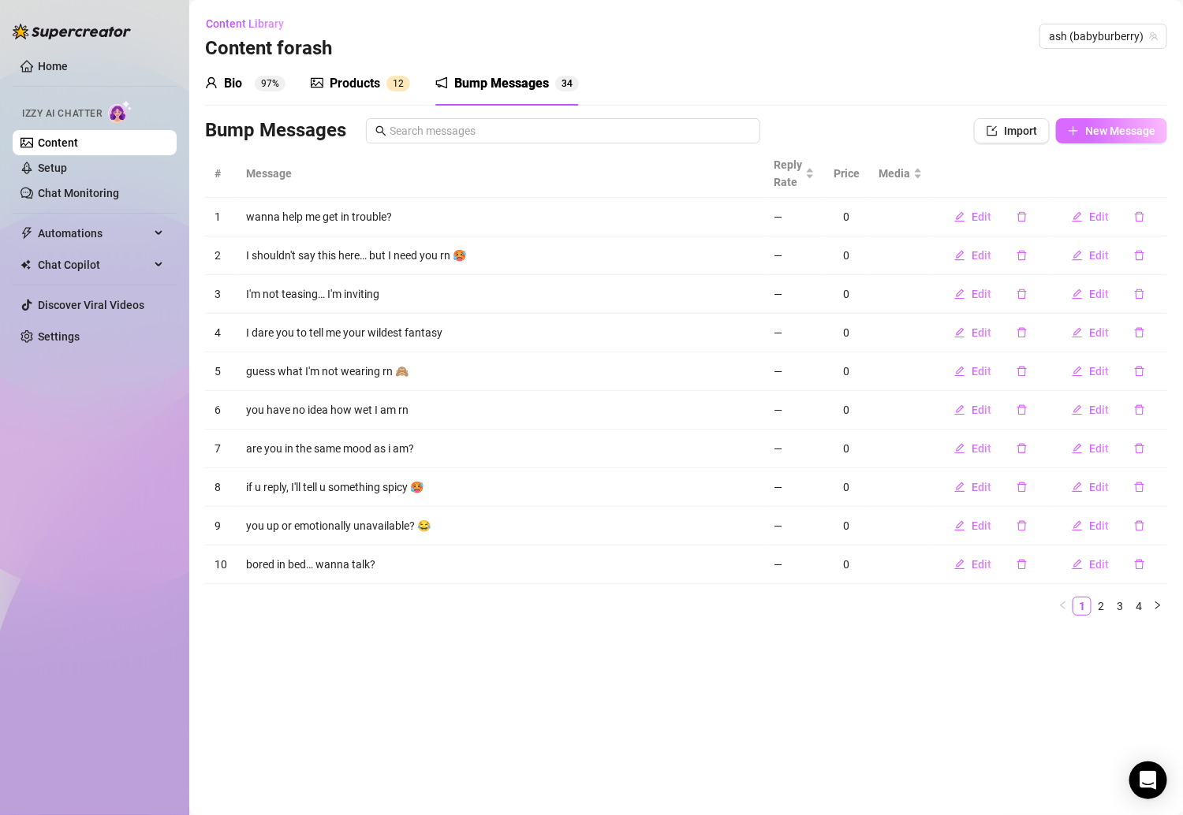
click at [1053, 143] on button "New Message" at bounding box center [1111, 130] width 111 height 25
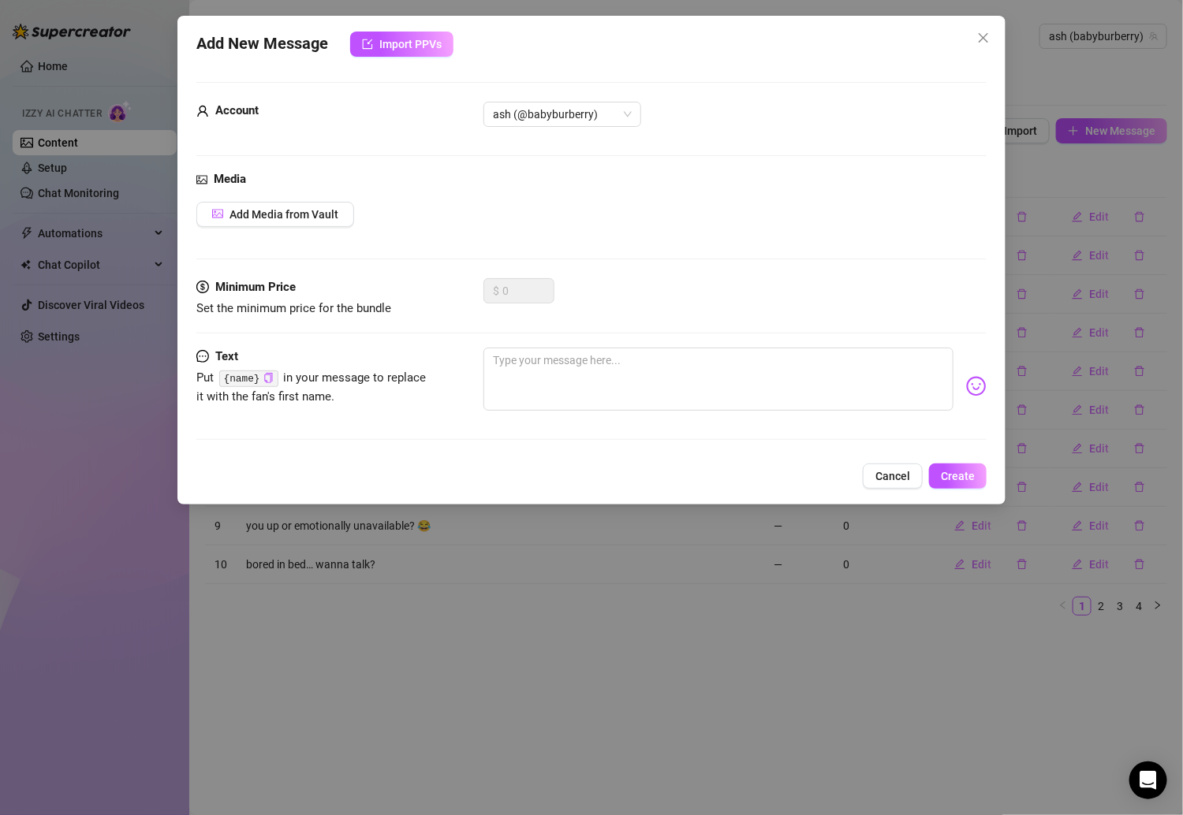
click at [709, 342] on div "Minimum Price Set the minimum price for the bundle $ 0" at bounding box center [591, 312] width 790 height 69
click at [689, 381] on textarea at bounding box center [718, 379] width 470 height 63
paste textarea "if you guess what color my panties are... i’ll take them off 😈"
type textarea "if you guess what color my panties are... i’ll take them off 😈"
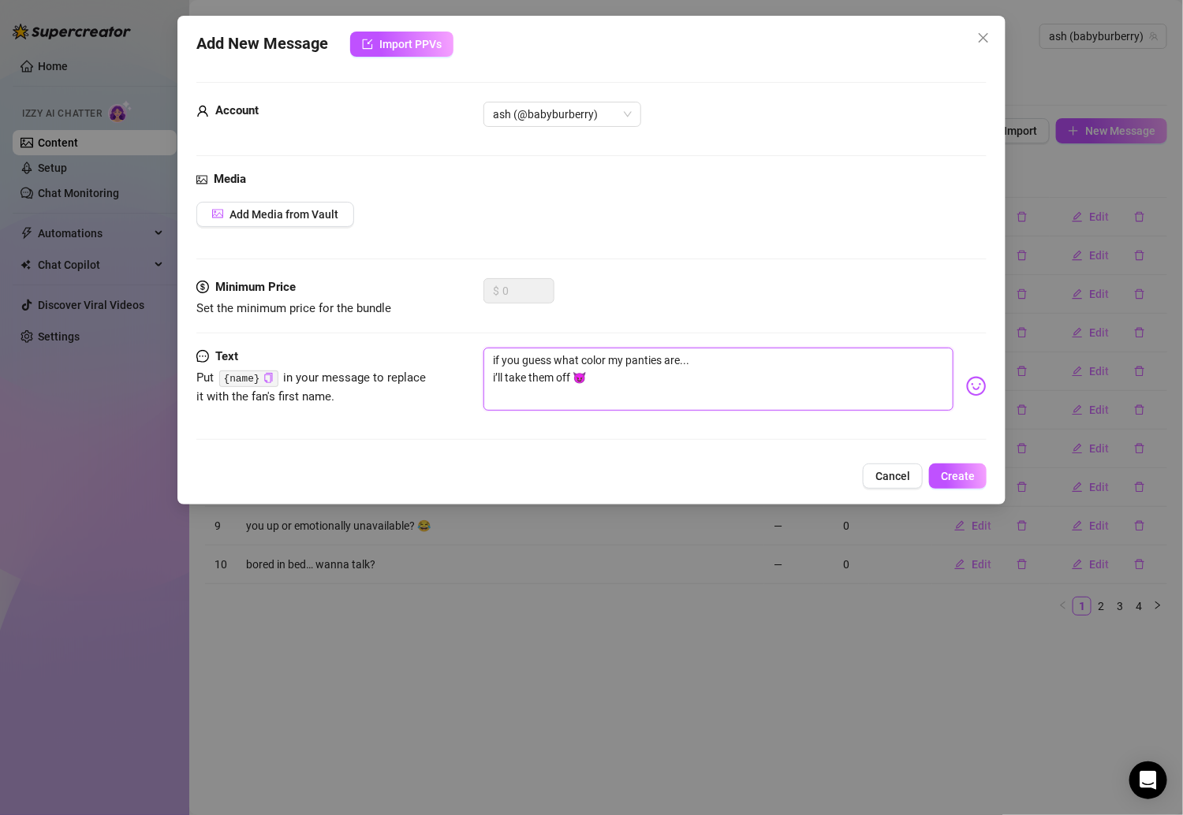
click at [494, 386] on textarea "if you guess what color my panties are... i’ll take them off 😈" at bounding box center [718, 379] width 470 height 63
click at [507, 374] on textarea "if you guess what color my panties are... i’ll take them off 😈" at bounding box center [718, 379] width 470 height 63
type textarea "if you guess what color my panties are...i’ll take them off 😈"
type textarea "if you guess what color my panties are... i’ll take them off 😈"
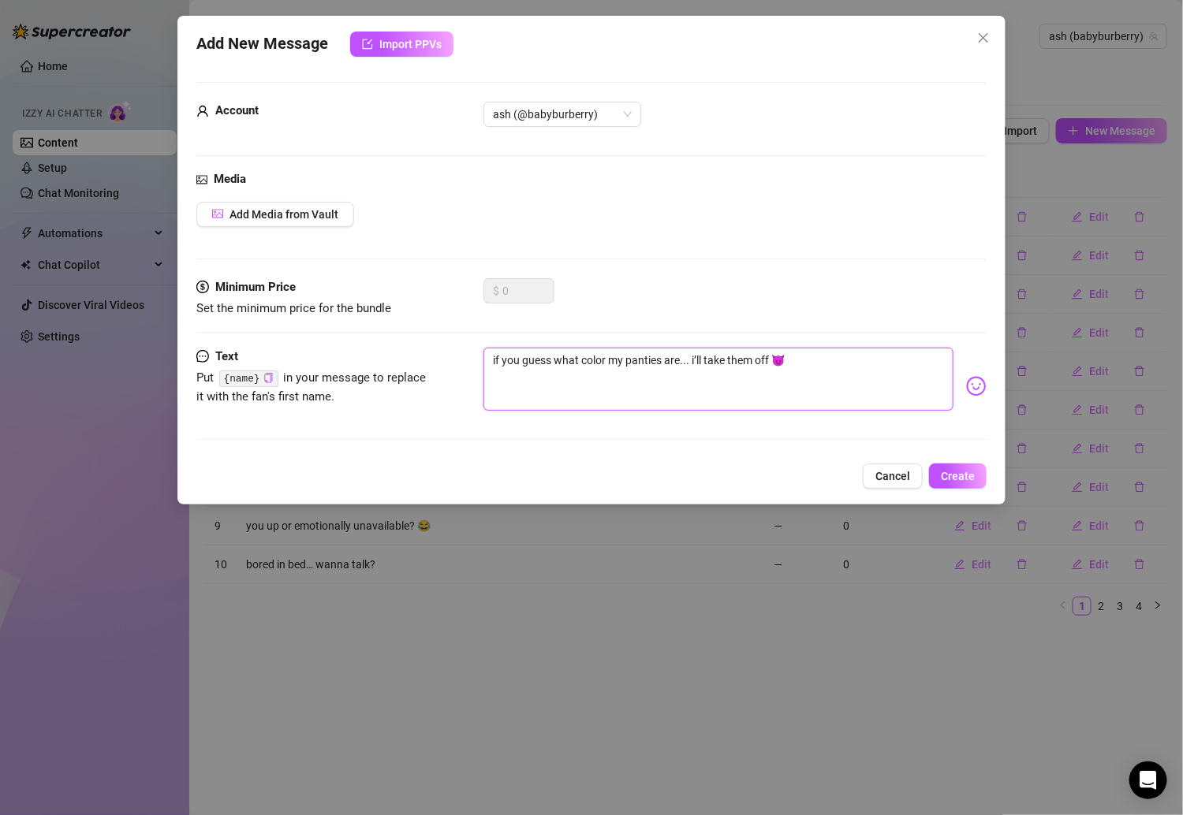
type textarea "if you guess what color my panties are... i’ll take them off 😈"
click at [962, 453] on div "Add New Message Import PPVs Account ash (@babyburberry) Media Add Media from Va…" at bounding box center [591, 260] width 828 height 489
click at [966, 473] on span "Create" at bounding box center [958, 476] width 34 height 13
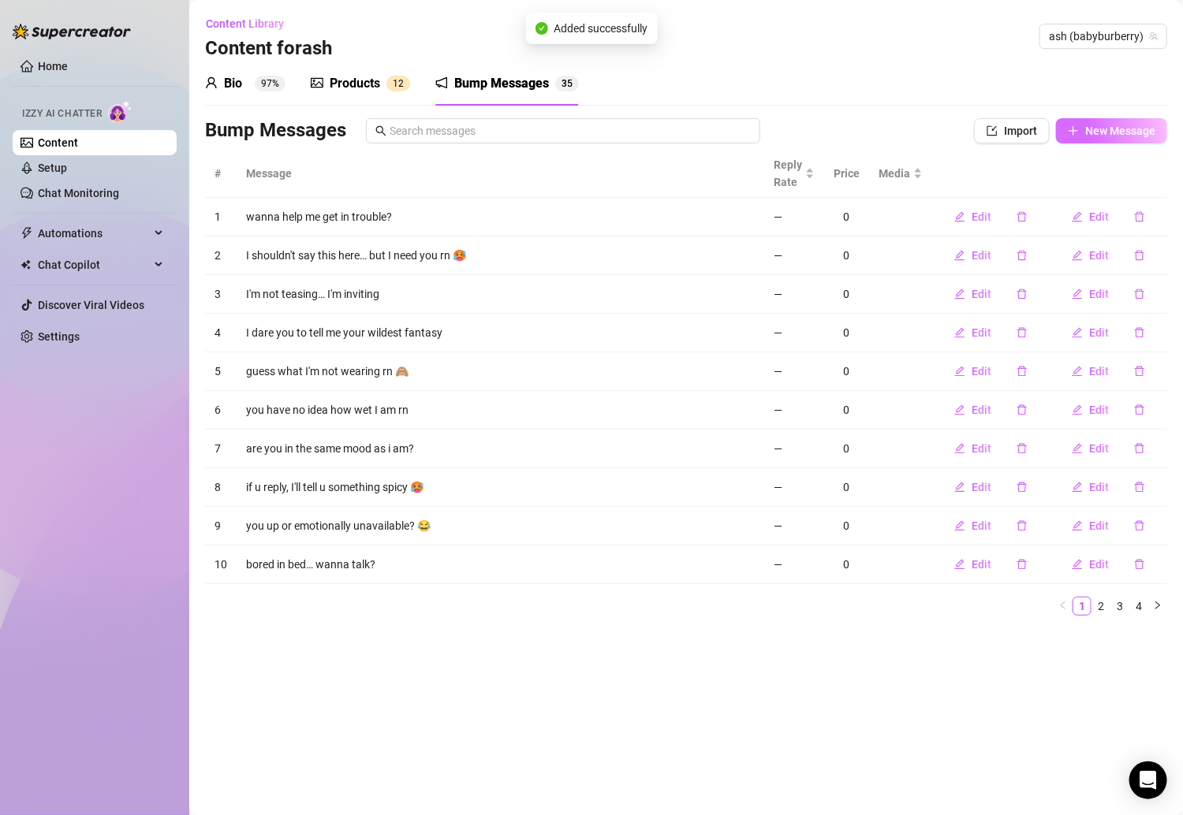
click at [1053, 125] on span "New Message" at bounding box center [1120, 131] width 70 height 13
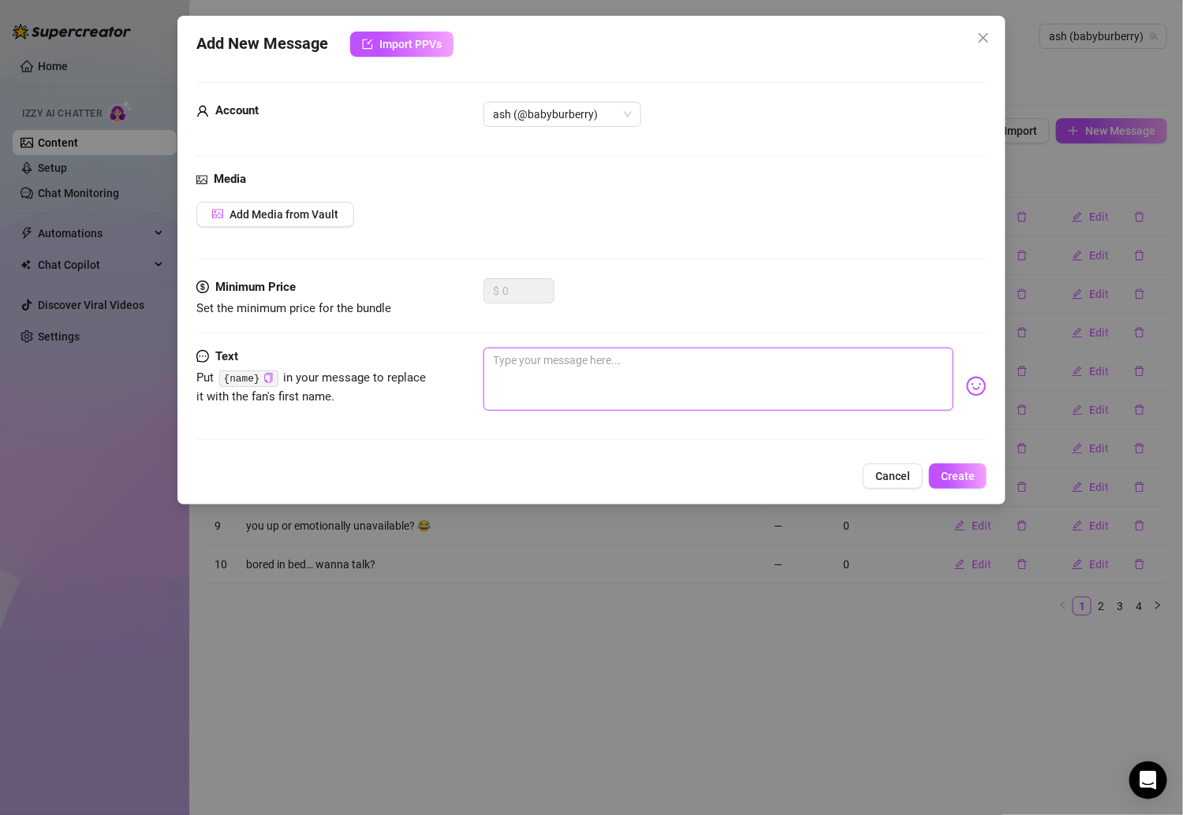
click at [585, 367] on textarea at bounding box center [718, 379] width 470 height 63
paste textarea "my mouth is craving attention rn 😋"
type textarea "my mouth is craving attention rn 😋"
click at [965, 481] on button "Create" at bounding box center [958, 476] width 58 height 25
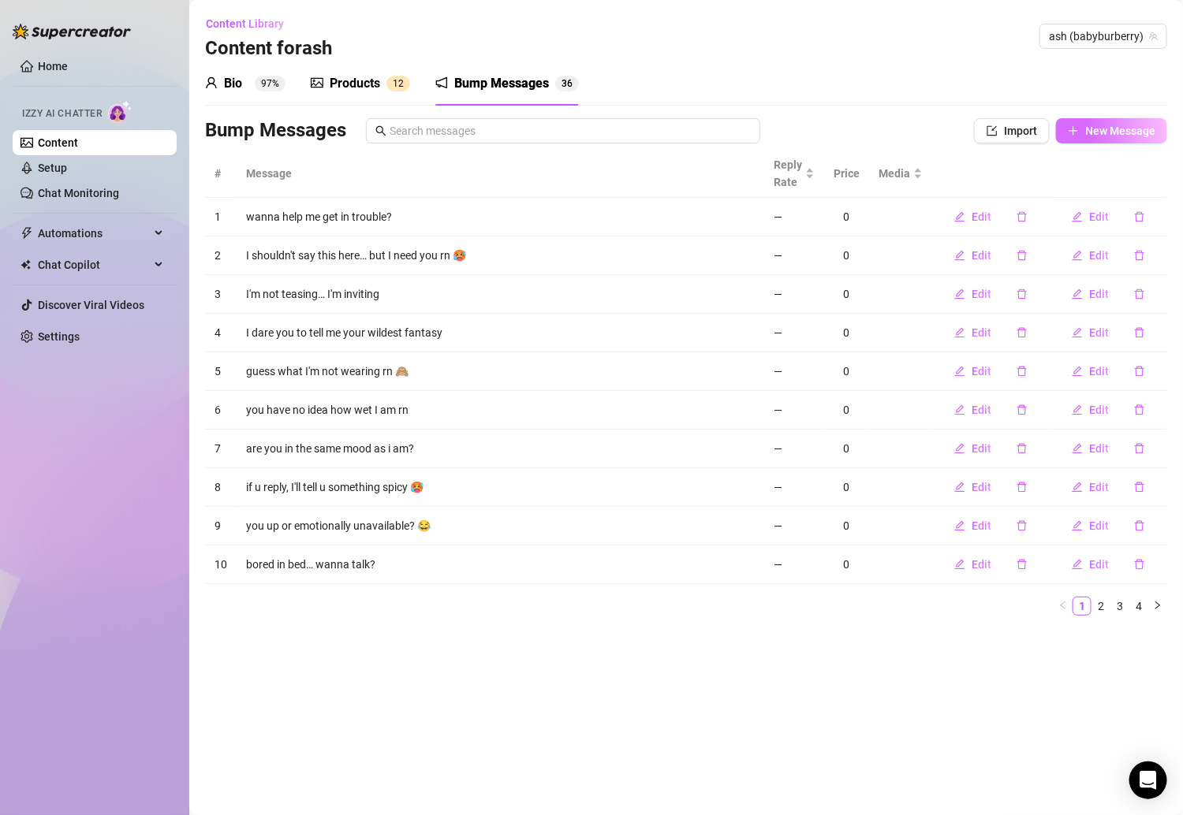
click at [1053, 139] on button "New Message" at bounding box center [1111, 130] width 111 height 25
type textarea "Type your message here..."
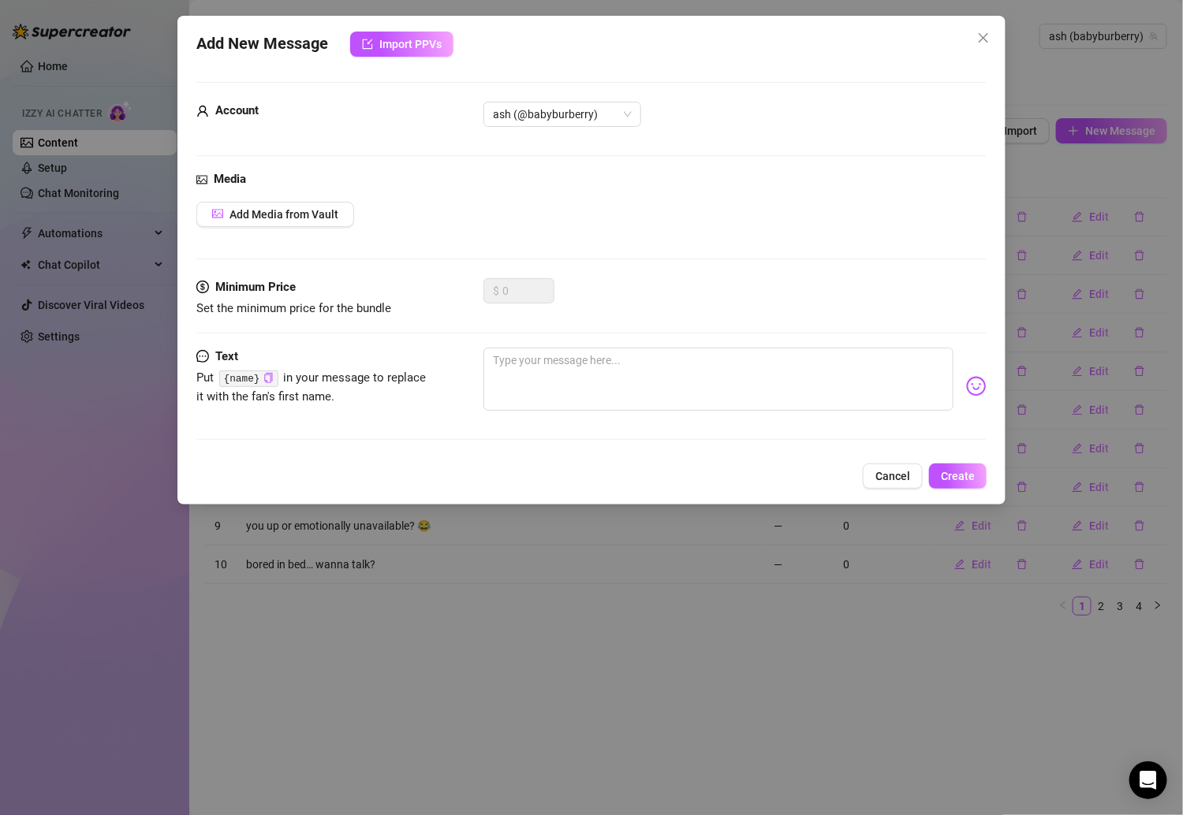
click at [646, 344] on div "Minimum Price Set the minimum price for the bundle $ 0" at bounding box center [591, 312] width 790 height 69
click at [646, 369] on textarea at bounding box center [718, 379] width 470 height 63
paste textarea "I think you need to be put in your place…"
type textarea "I think you need to be put in your place…"
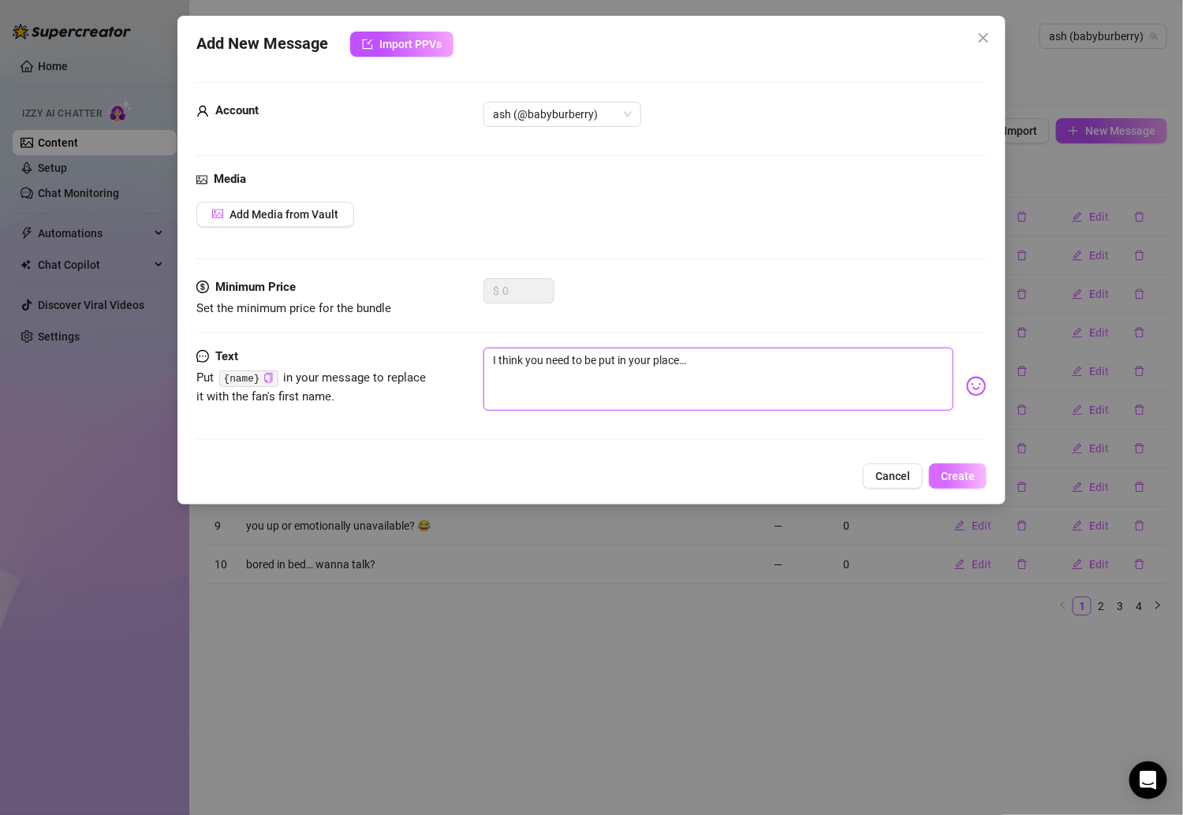
type textarea "I think you need to be put in your place…"
click at [976, 476] on button "Create" at bounding box center [958, 476] width 58 height 25
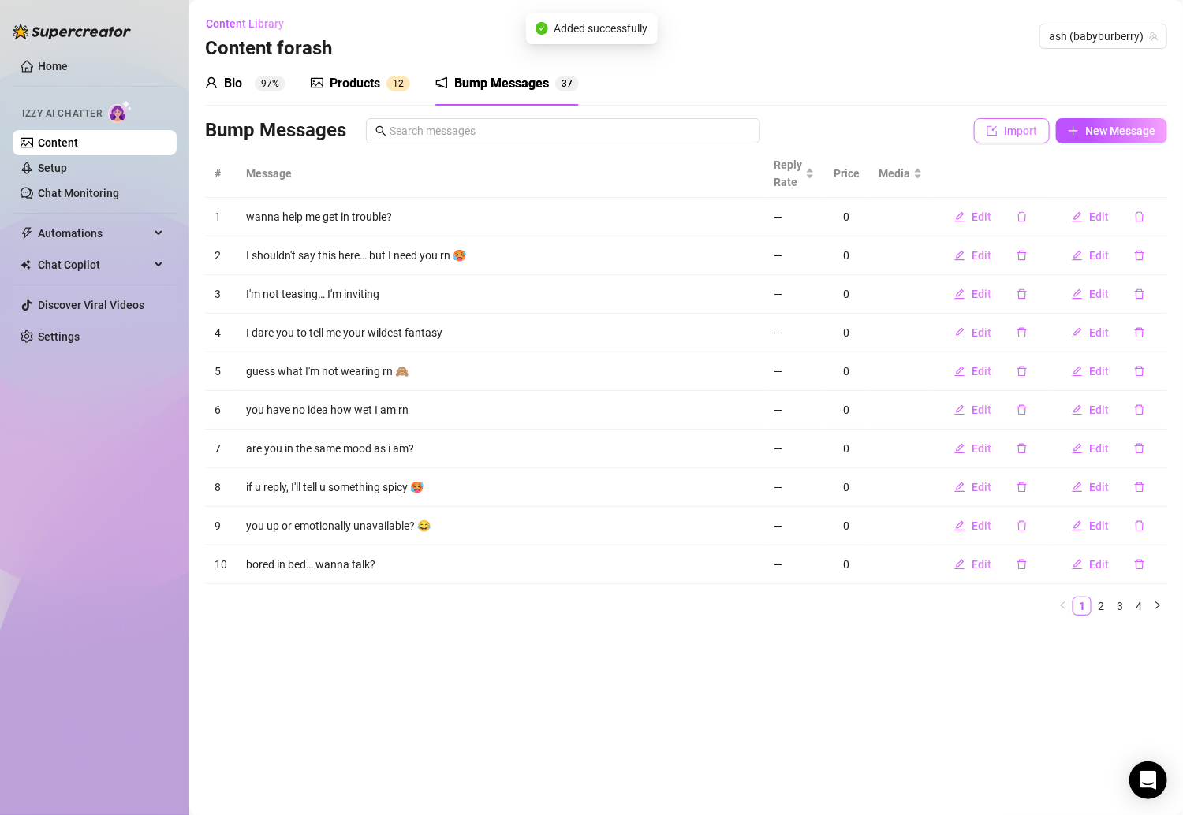
click at [1028, 138] on button "Import" at bounding box center [1012, 130] width 76 height 25
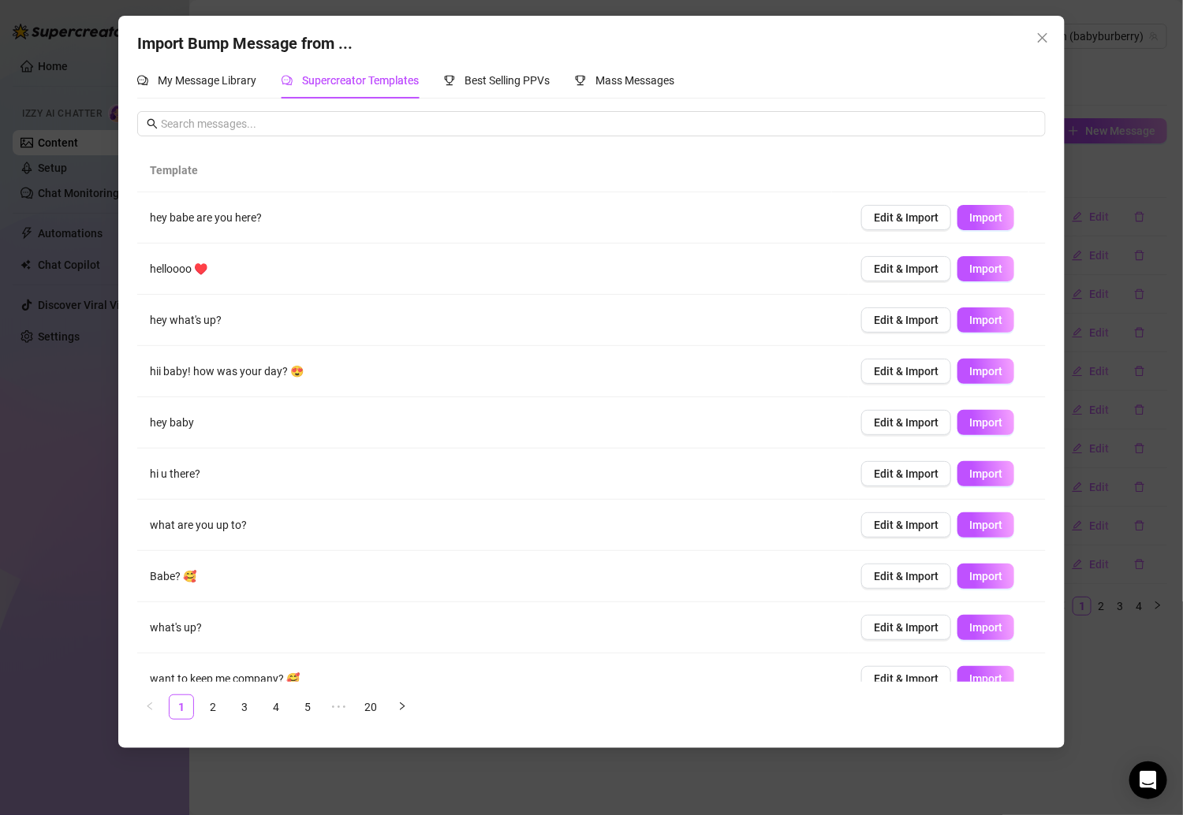
click at [634, 60] on div "Import Bump Message from ... My Message Library Supercreator Templates Best Sel…" at bounding box center [591, 382] width 946 height 732
click at [624, 96] on div "Mass Messages" at bounding box center [624, 80] width 99 height 36
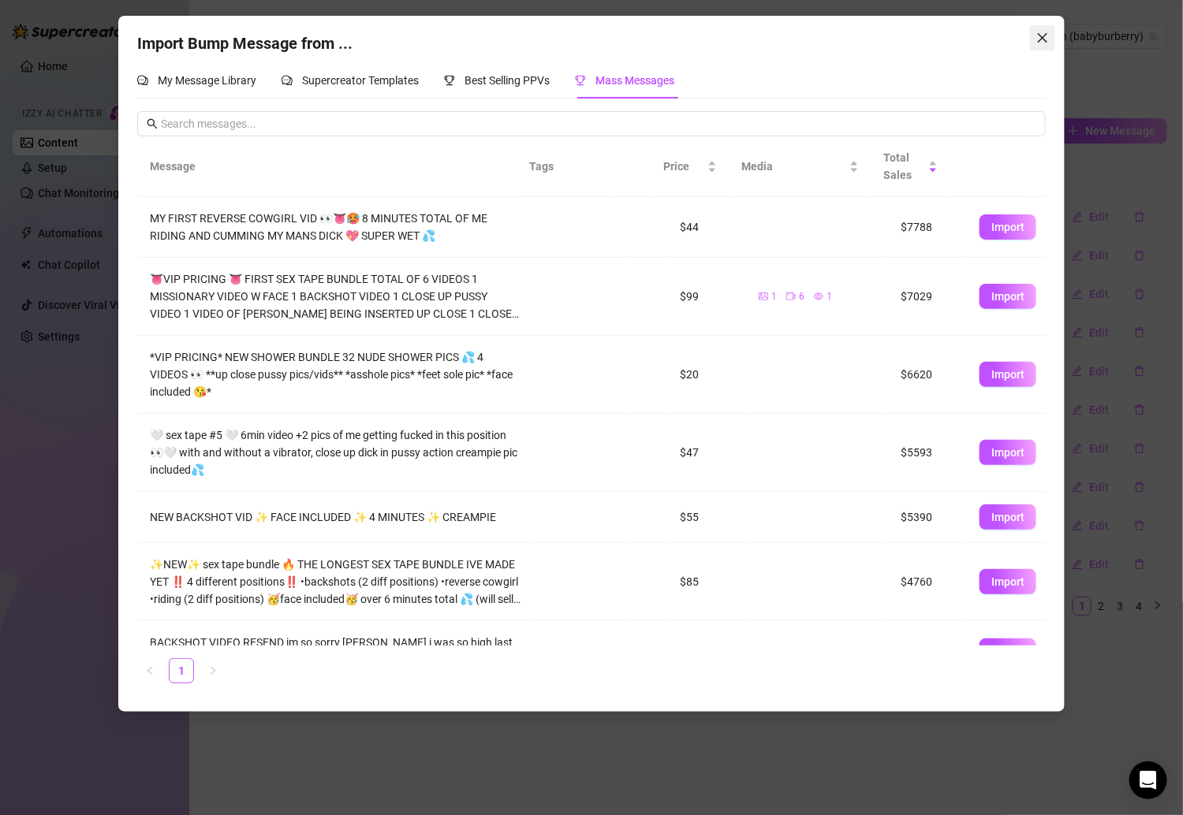
click at [1045, 39] on icon "close" at bounding box center [1042, 38] width 13 height 13
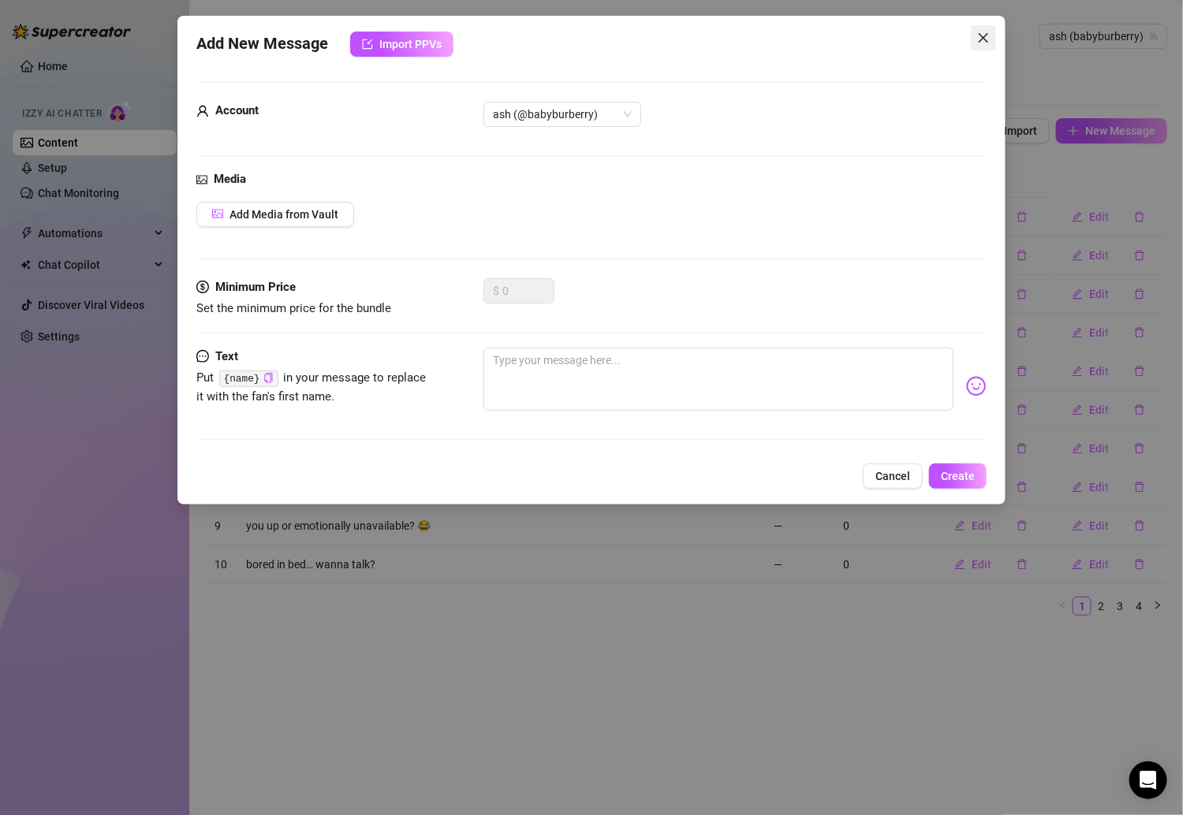
click at [982, 36] on icon "close" at bounding box center [982, 37] width 9 height 9
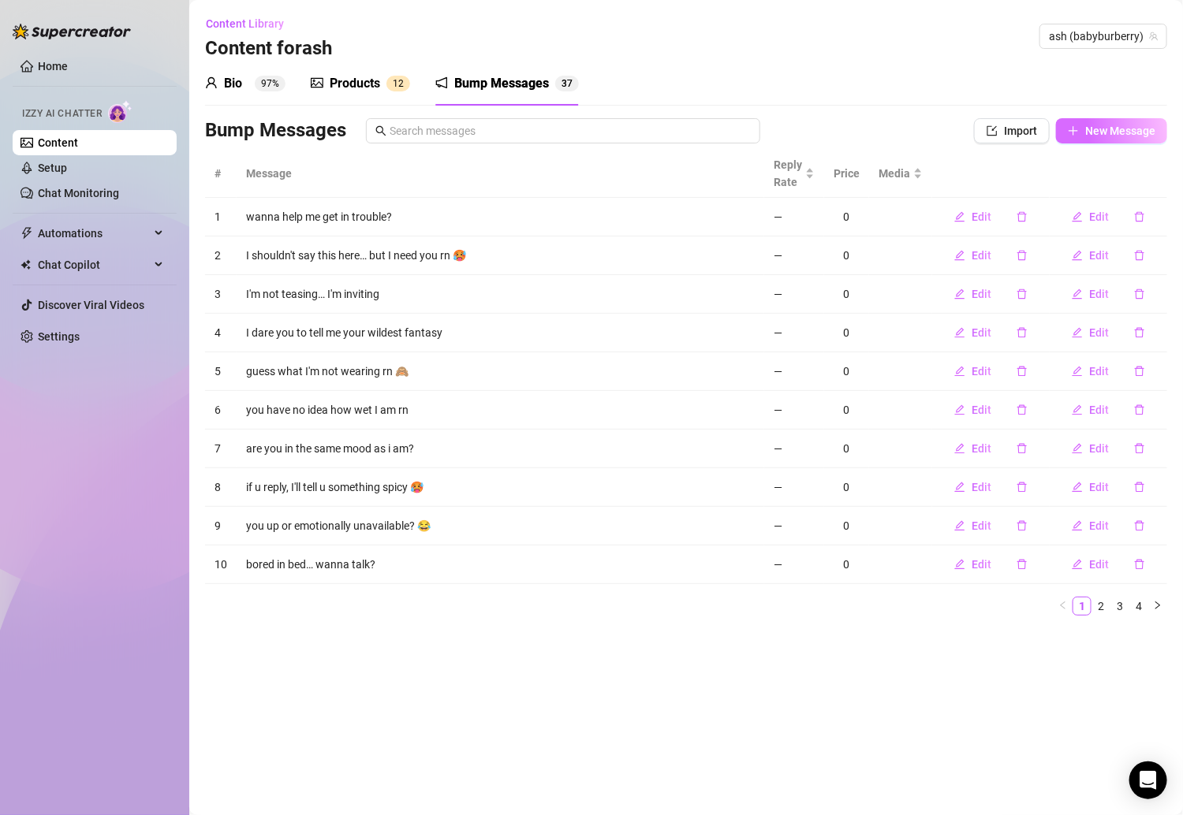
click at [1053, 131] on span "New Message" at bounding box center [1120, 131] width 70 height 13
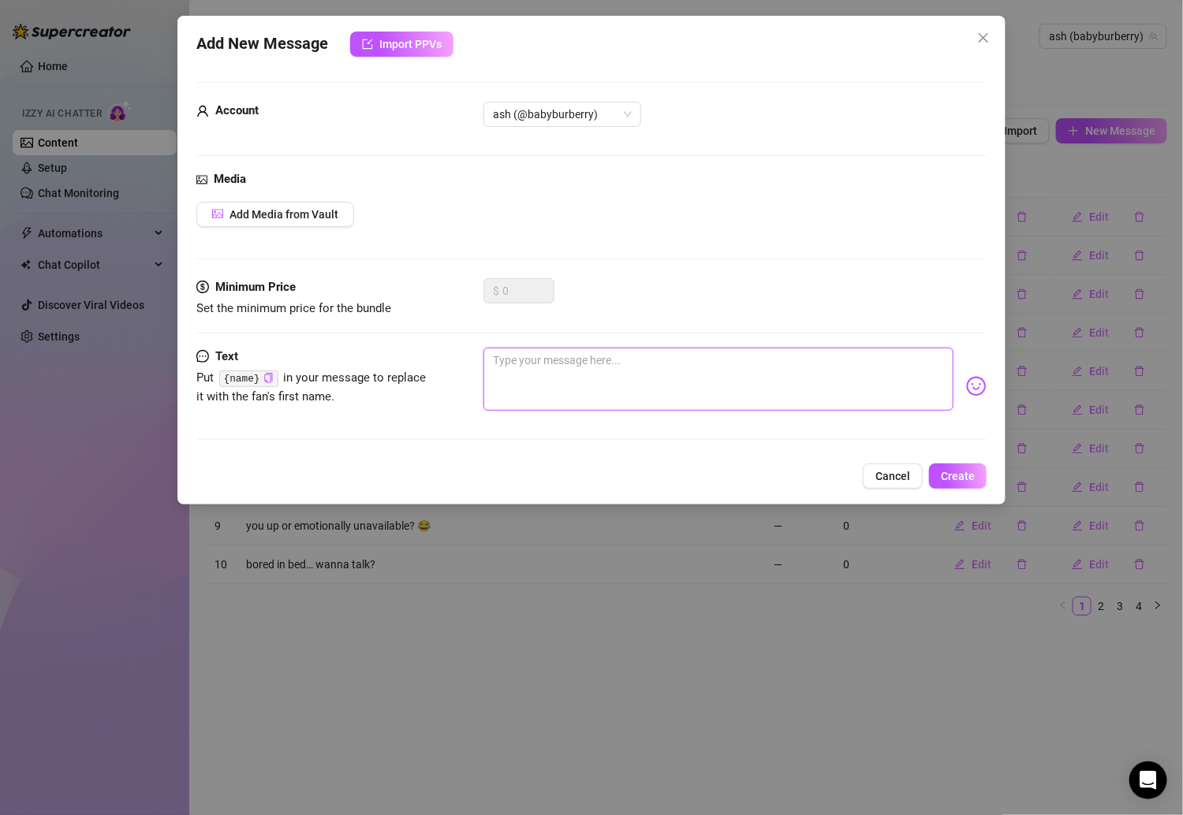
click at [835, 368] on textarea at bounding box center [718, 379] width 470 height 63
paste textarea "I've got a roleplay fantasy..."
type textarea "I've got a roleplay fantasy..."
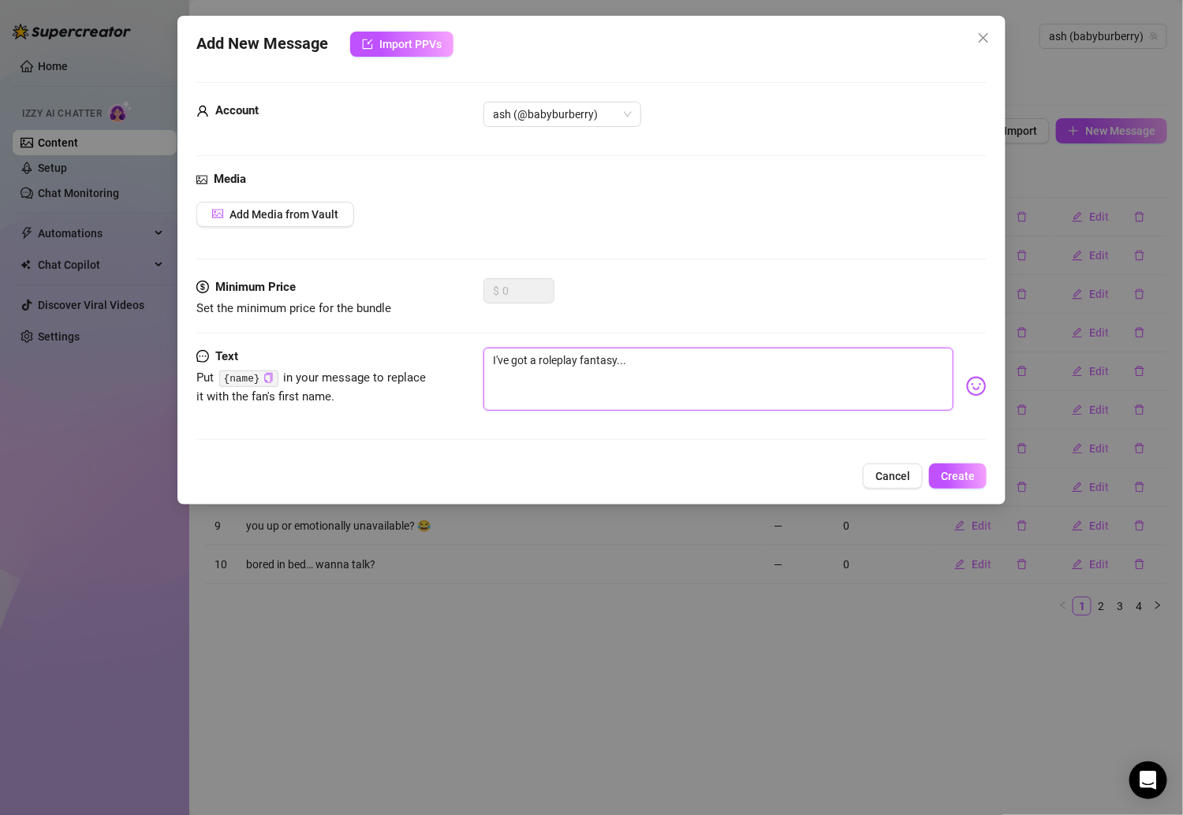
type textarea "I've got a roleplay fantasy..."
click at [673, 376] on textarea "I've got a roleplay fantasy..." at bounding box center [718, 379] width 470 height 63
paste textarea "want to hear it? 😘"
type textarea "I've got a roleplay fantasy... want to hear it? 😘"
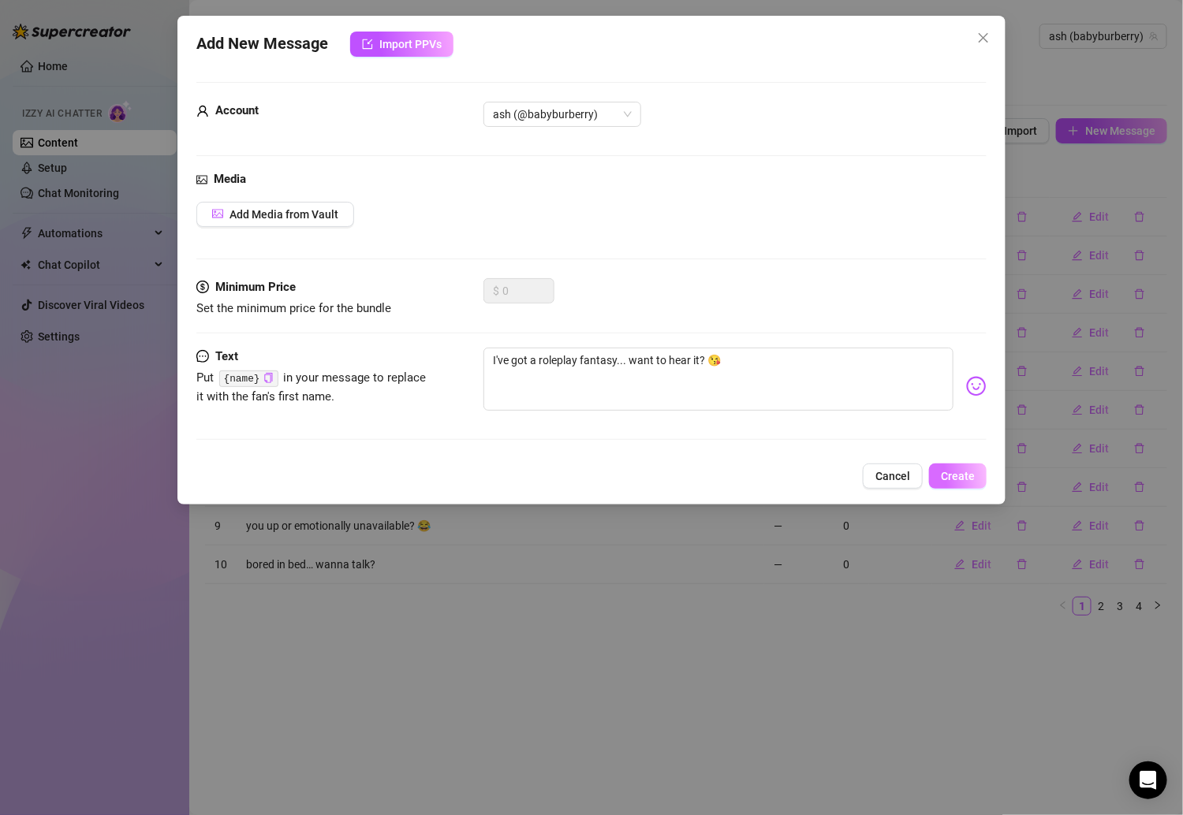
click at [949, 465] on button "Create" at bounding box center [958, 476] width 58 height 25
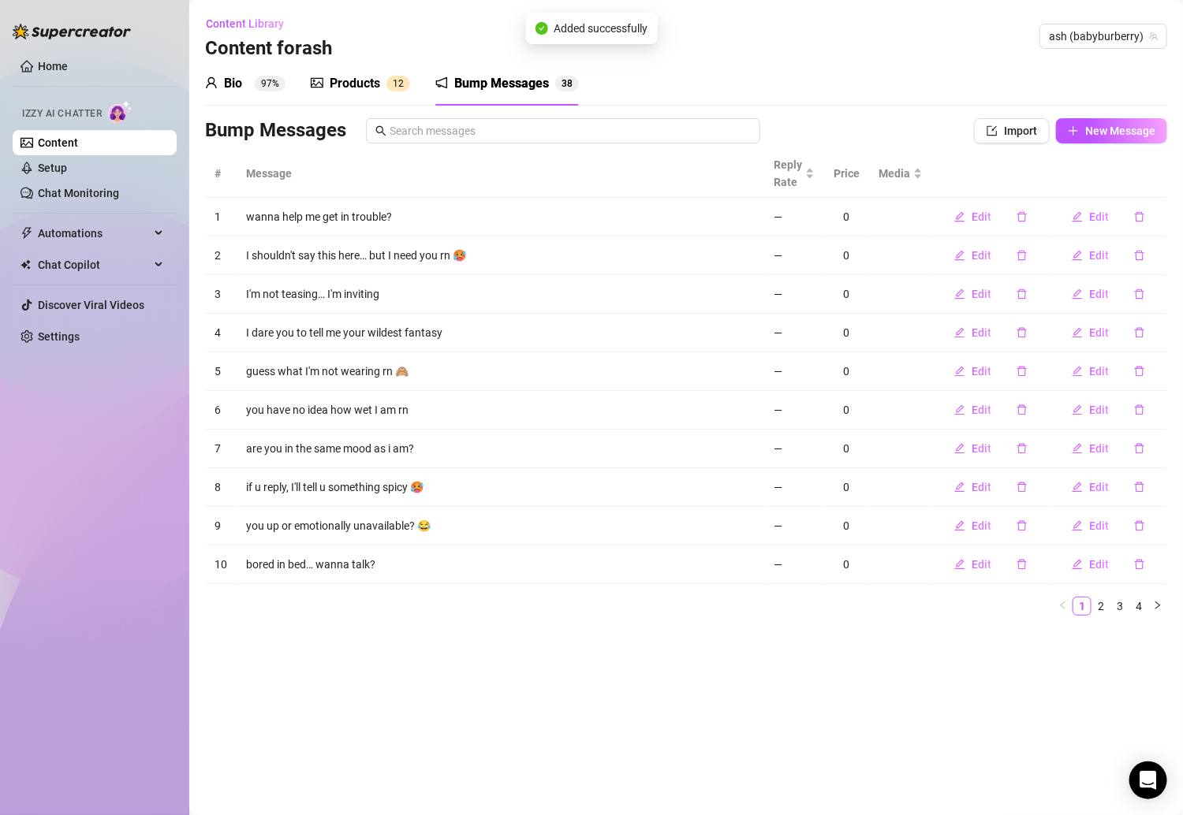
click at [1053, 146] on div "Bump Messages Import New Message" at bounding box center [686, 134] width 962 height 32
click at [1053, 129] on span "New Message" at bounding box center [1120, 131] width 70 height 13
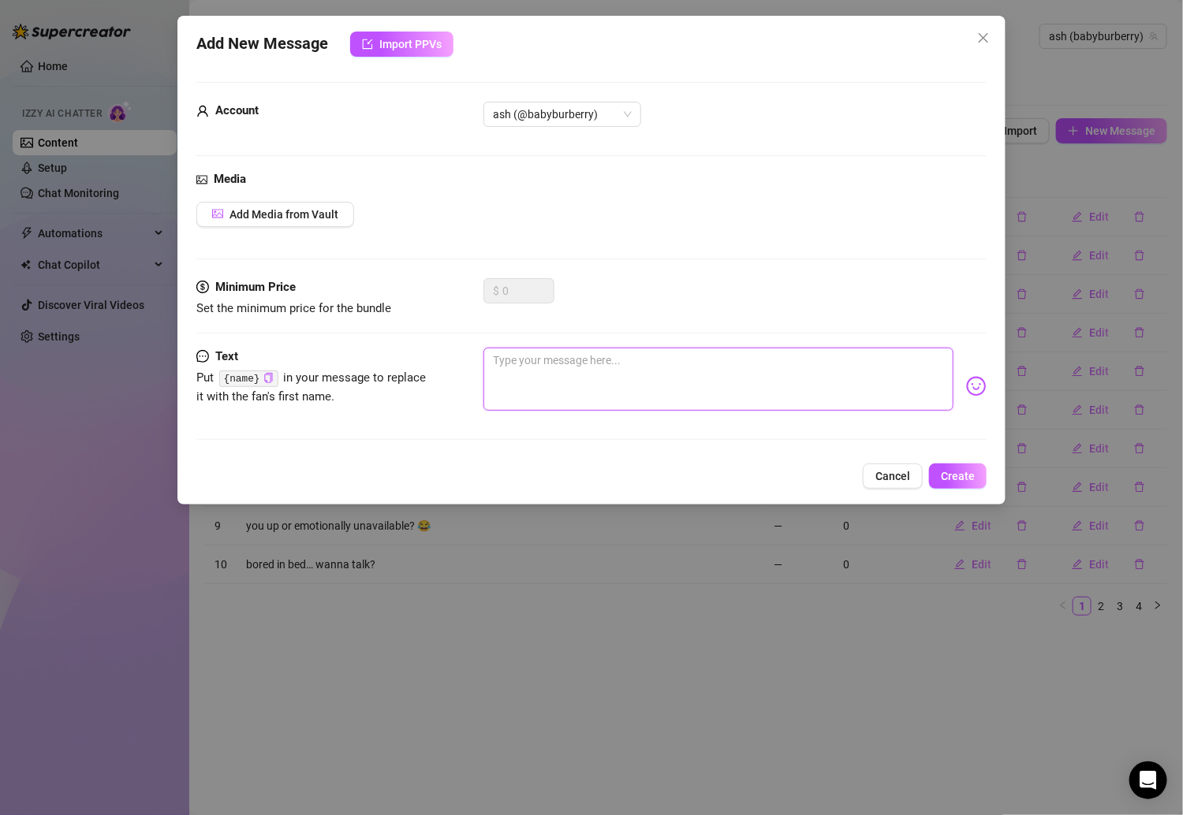
click at [668, 374] on textarea at bounding box center [718, 379] width 470 height 63
paste textarea "Mommy needs your help... will you be obedient and follow me? 🥵"
type textarea "Mommy needs your help... will you be obedient and follow me? 🥵"
drag, startPoint x: 539, startPoint y: 354, endPoint x: 440, endPoint y: 354, distance: 99.3
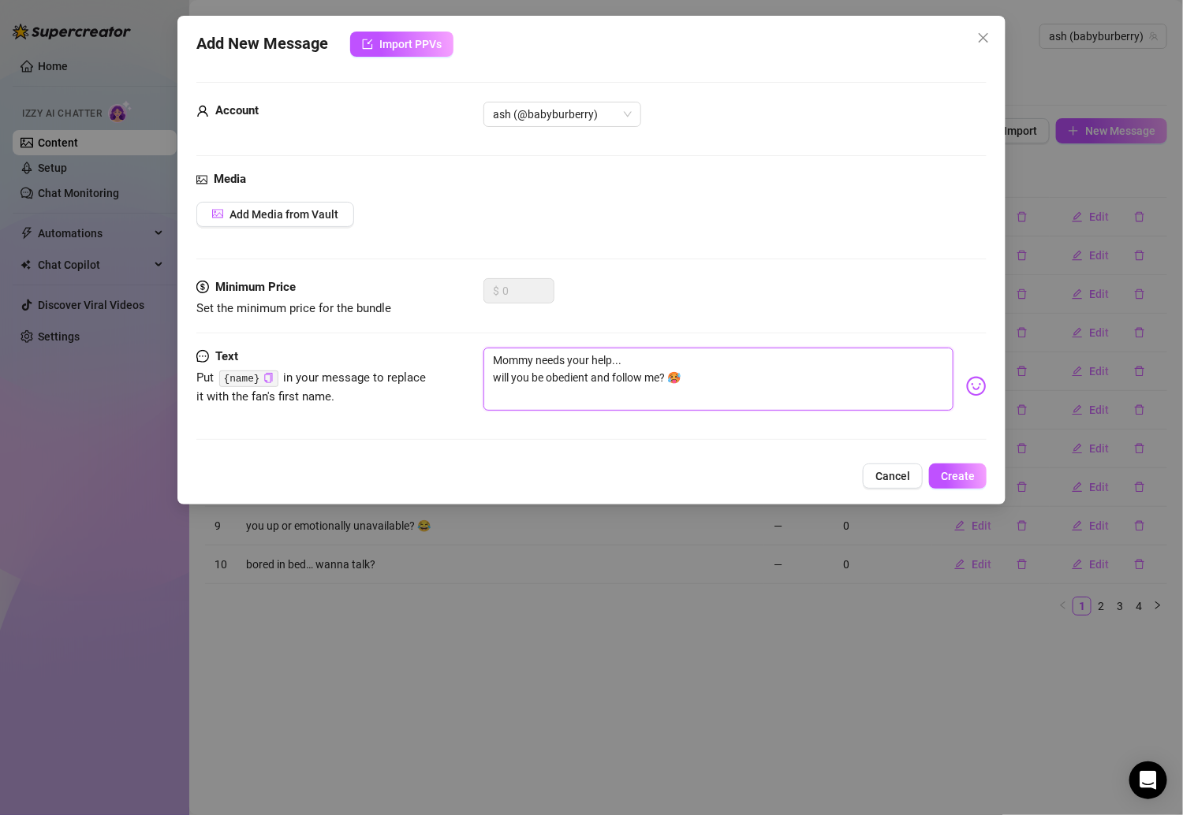
click at [440, 354] on div "Text Put {name} in your message to replace it with the fan's first name. Mommy …" at bounding box center [591, 386] width 790 height 77
type textarea "[PERSON_NAME] your help... will you be obedient and follow me? 🥵"
type textarea "Ieeds your help... will you be obedient and follow me? 🥵"
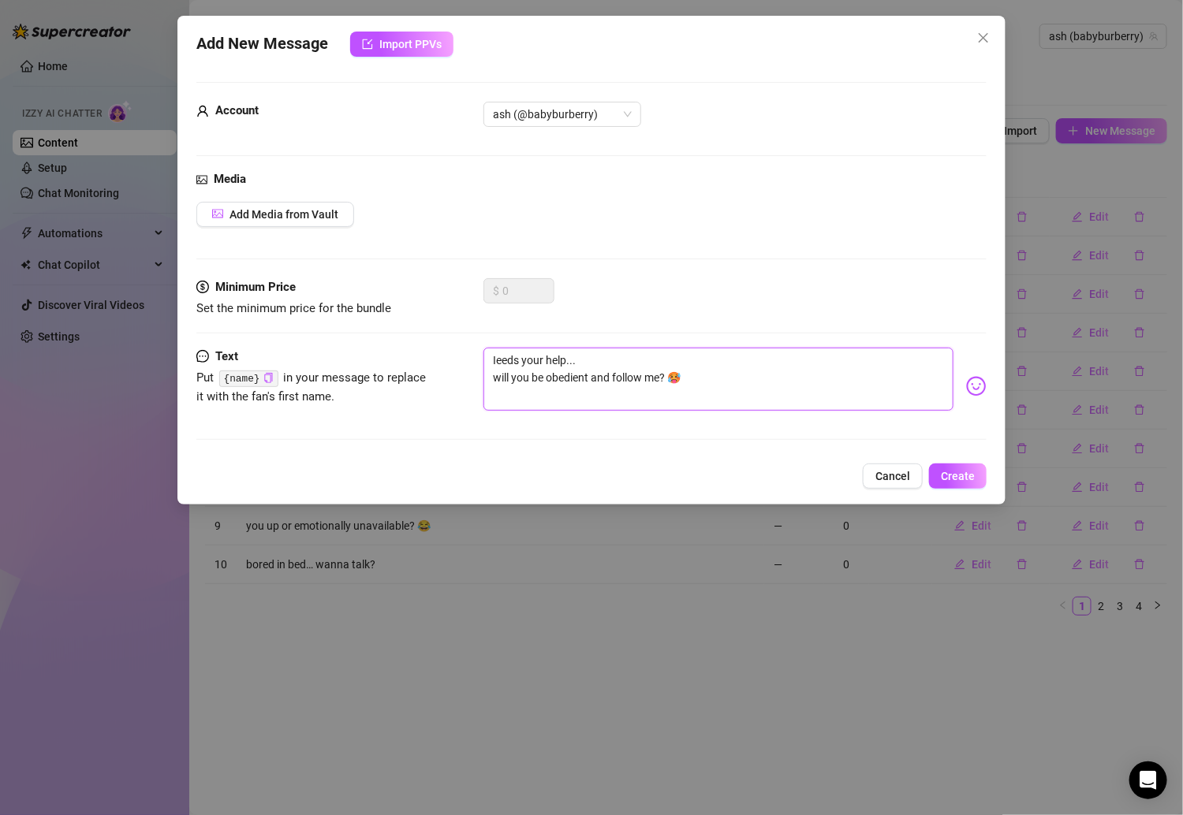
type textarea "I [PERSON_NAME] your help... will you be obedient and follow me? 🥵"
type textarea "I needs your help... will you be obedient and follow me? 🥵"
type textarea "I need your help... will you be obedient and follow me? 🥵"
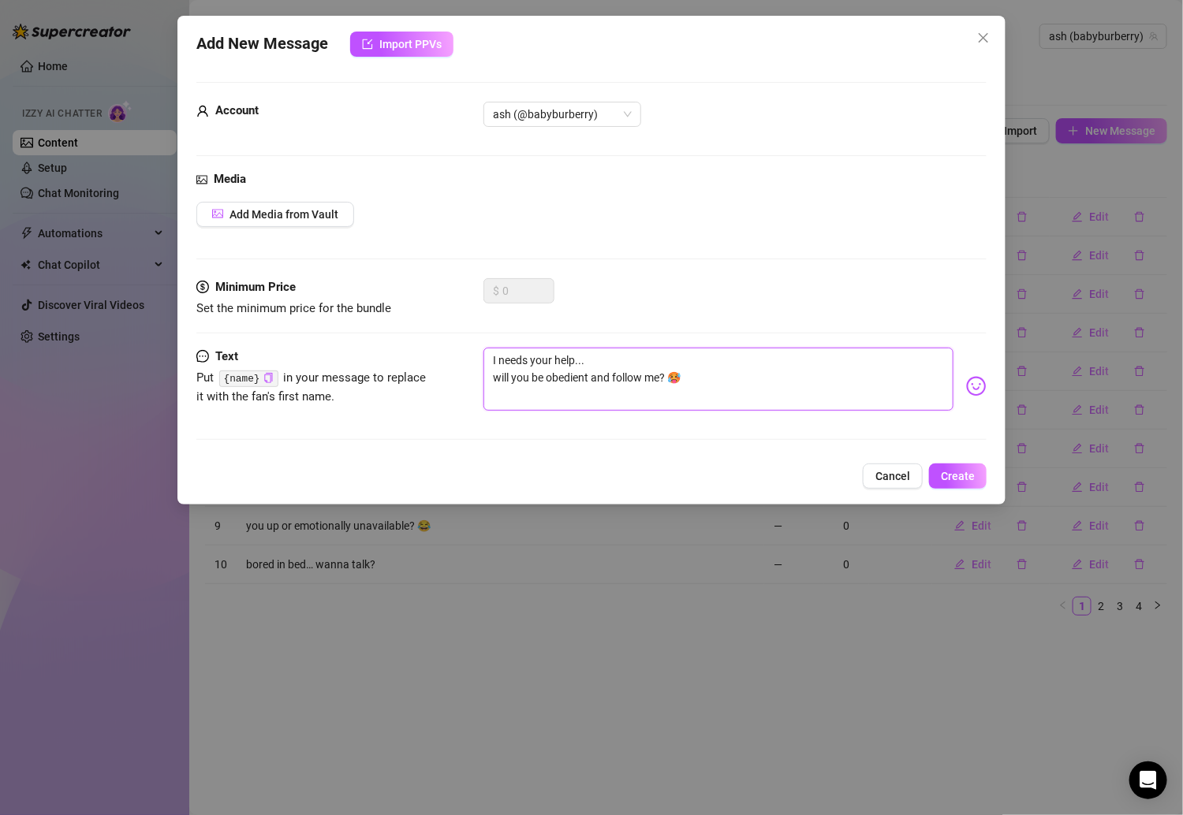
type textarea "I need your help... will you be obedient and follow me? 🥵"
click at [499, 378] on textarea "I need your help... will you be obedient and follow me? 🥵" at bounding box center [718, 379] width 470 height 63
type textarea "I need your help...will you be obedient and follow me? 🥵"
type textarea "I need your help... will you be obedient and follow me? 🥵"
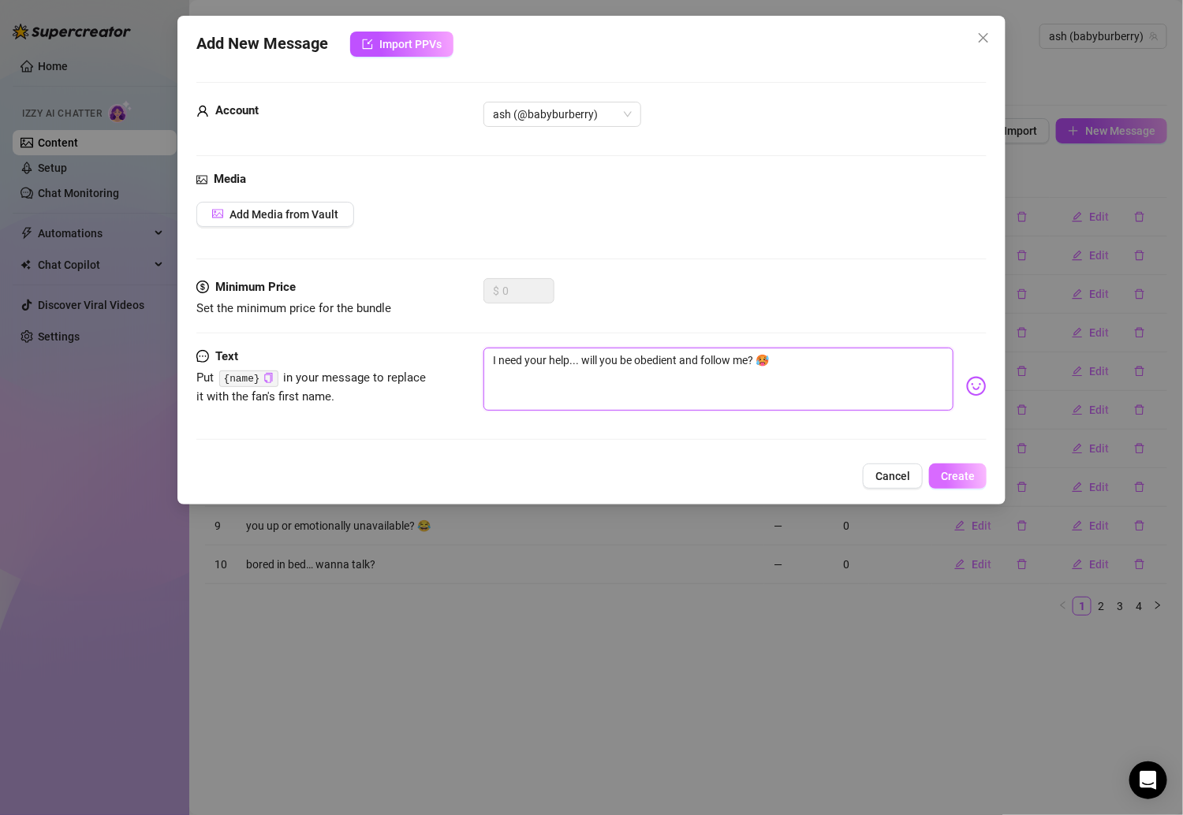
type textarea "I need your help... will you be obedient and follow me? 🥵"
click at [937, 480] on button "Create" at bounding box center [958, 476] width 58 height 25
click at [1053, 491] on div "Add New Message Import PPVs Account ash (@babyburberry) Media Add Media from Va…" at bounding box center [591, 407] width 1183 height 815
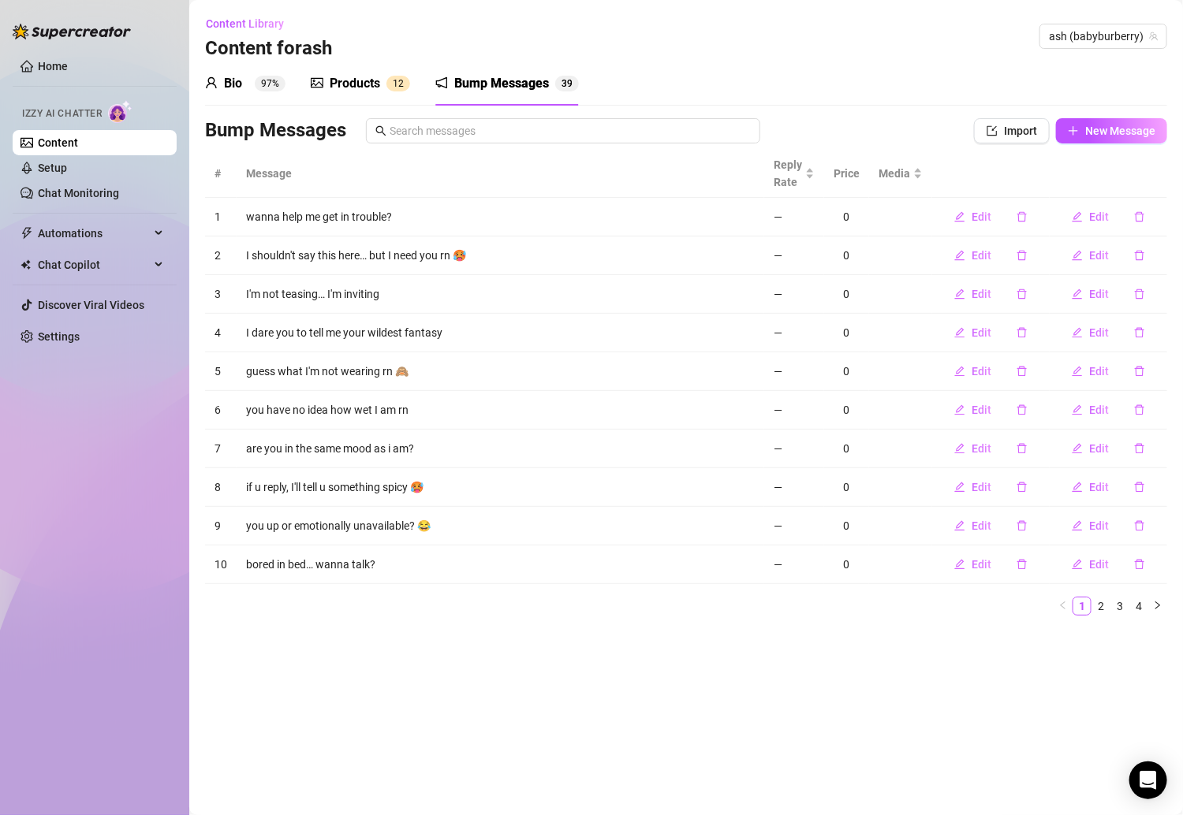
click at [1053, 110] on div "Bio 97% Products 1 2 Bump Messages 3 9 Bio Import Bio from other creator Person…" at bounding box center [686, 344] width 962 height 567
click at [1053, 122] on button "New Message" at bounding box center [1111, 130] width 111 height 25
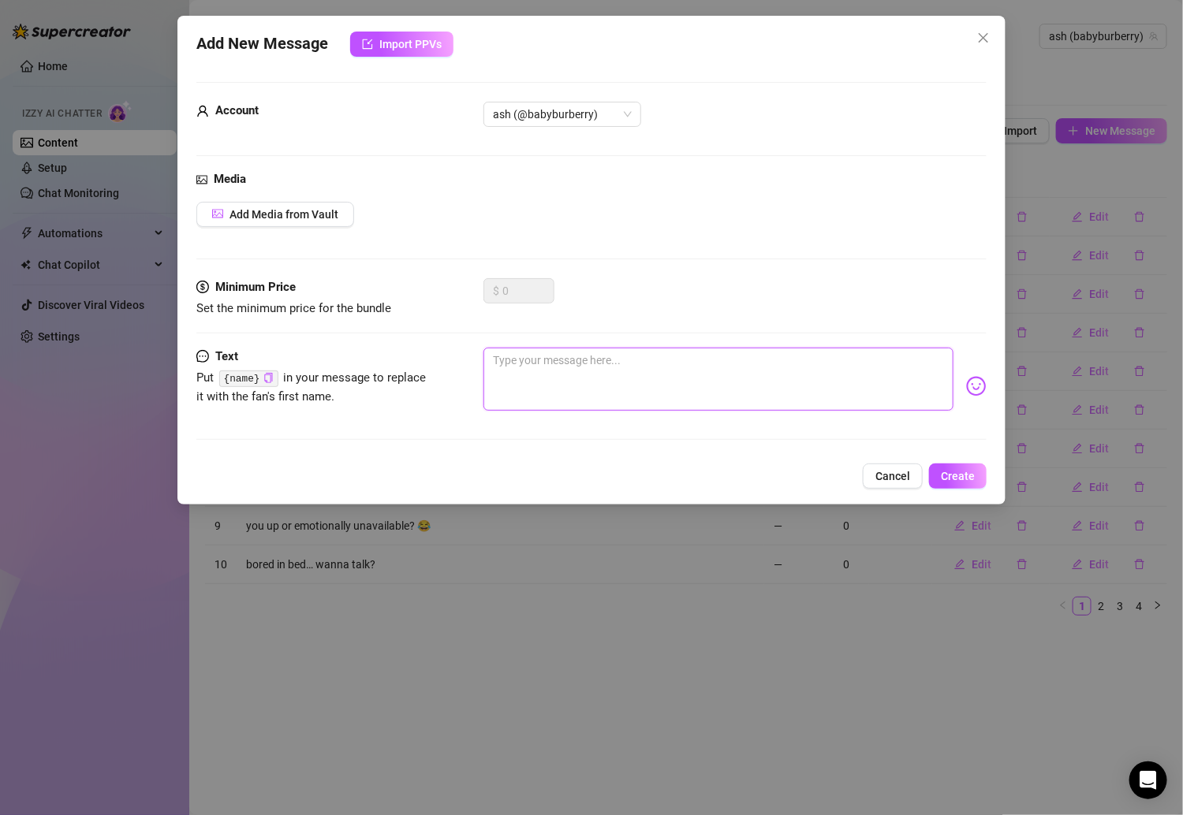
click at [709, 367] on textarea at bounding box center [718, 379] width 470 height 63
paste textarea "You look like someone who needs a little direction 💋"
type textarea "You look like someone who needs a little direction 💋"
click at [921, 459] on div "Add New Message Import PPVs Account ash (@babyburberry) Media Add Media from Va…" at bounding box center [591, 260] width 828 height 489
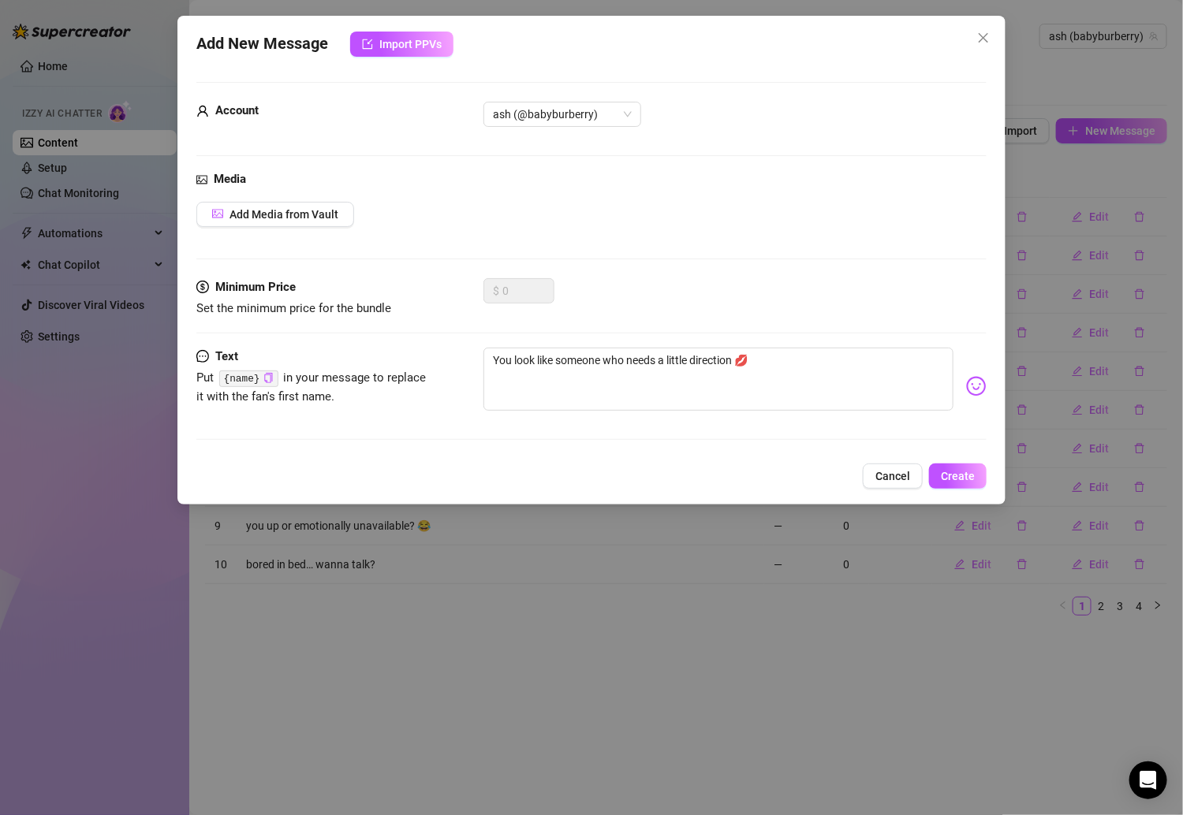
click at [935, 459] on div "Add New Message Import PPVs Account ash (@babyburberry) Media Add Media from Va…" at bounding box center [591, 260] width 828 height 489
click at [941, 464] on button "Create" at bounding box center [958, 476] width 58 height 25
